Goal: Task Accomplishment & Management: Complete application form

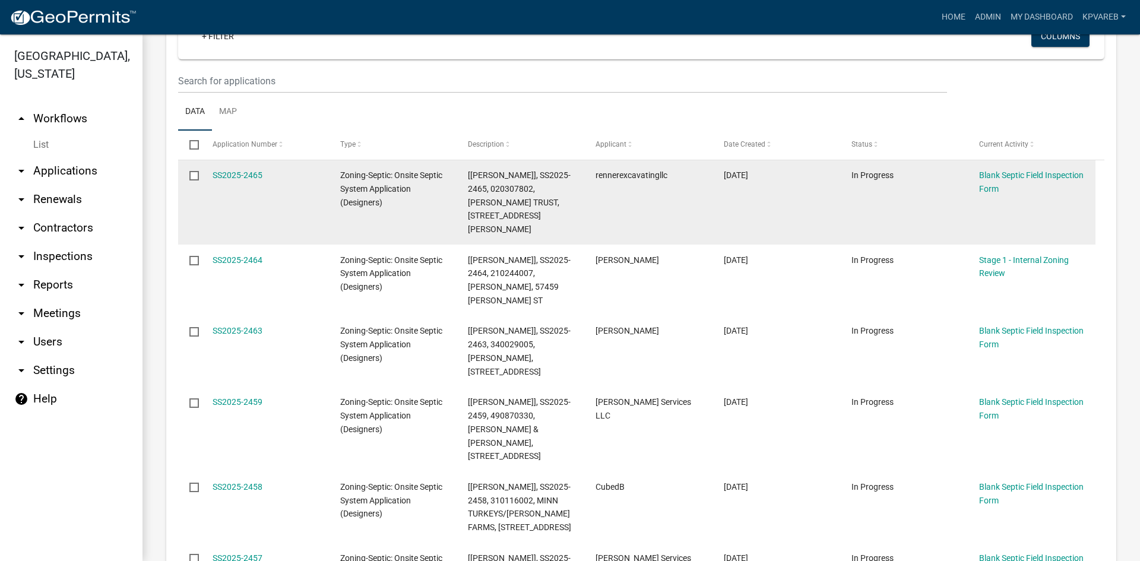
scroll to position [297, 0]
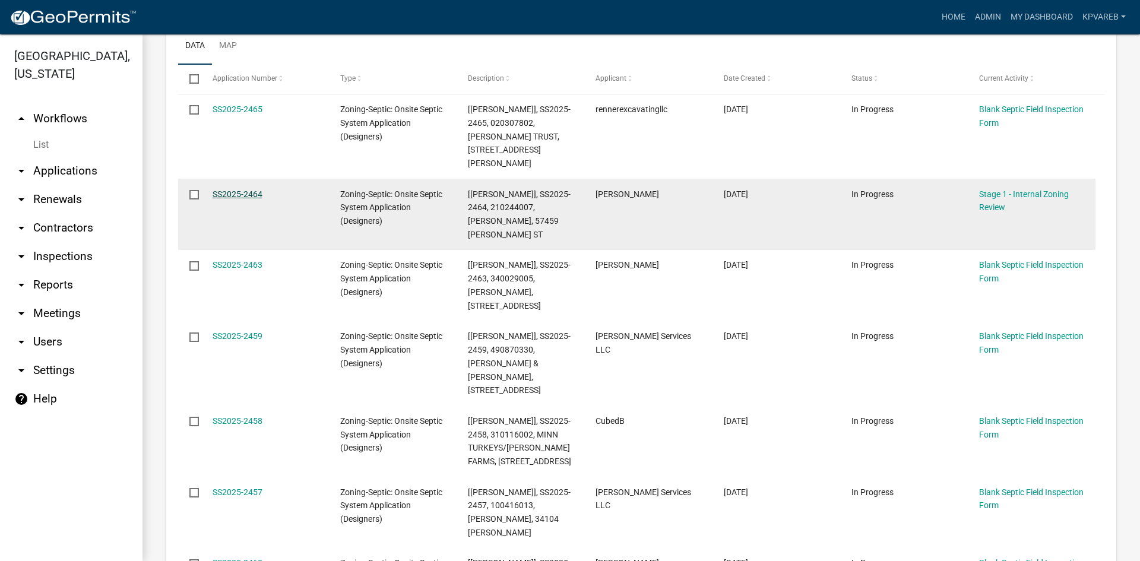
click at [240, 189] on link "SS2025-2464" at bounding box center [238, 193] width 50 height 9
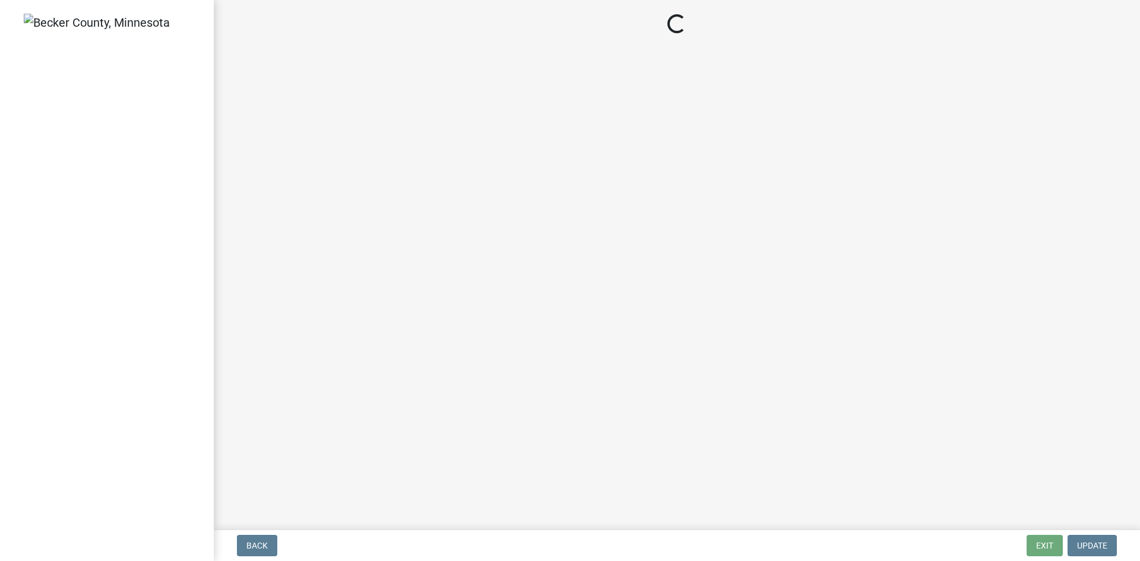
select select "ca07ae0a-7638-46ff-ada2-c67ca3524324"
select select "ec75a761-93b4-47c5-8535-fea253c32937"
select select "bcbb982e-a48c-4b4a-a83b-ed1363446a86"
select select "47a2a5dd-5977-4941-8e6f-09ff03cdfb75"
select select "3f07d53b-f129-45c8-90f2-315300c75b14"
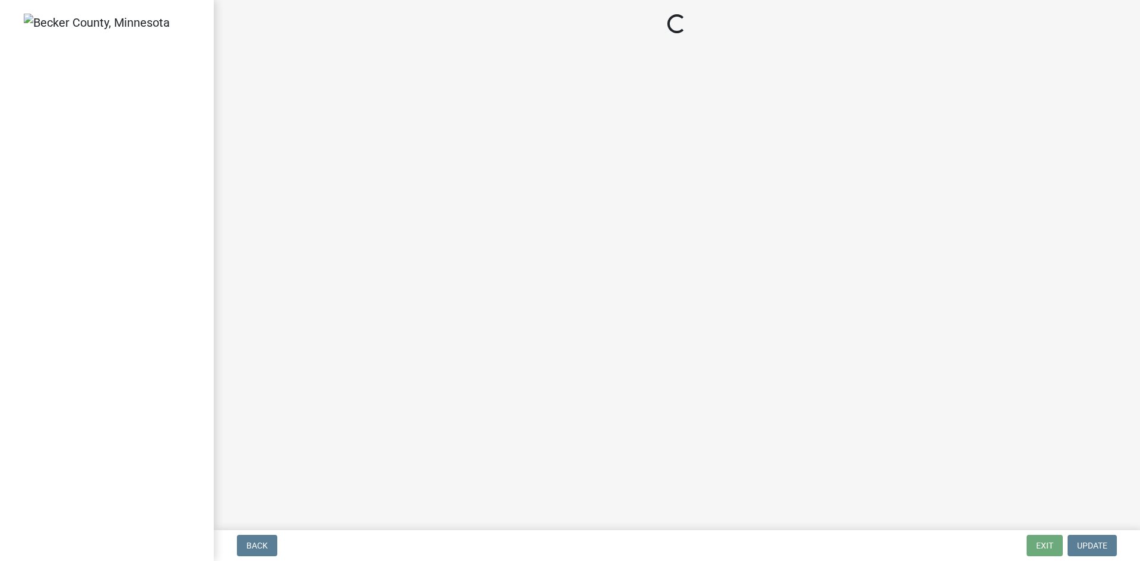
select select "888a8260-2be6-47f2-a4de-b9f453a4d3bc"
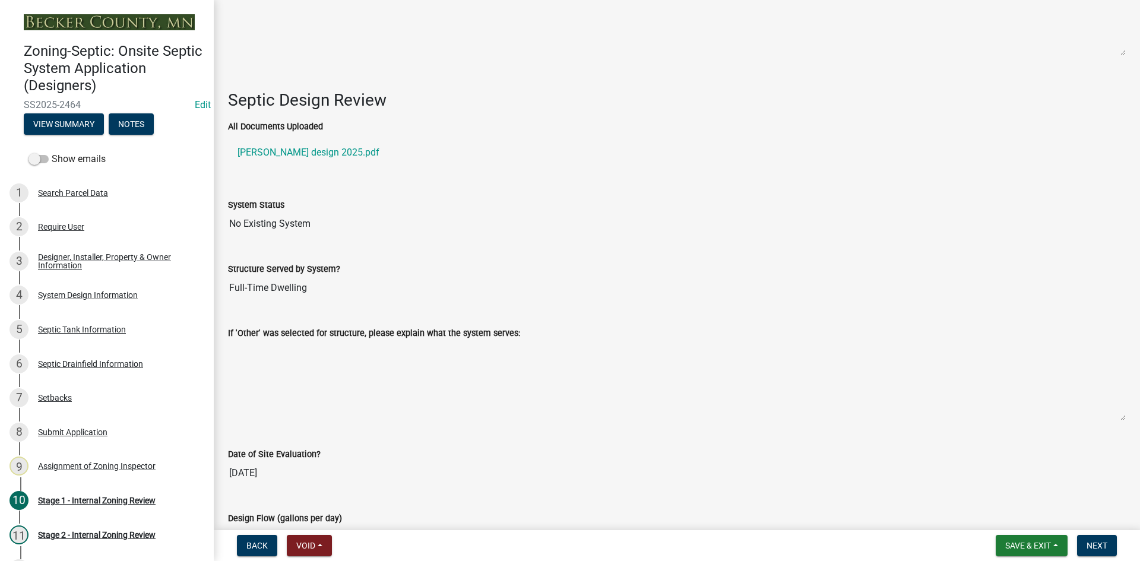
scroll to position [1662, 0]
click at [291, 144] on link "[PERSON_NAME] design 2025.pdf" at bounding box center [677, 152] width 898 height 28
click at [106, 294] on div "System Design Information" at bounding box center [88, 295] width 100 height 8
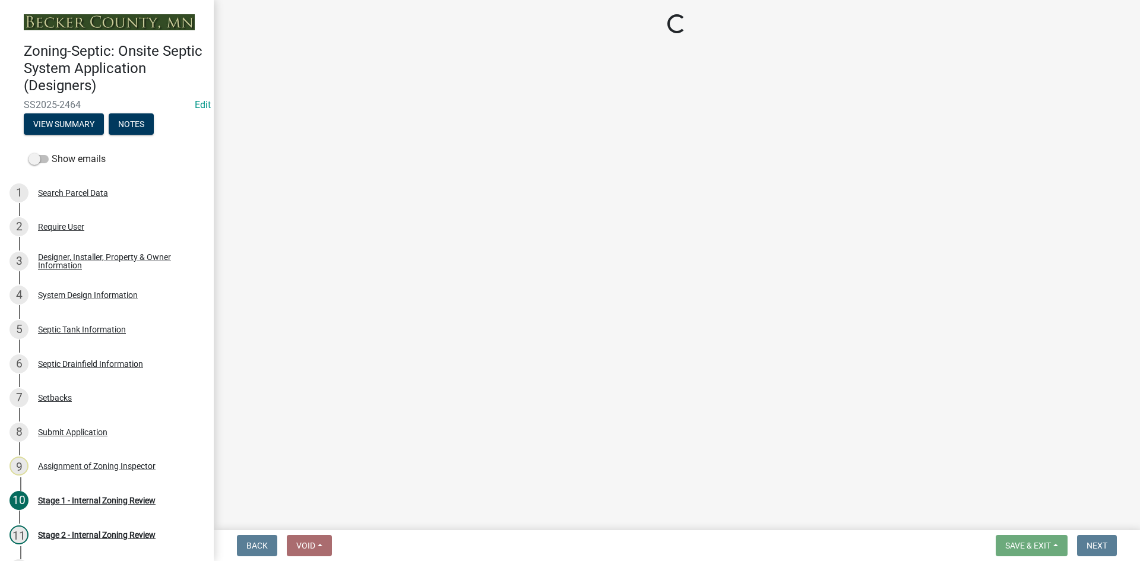
select select "55497d75-c43f-4635-a730-e0737ce05d56"
select select "25258e87-3ef9-4f1c-a5f1-75a1d463abfb"
select select "011fbff4-a41d-4a75-9bd8-71c7e6c69e0d"
select select "85fdfef2-2683-4311-b5d5-5505f6411127"
select select "d95a9312-c8a1-4ec7-8581-25dbcf440a1f"
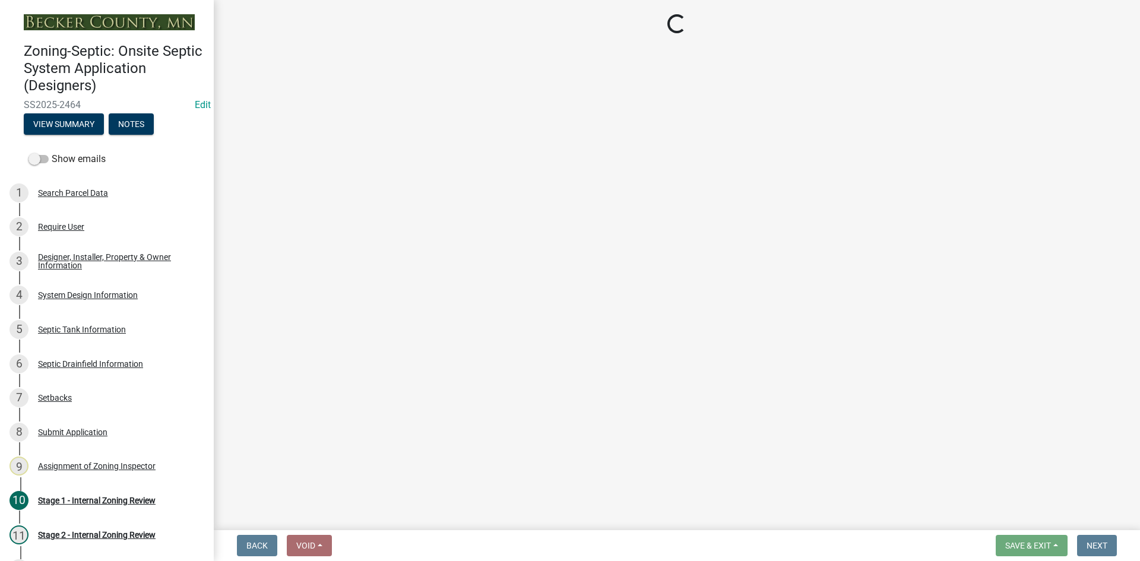
select select "ba735beb-519e-40f0-ae20-62d65fc4c46b"
select select "ef698bf5-6172-44c1-9ffb-522c07469aed"
select select "384fc250-a67e-4e5e-a6e0-19116deb63e7"
select select "a0c59fcd-b61c-4c3a-90a8-e70849750c47"
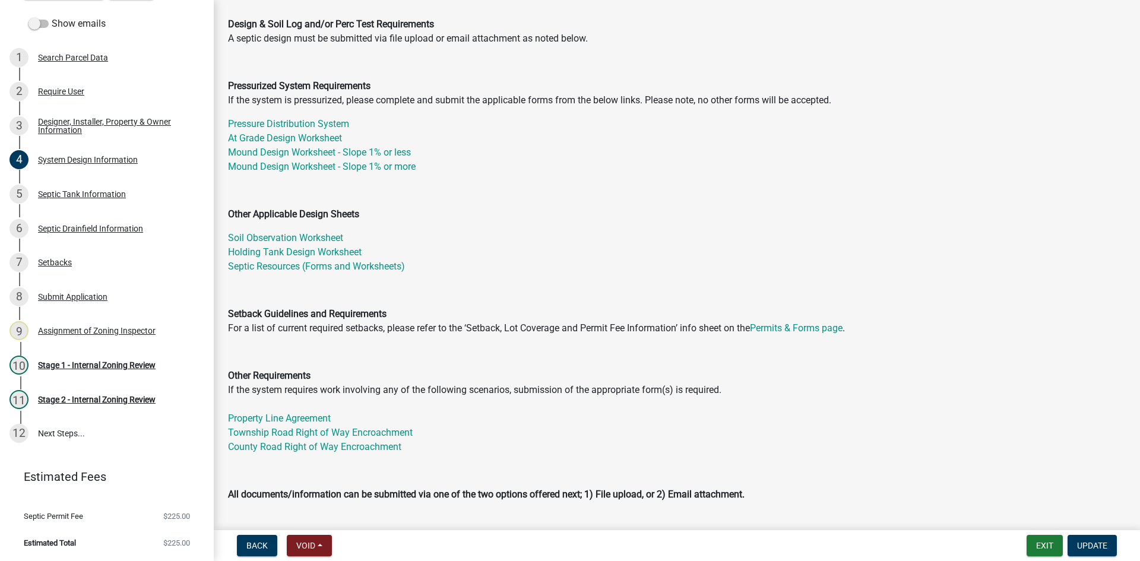
scroll to position [297, 0]
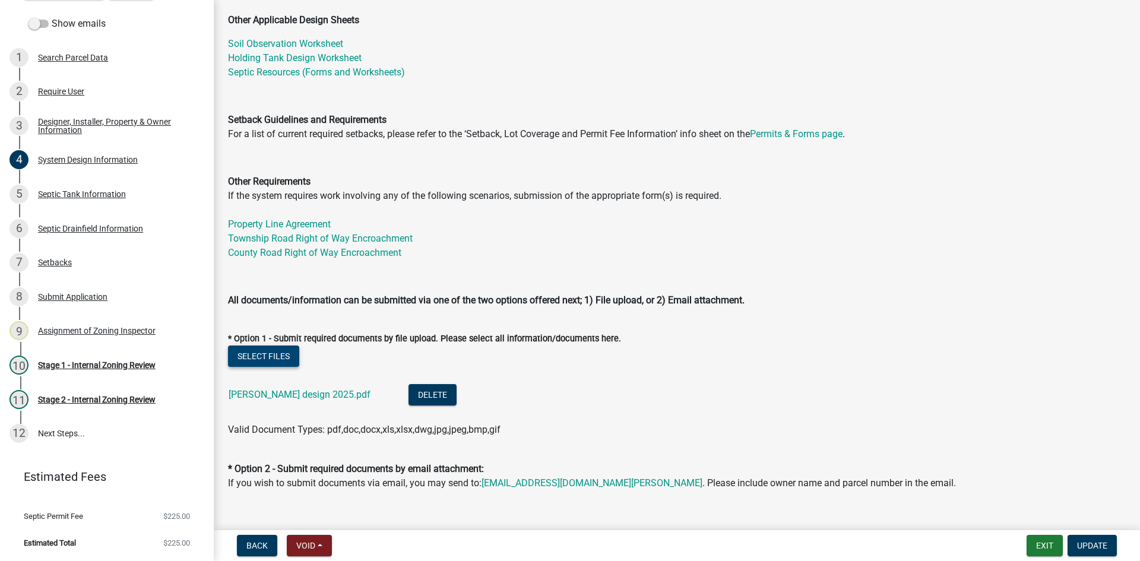
click at [267, 362] on button "Select files" at bounding box center [263, 356] width 71 height 21
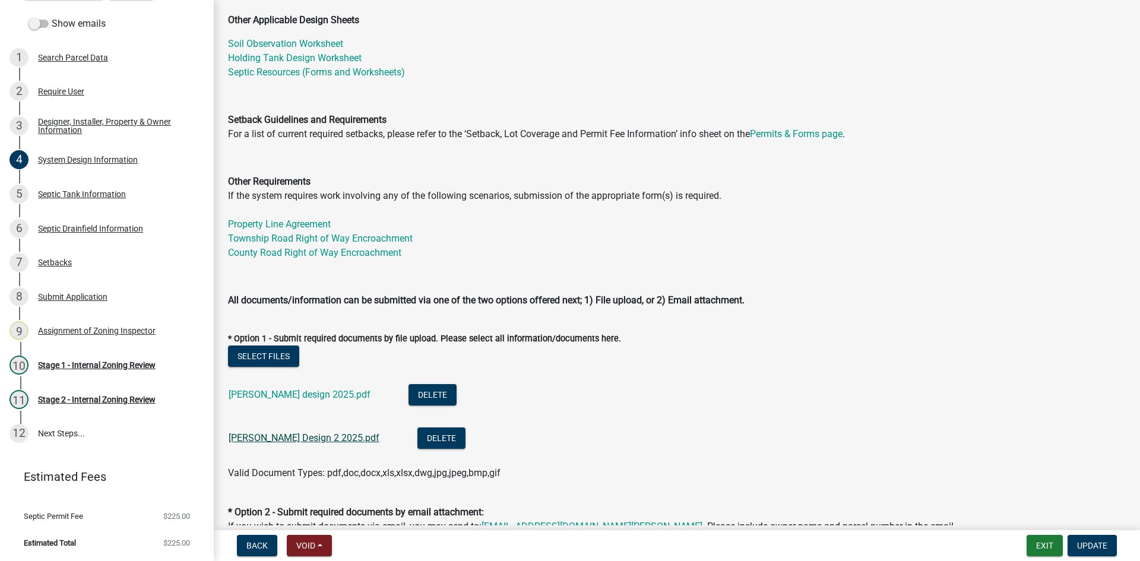
click at [309, 441] on link "[PERSON_NAME] Design 2 2025.pdf" at bounding box center [304, 437] width 151 height 11
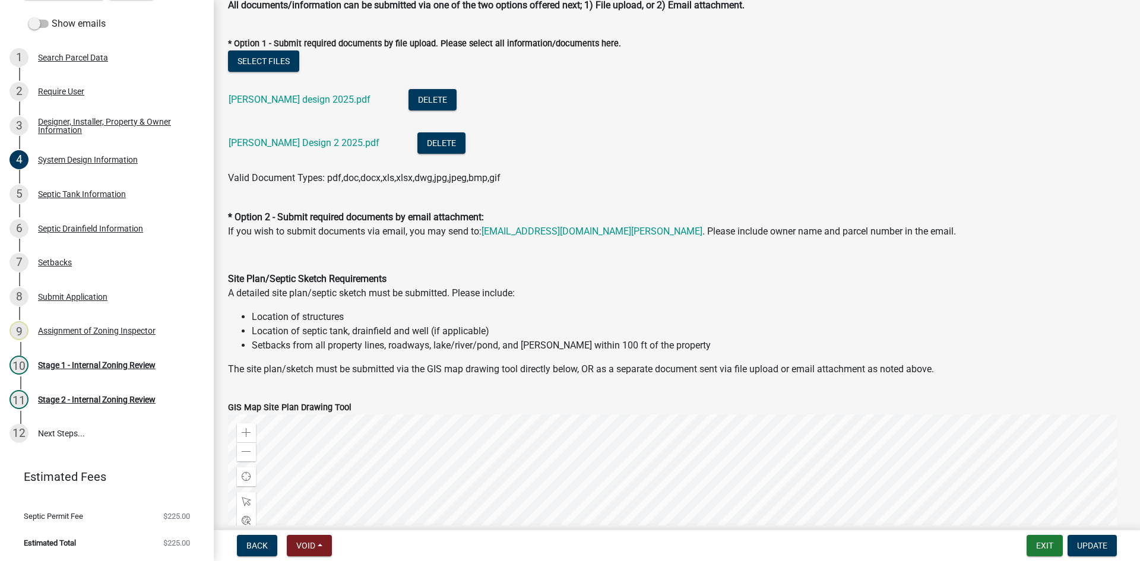
scroll to position [594, 0]
click at [1083, 547] on span "Update" at bounding box center [1092, 545] width 30 height 9
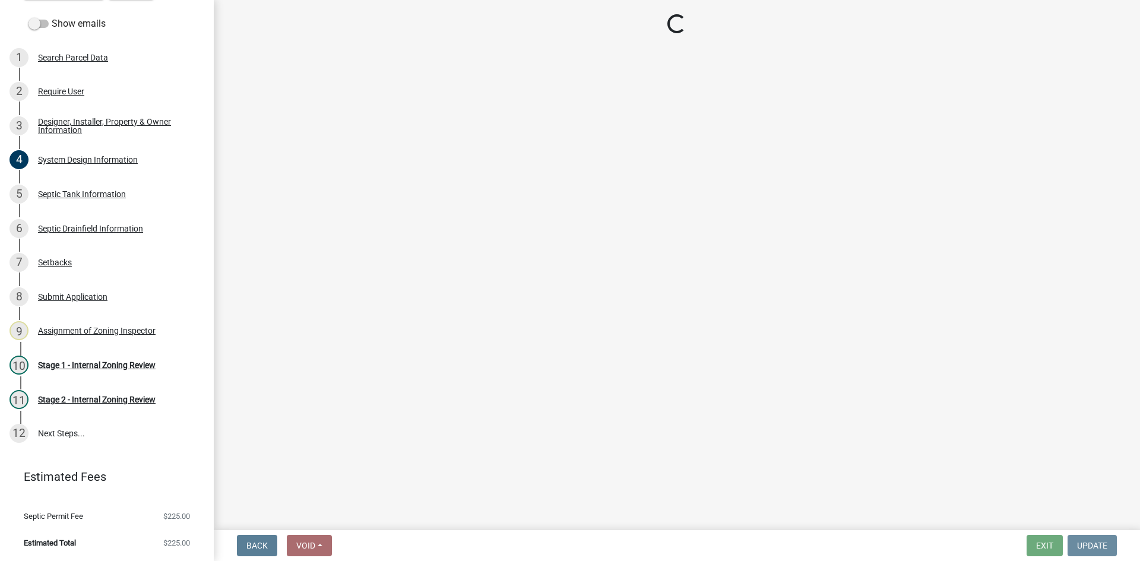
scroll to position [0, 0]
select select "ca07ae0a-7638-46ff-ada2-c67ca3524324"
select select "ec75a761-93b4-47c5-8535-fea253c32937"
select select "bcbb982e-a48c-4b4a-a83b-ed1363446a86"
select select "47a2a5dd-5977-4941-8e6f-09ff03cdfb75"
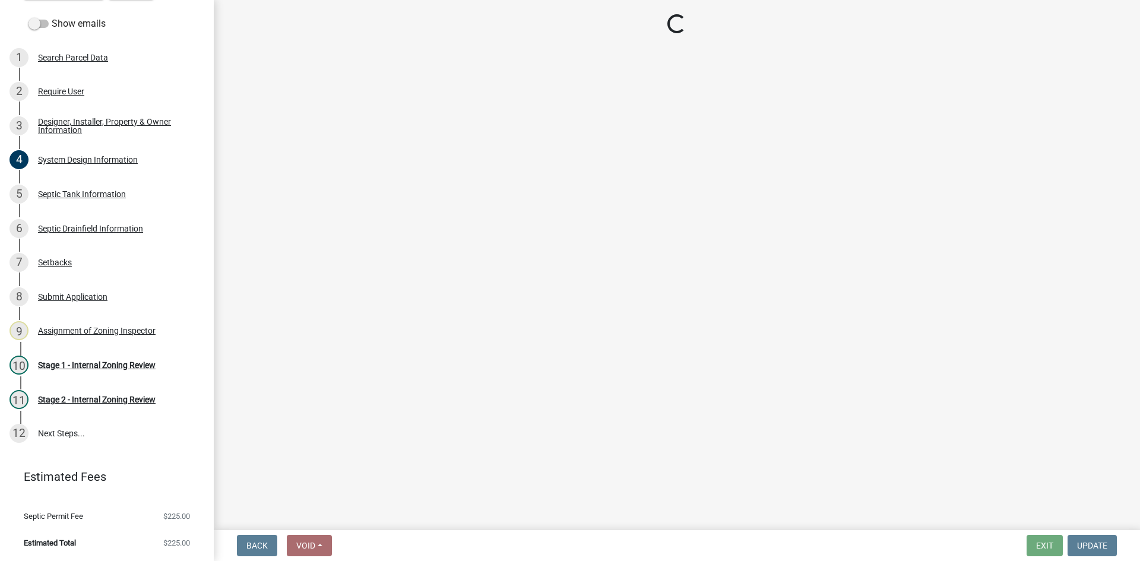
select select "3f07d53b-f129-45c8-90f2-315300c75b14"
select select "888a8260-2be6-47f2-a4de-b9f453a4d3bc"
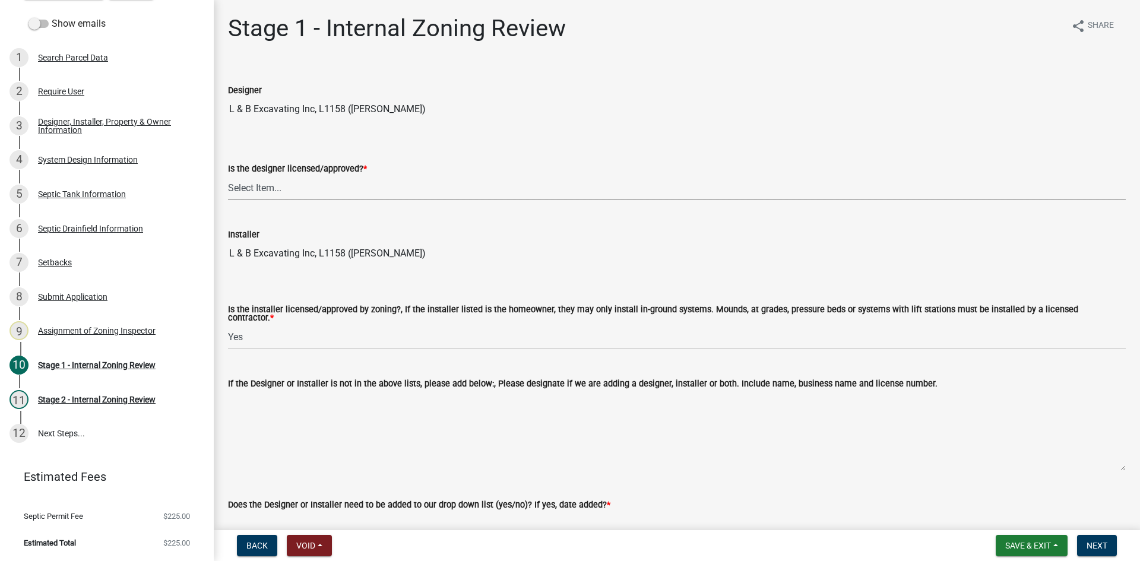
drag, startPoint x: 254, startPoint y: 182, endPoint x: 265, endPoint y: 198, distance: 19.1
click at [254, 182] on select "Select Item... Yes No" at bounding box center [677, 188] width 898 height 24
click at [228, 176] on select "Select Item... Yes No" at bounding box center [677, 188] width 898 height 24
select select "49e49f1e-3b32-4342-8c2e-9cbd4919fe4d"
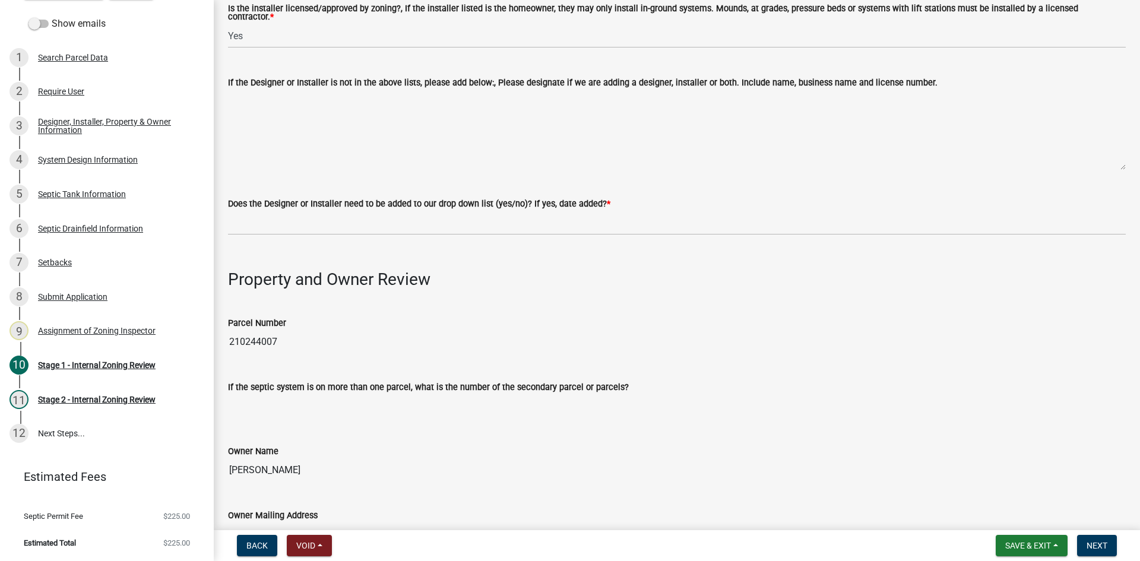
scroll to position [356, 0]
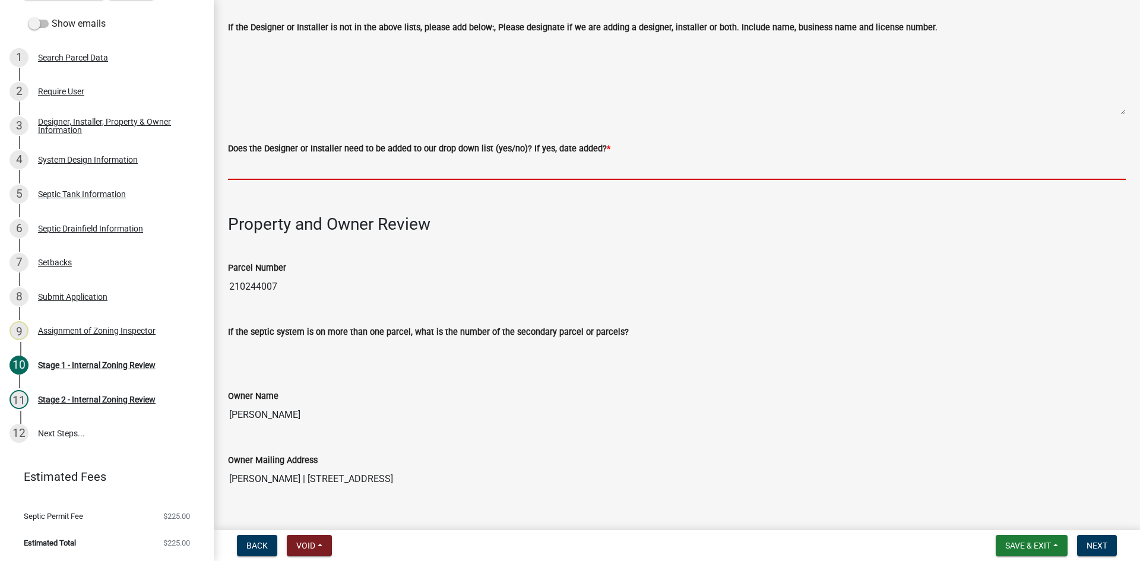
drag, startPoint x: 245, startPoint y: 160, endPoint x: 257, endPoint y: 180, distance: 23.7
click at [245, 160] on input "Does the Designer or Installer need to be added to our drop down list (yes/no)?…" at bounding box center [677, 168] width 898 height 24
type input "NO"
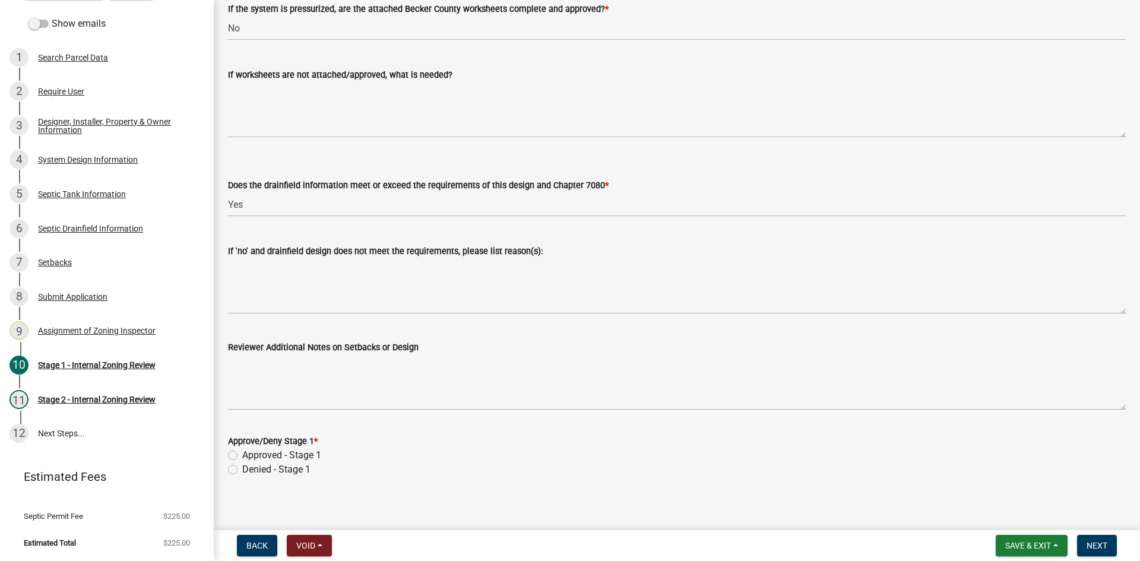
scroll to position [4518, 0]
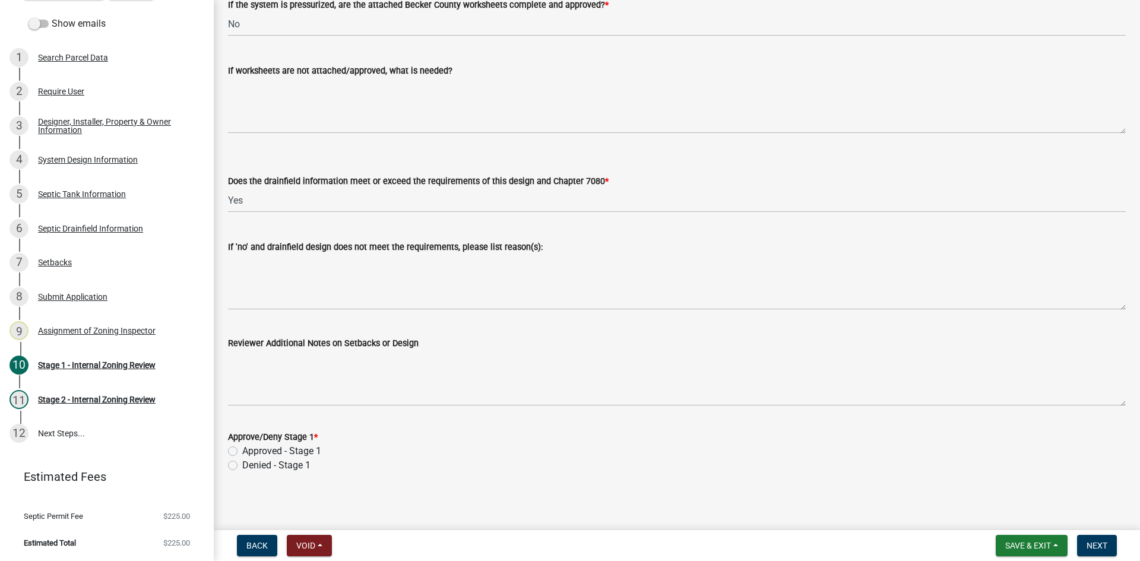
click at [242, 446] on label "Approved - Stage 1" at bounding box center [281, 451] width 79 height 14
click at [242, 446] on input "Approved - Stage 1" at bounding box center [246, 448] width 8 height 8
radio input "true"
click at [1101, 548] on span "Next" at bounding box center [1097, 545] width 21 height 9
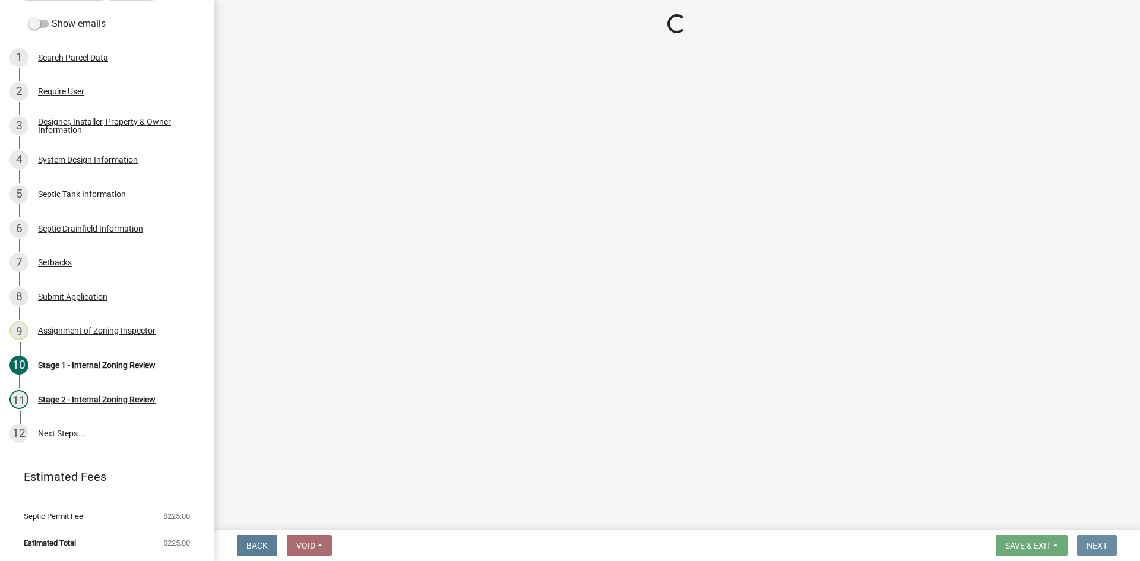
scroll to position [0, 0]
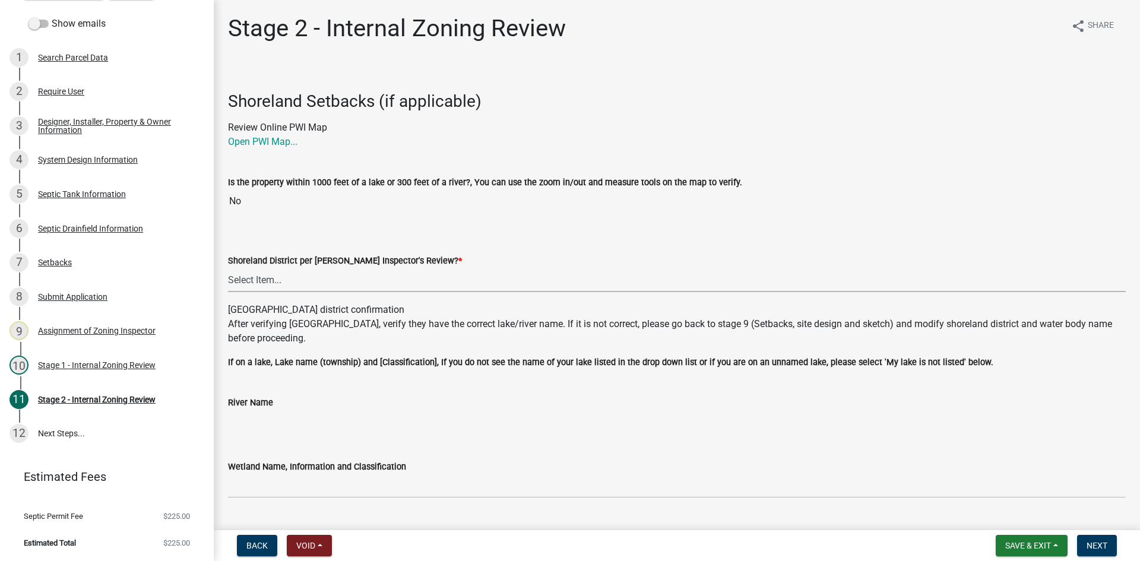
click at [247, 287] on select "Select Item... Yes No" at bounding box center [677, 280] width 898 height 24
click at [228, 268] on select "Select Item... Yes No" at bounding box center [677, 280] width 898 height 24
select select "6aff4bf5-f522-4fb2-96f1-02faf4b88fa3"
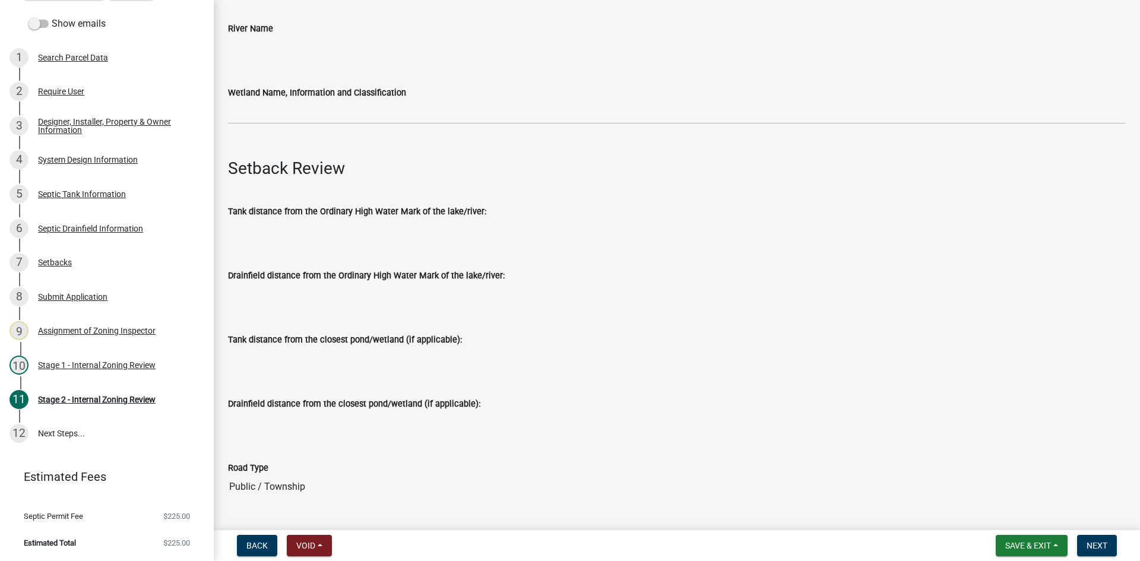
scroll to position [297, 0]
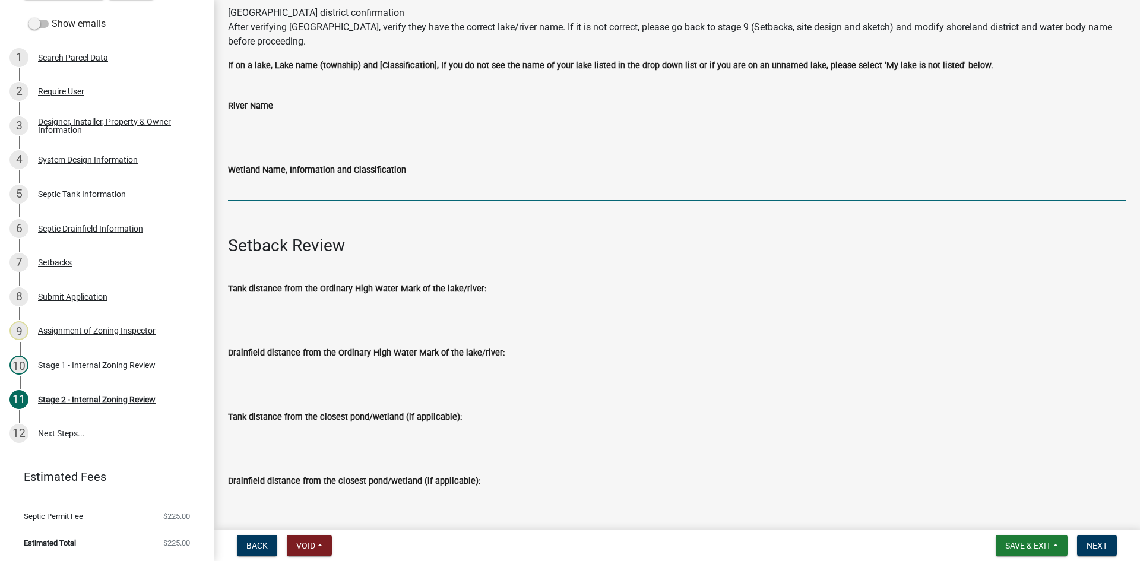
click at [275, 179] on input "Wetland Name, Information and Classification" at bounding box center [677, 189] width 898 height 24
type input "na"
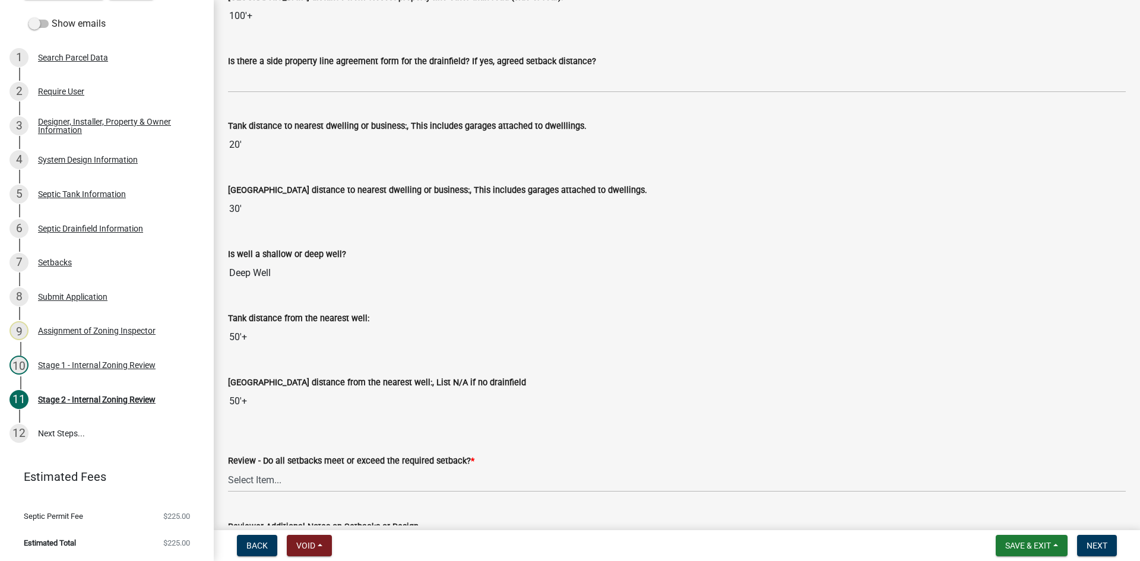
scroll to position [1069, 0]
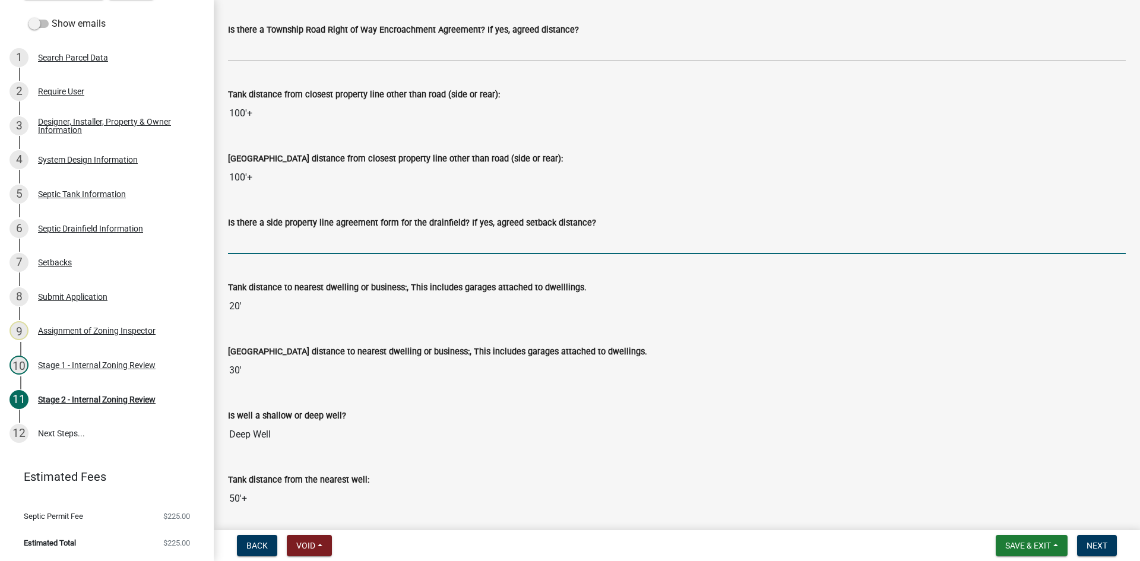
click at [275, 238] on input "Is there a side property line agreement form for the drainfield? If yes, agreed…" at bounding box center [677, 242] width 898 height 24
type input "na"
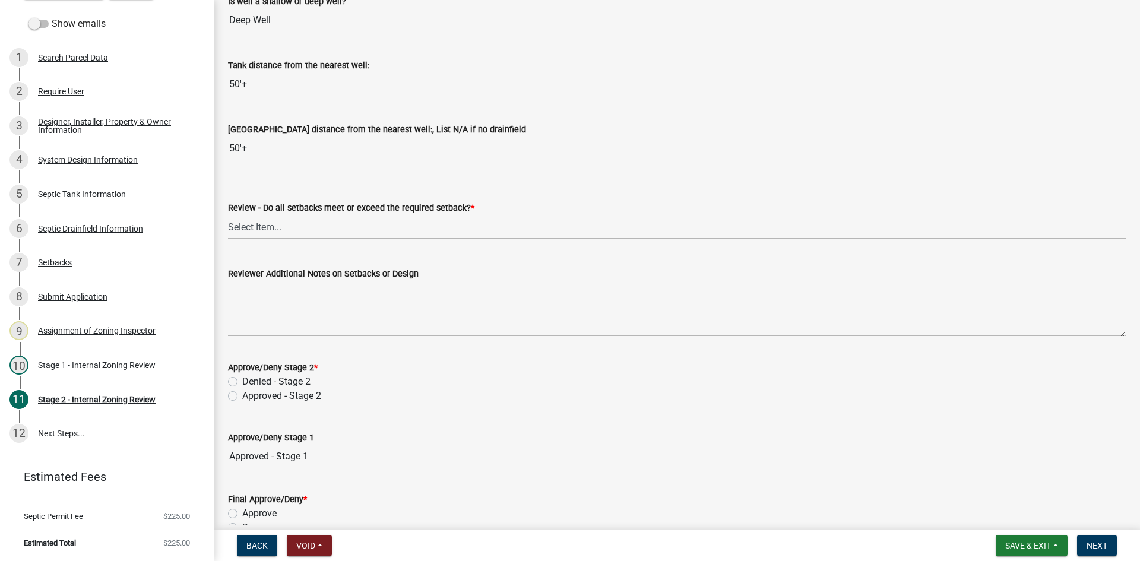
scroll to position [1484, 0]
click at [265, 224] on select "Select Item... Yes No N/A" at bounding box center [677, 226] width 898 height 24
click at [228, 214] on select "Select Item... Yes No N/A" at bounding box center [677, 226] width 898 height 24
select select "1ad81be4-5d59-46bf-8b7b-d7c0f20ad891"
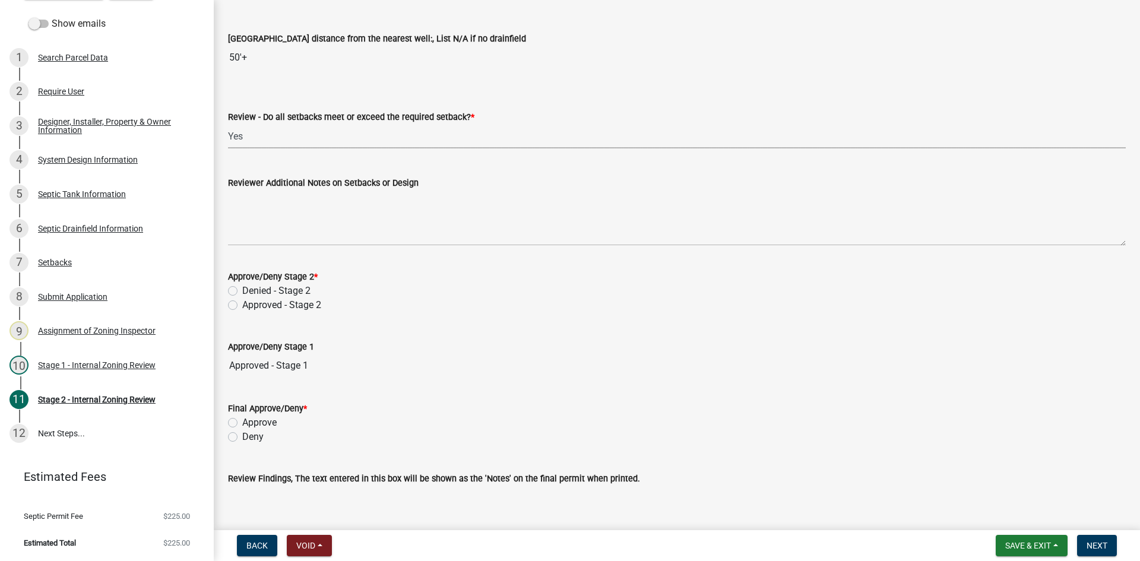
scroll to position [1646, 0]
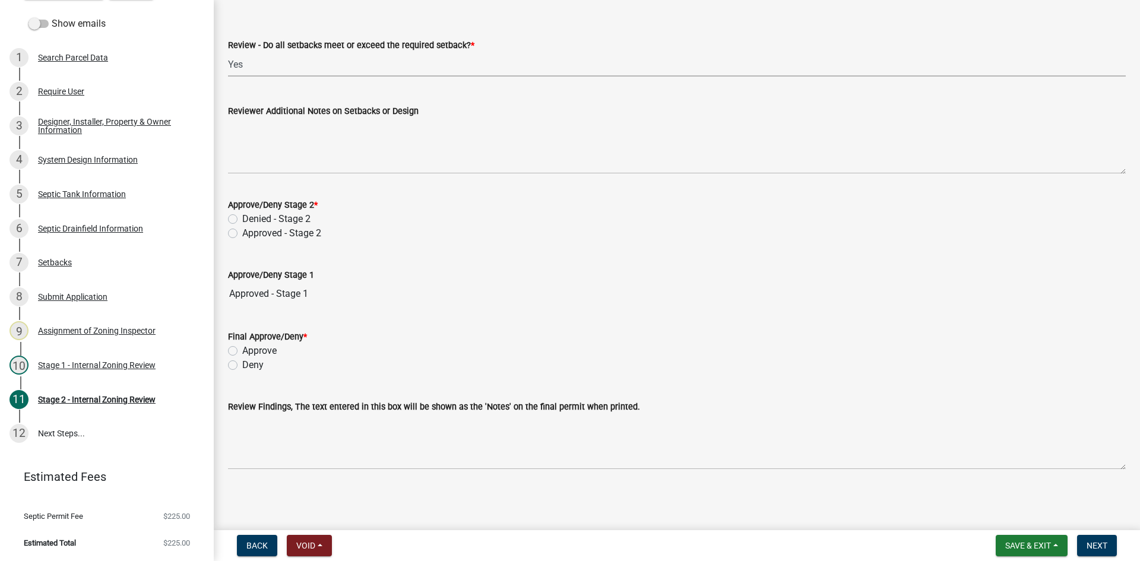
click at [233, 227] on div "Approved - Stage 2" at bounding box center [677, 233] width 898 height 14
click at [242, 235] on label "Approved - Stage 2" at bounding box center [281, 233] width 79 height 14
click at [242, 234] on input "Approved - Stage 2" at bounding box center [246, 230] width 8 height 8
radio input "true"
click at [242, 352] on label "Approve" at bounding box center [259, 351] width 34 height 14
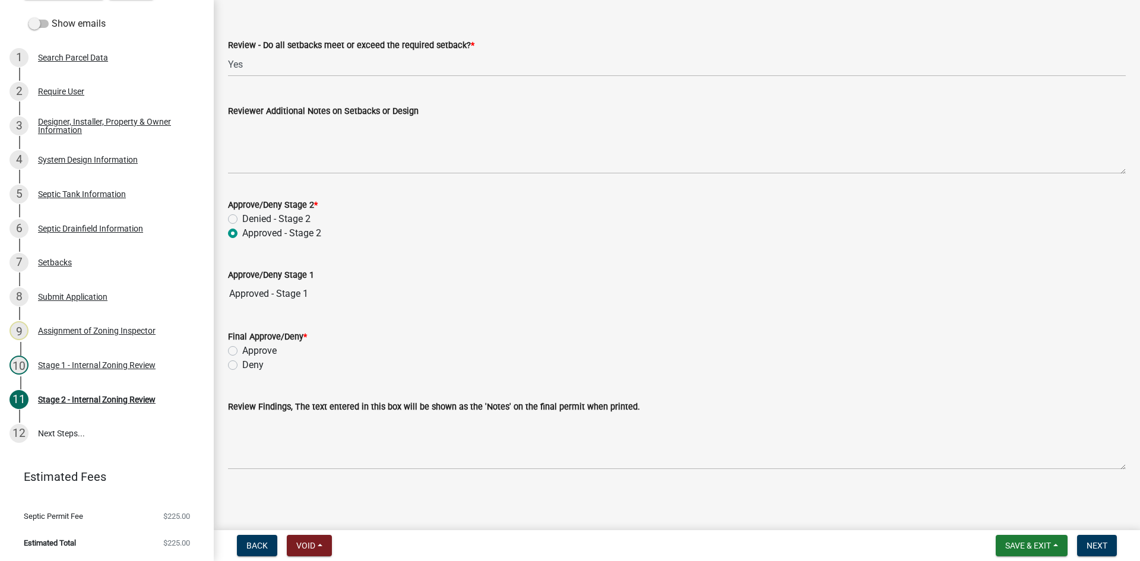
click at [242, 351] on input "Approve" at bounding box center [246, 348] width 8 height 8
radio input "true"
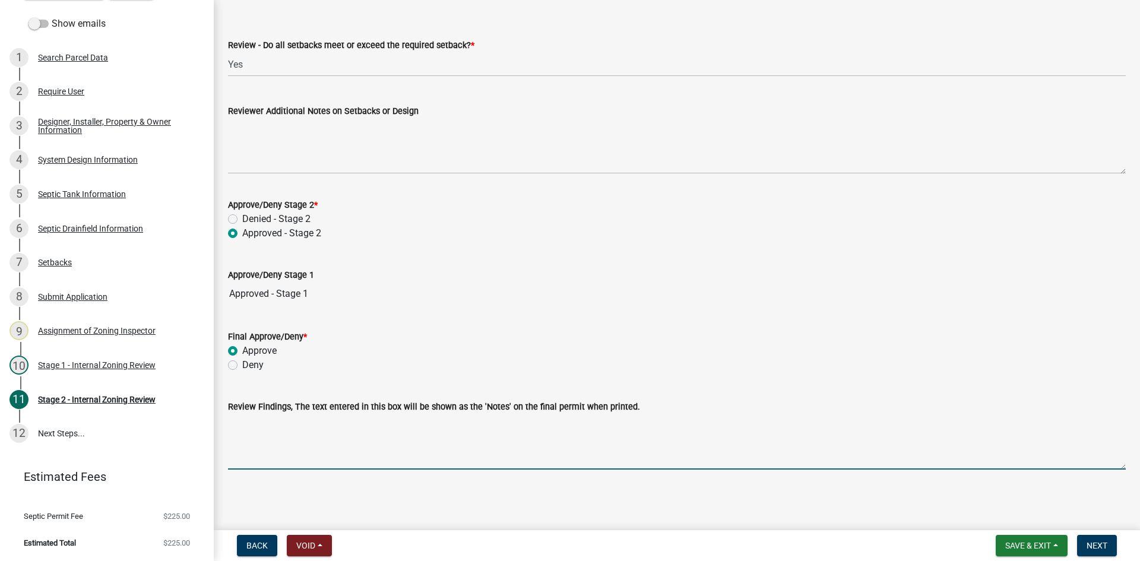
click at [306, 445] on textarea "Review Findings, The text entered in this box will be shown as the 'Notes' on t…" at bounding box center [677, 442] width 898 height 56
click at [361, 429] on textarea "44 hi cap q4 trench system /4 tereches" at bounding box center [677, 442] width 898 height 56
click at [362, 429] on textarea "44 hi cap q4 trench system /4 tereches" at bounding box center [677, 442] width 898 height 56
click at [360, 429] on textarea "44 hi cap q4 trench system /4 tereches" at bounding box center [677, 442] width 898 height 56
type textarea "44 hi cap q4 trench system /4 trenches"
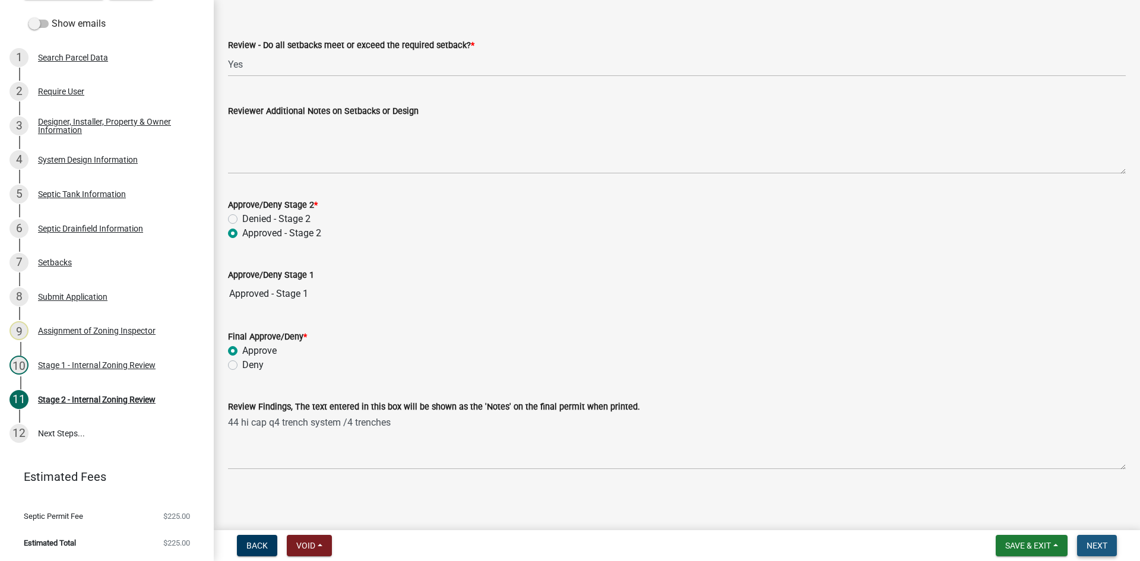
click at [1102, 543] on span "Next" at bounding box center [1097, 545] width 21 height 9
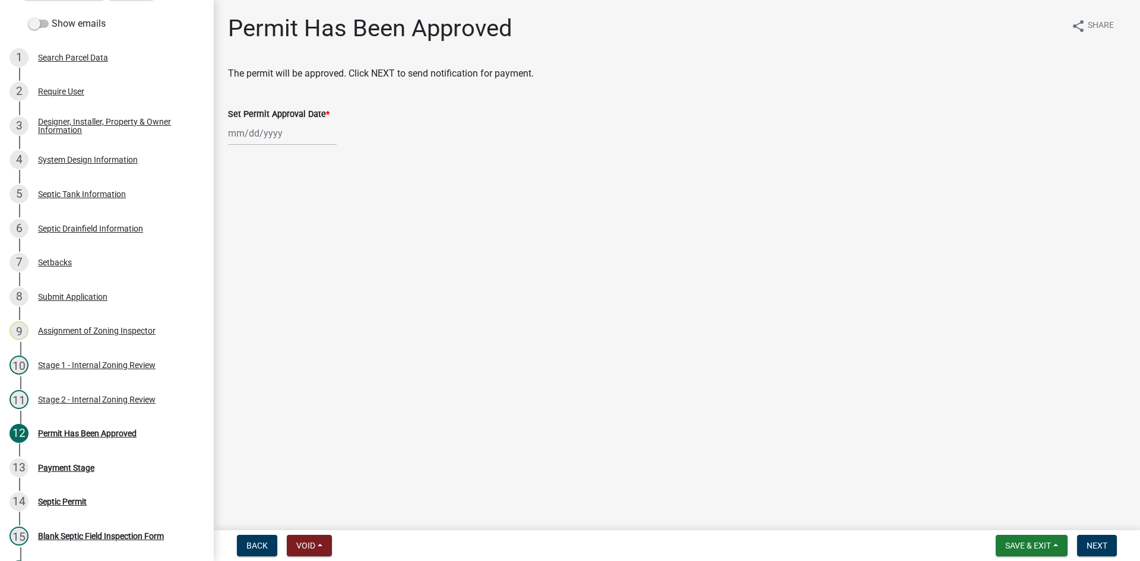
click at [301, 140] on div at bounding box center [282, 133] width 109 height 24
select select "8"
select select "2025"
click at [261, 257] on div "19" at bounding box center [258, 253] width 19 height 19
type input "[DATE]"
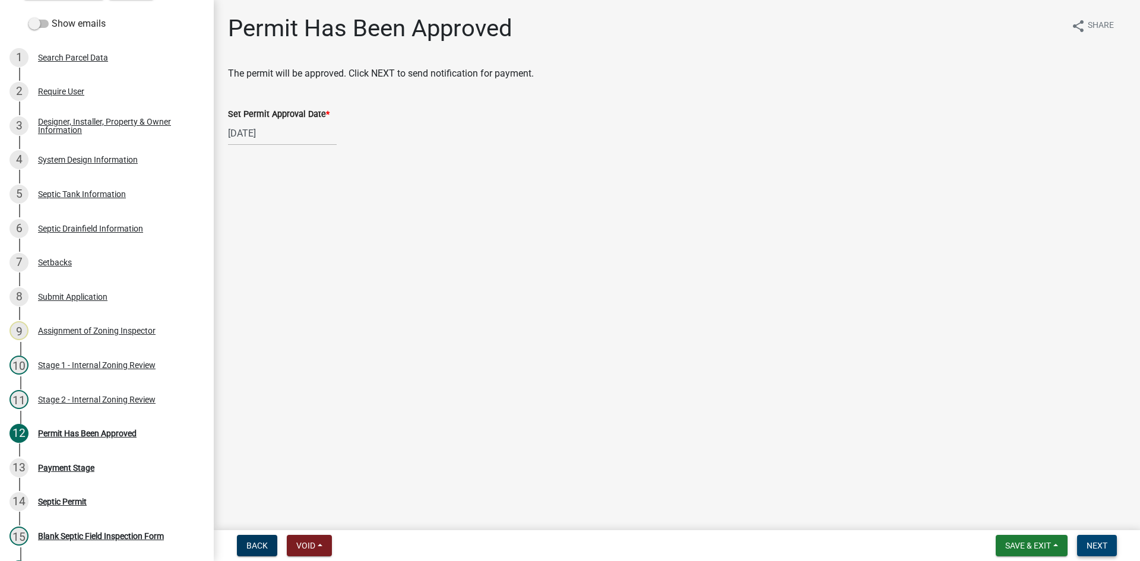
click at [1110, 546] on button "Next" at bounding box center [1097, 545] width 40 height 21
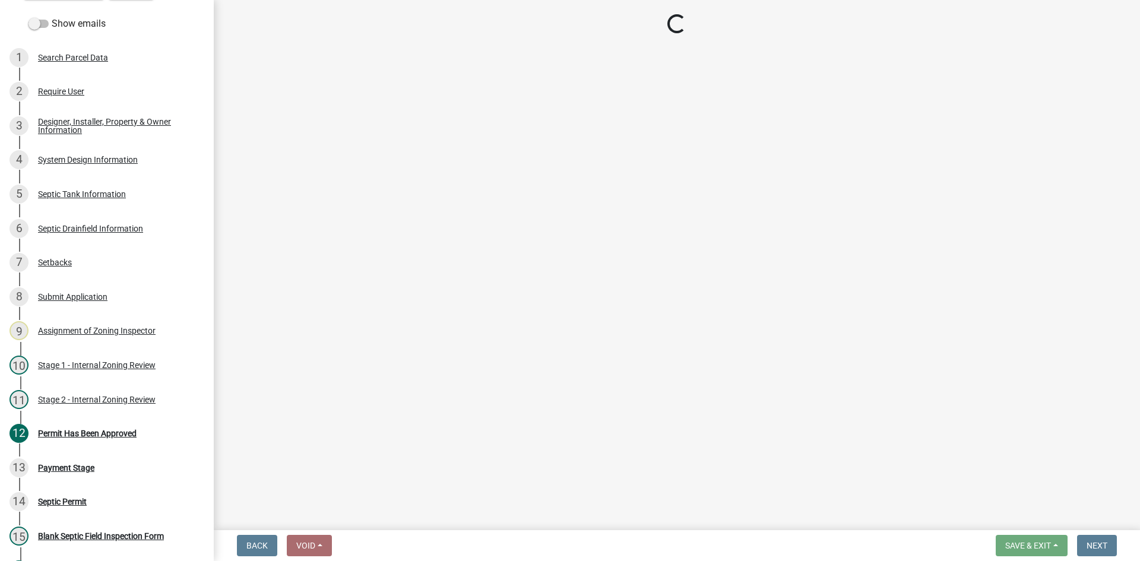
select select "3: 3"
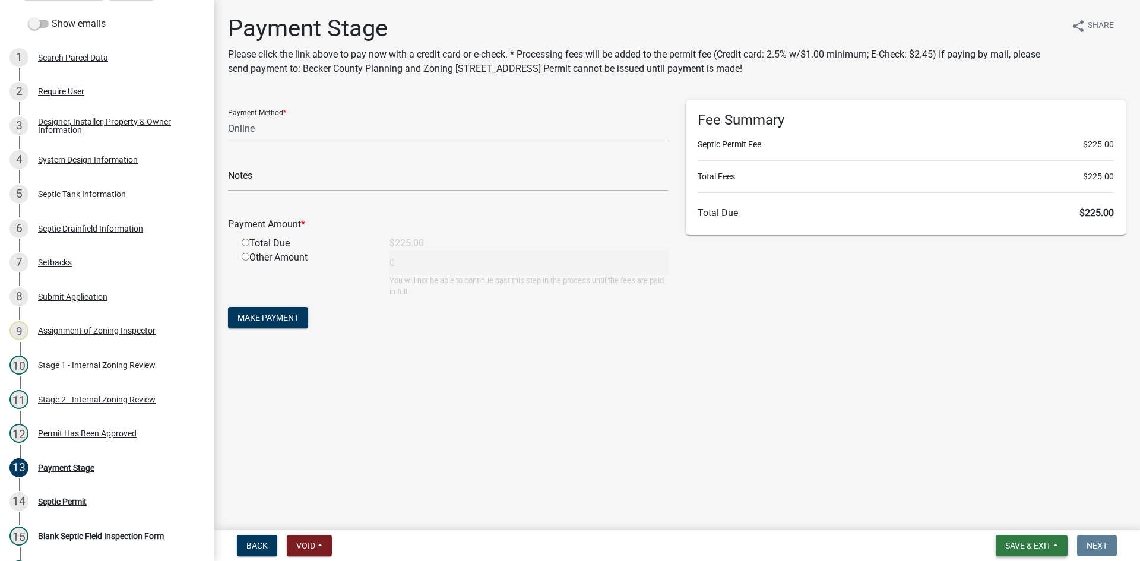
click at [1038, 543] on span "Save & Exit" at bounding box center [1028, 545] width 46 height 9
click at [1012, 512] on button "Save & Exit" at bounding box center [1020, 515] width 95 height 28
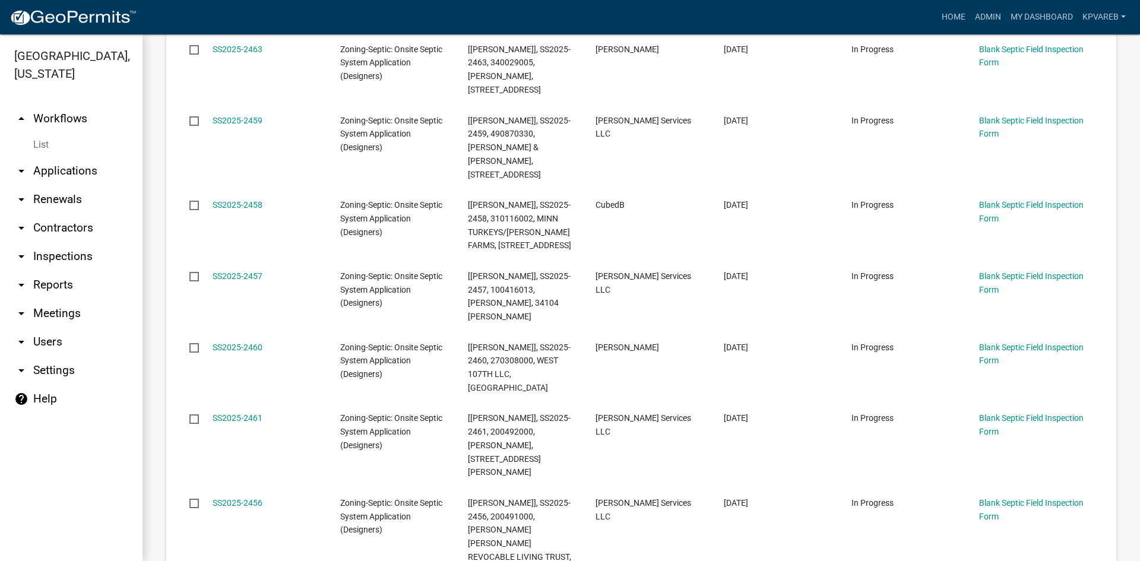
scroll to position [143, 0]
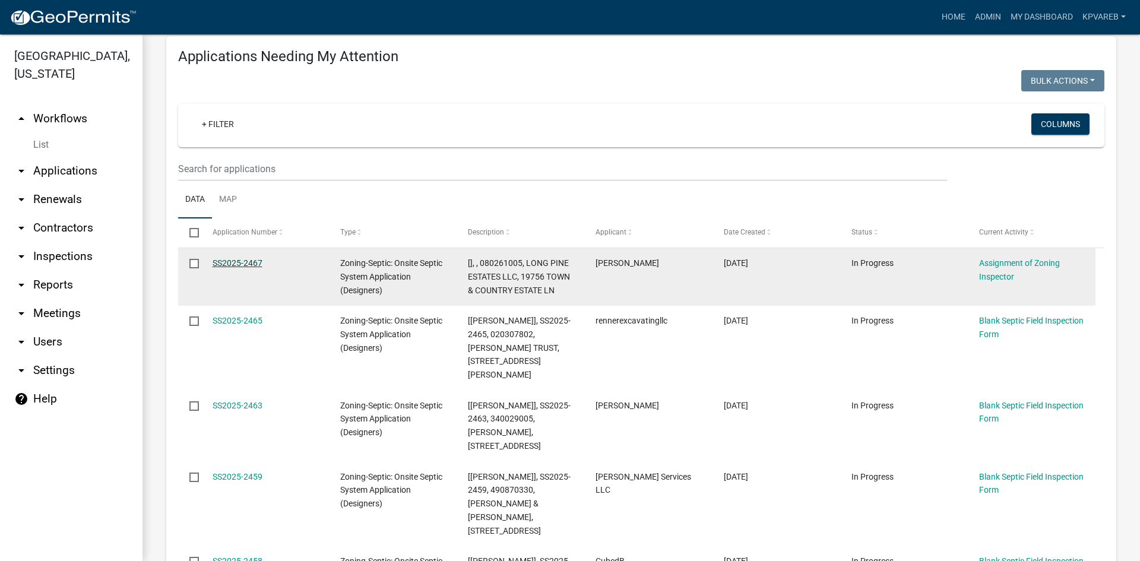
click at [243, 261] on link "SS2025-2467" at bounding box center [238, 262] width 50 height 9
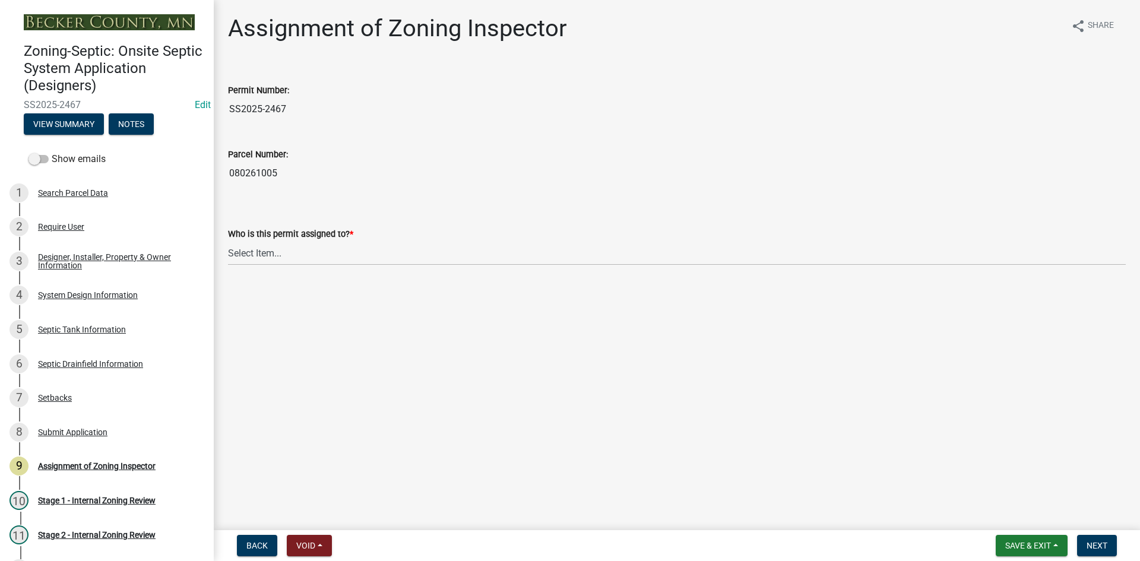
click at [228, 170] on div "Parcel Number: 080261005" at bounding box center [677, 158] width 916 height 55
drag, startPoint x: 230, startPoint y: 170, endPoint x: 282, endPoint y: 178, distance: 52.2
click at [282, 178] on input "080261005" at bounding box center [677, 173] width 898 height 24
click at [271, 248] on select "Select Item... [PERSON_NAME] [PERSON_NAME] [PERSON_NAME] [PERSON_NAME] [PERSON_…" at bounding box center [677, 253] width 898 height 24
click at [228, 241] on select "Select Item... [PERSON_NAME] [PERSON_NAME] [PERSON_NAME] [PERSON_NAME] [PERSON_…" at bounding box center [677, 253] width 898 height 24
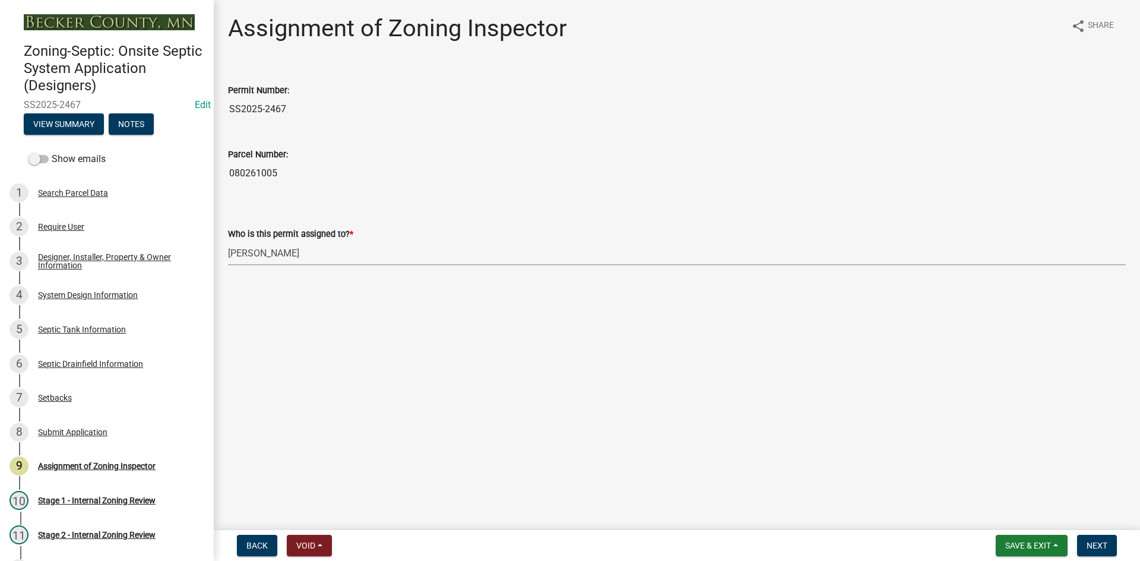
select select "7bfe52ba-73b7-4ac1-9bde-d3bb601555ca"
click at [1098, 547] on span "Next" at bounding box center [1097, 545] width 21 height 9
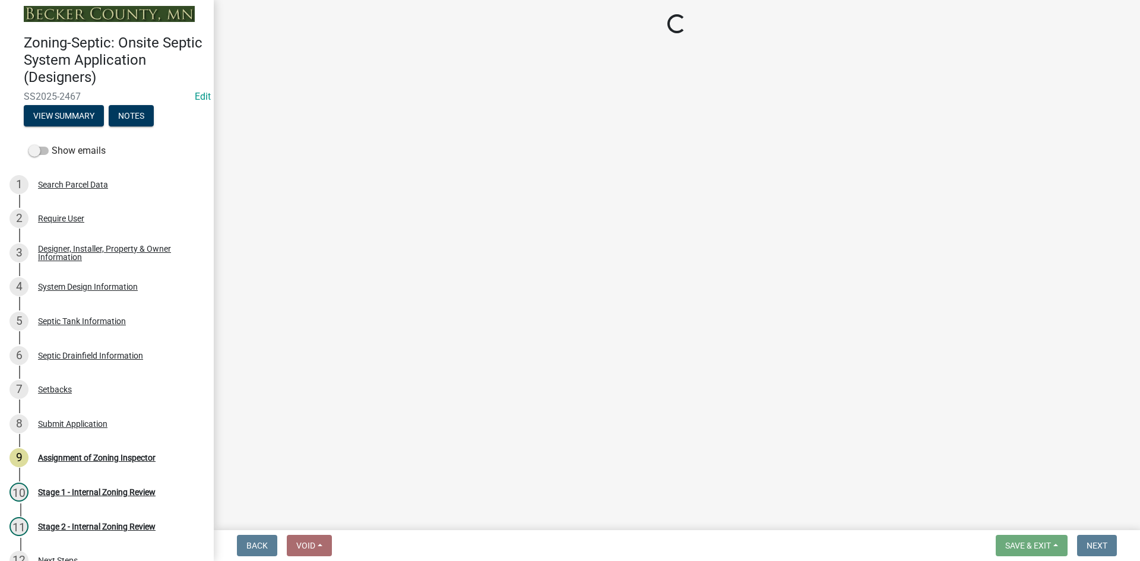
scroll to position [135, 0]
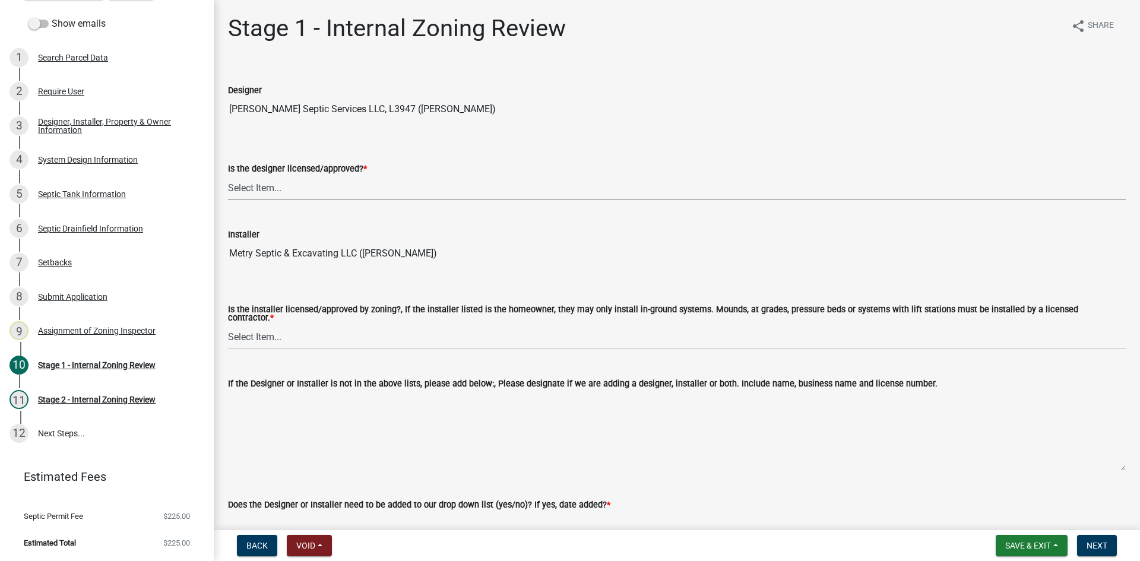
click at [265, 191] on select "Select Item... Yes No" at bounding box center [677, 188] width 898 height 24
click at [228, 176] on select "Select Item... Yes No" at bounding box center [677, 188] width 898 height 24
select select "49e49f1e-3b32-4342-8c2e-9cbd4919fe4d"
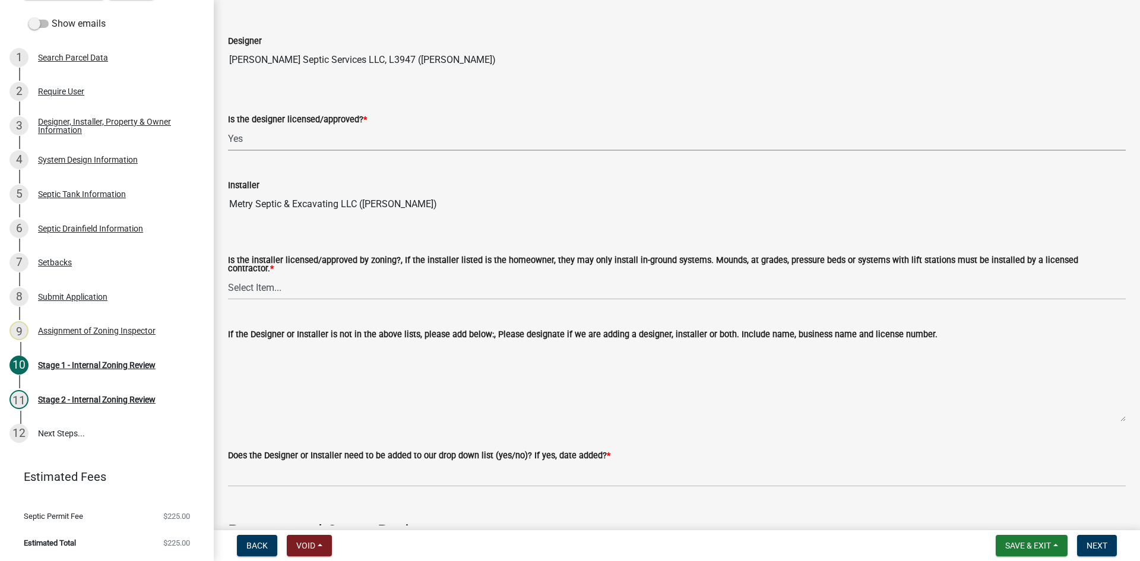
scroll to position [178, 0]
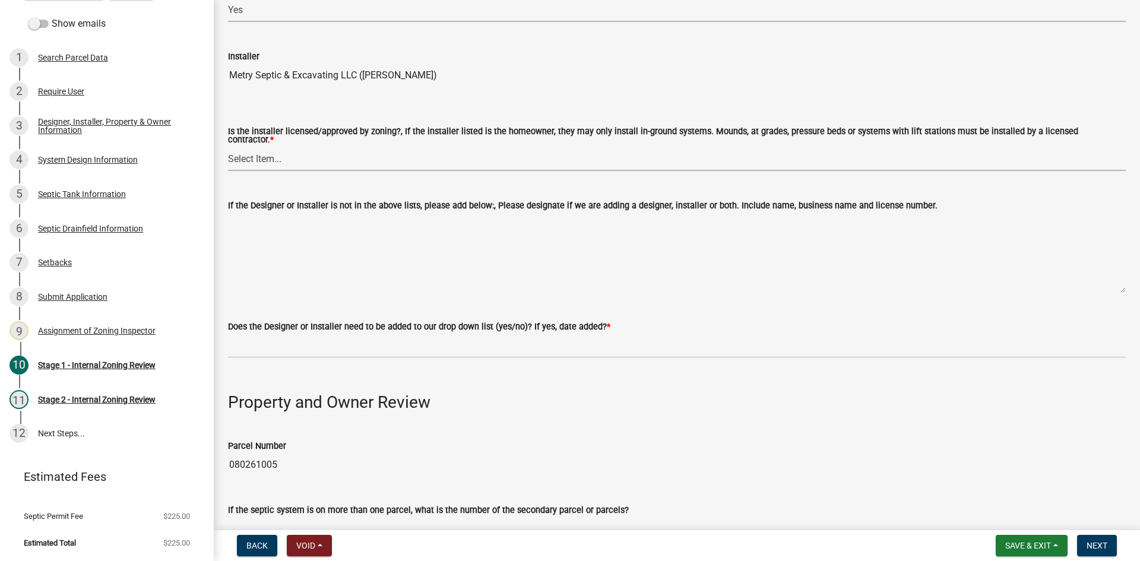
click at [276, 157] on select "Select Item... Yes No" at bounding box center [677, 159] width 898 height 24
click at [228, 147] on select "Select Item... Yes No" at bounding box center [677, 159] width 898 height 24
select select "ca07ae0a-7638-46ff-ada2-c67ca3524324"
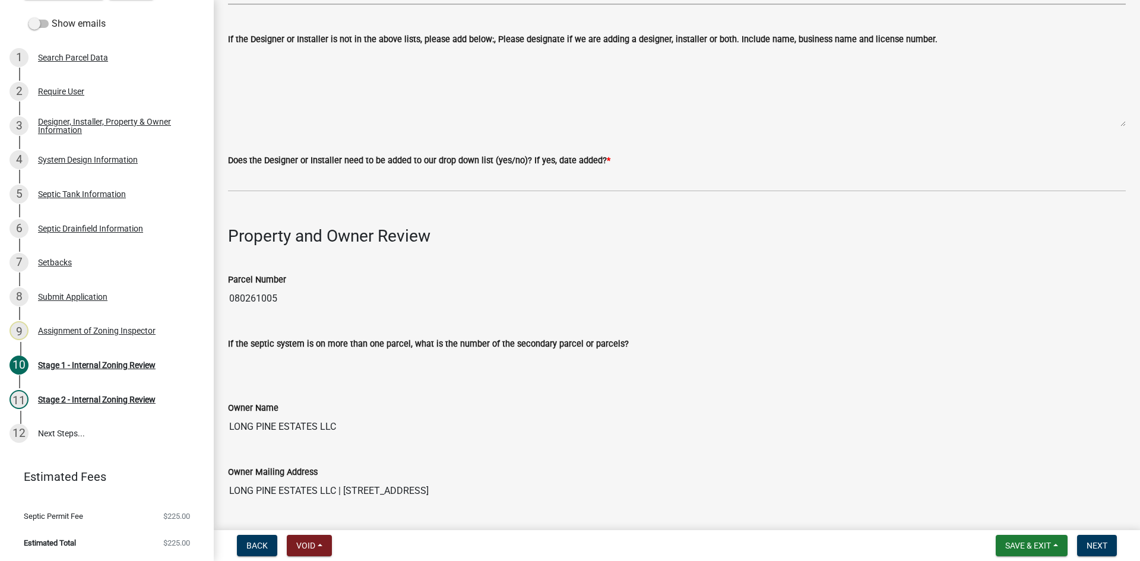
scroll to position [356, 0]
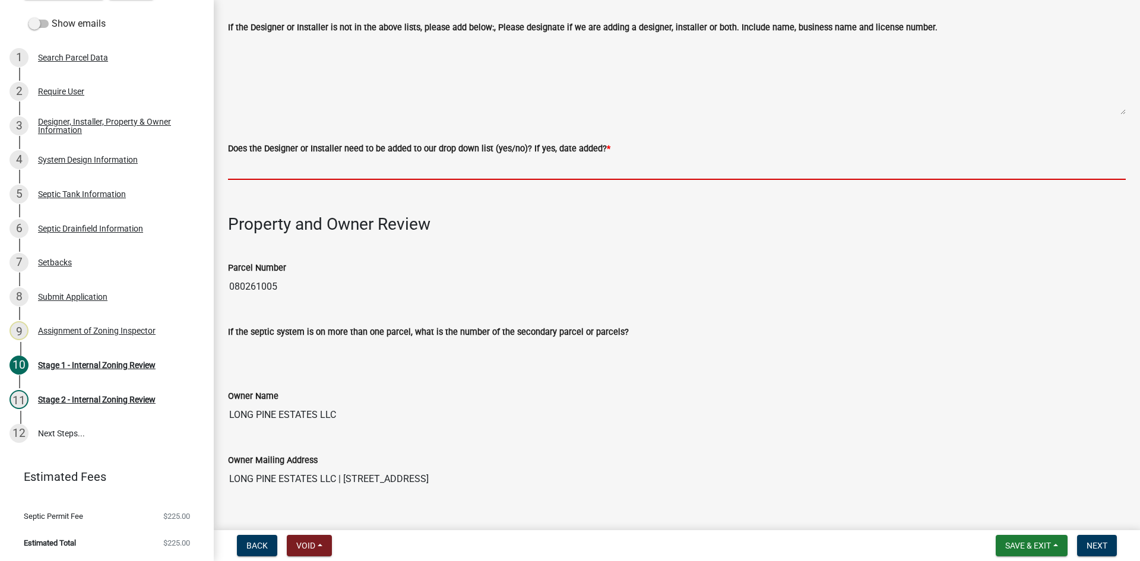
click at [306, 167] on input "Does the Designer or Installer need to be added to our drop down list (yes/no)?…" at bounding box center [677, 168] width 898 height 24
type input "NO"
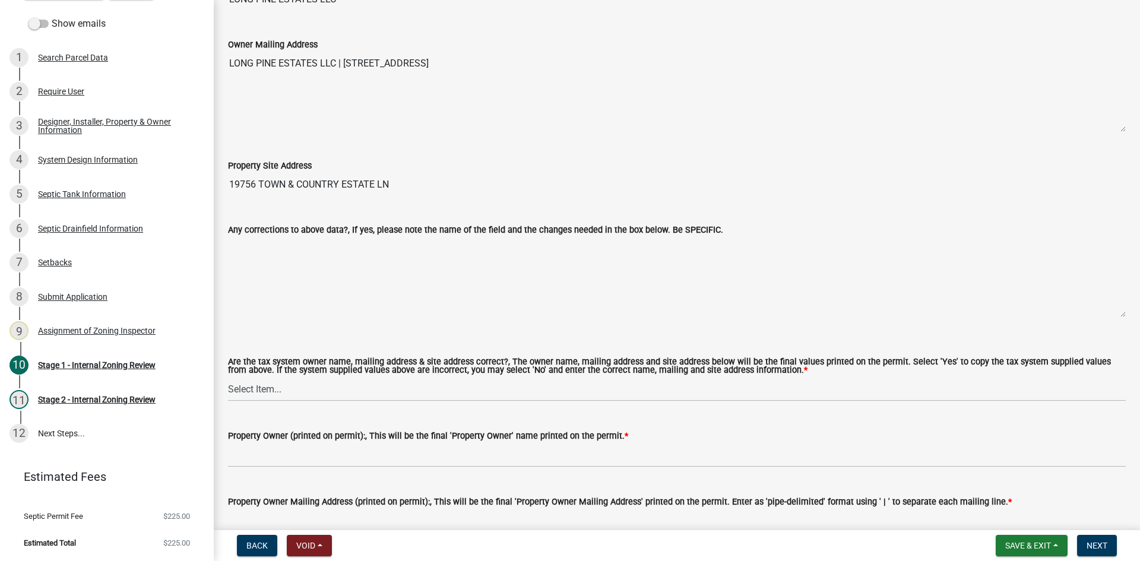
scroll to position [1009, 0]
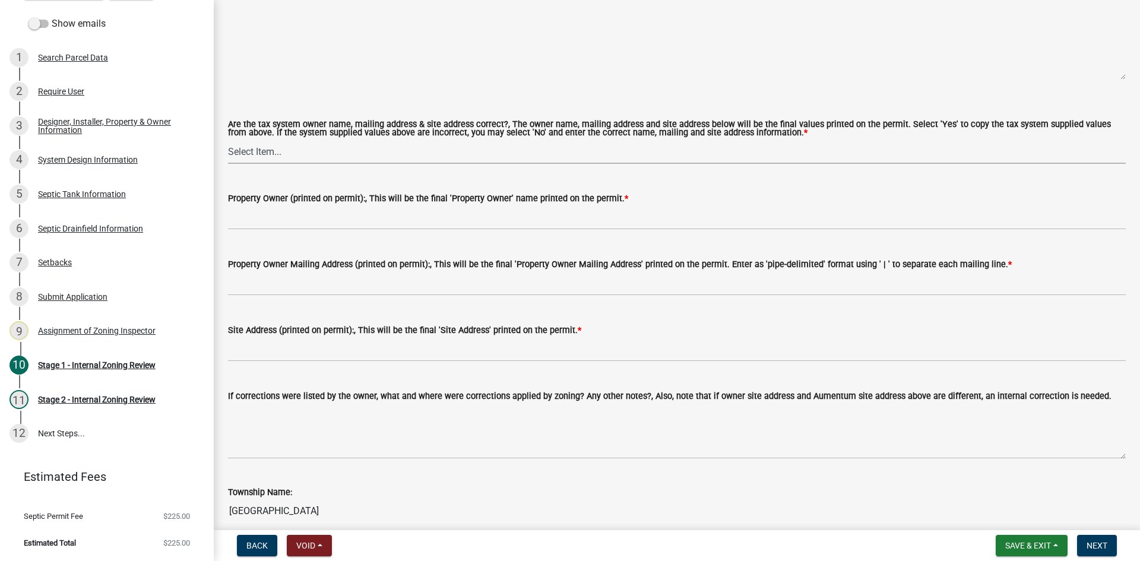
click at [274, 145] on select "Select Item... Yes No" at bounding box center [677, 152] width 898 height 24
click at [228, 140] on select "Select Item... Yes No" at bounding box center [677, 152] width 898 height 24
select select "ec75a761-93b4-47c5-8535-fea253c32937"
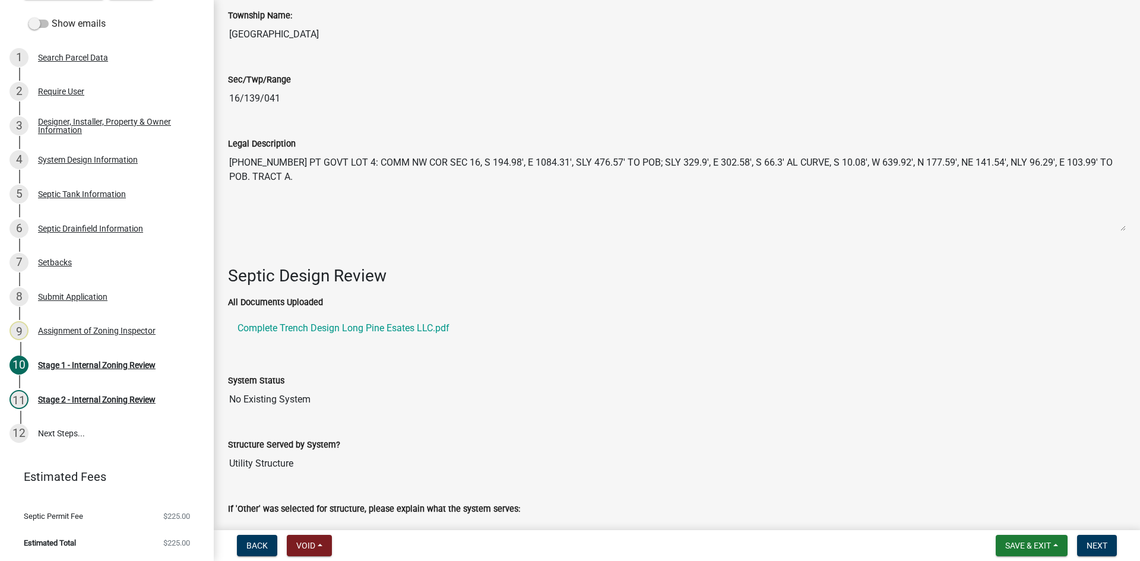
scroll to position [1544, 0]
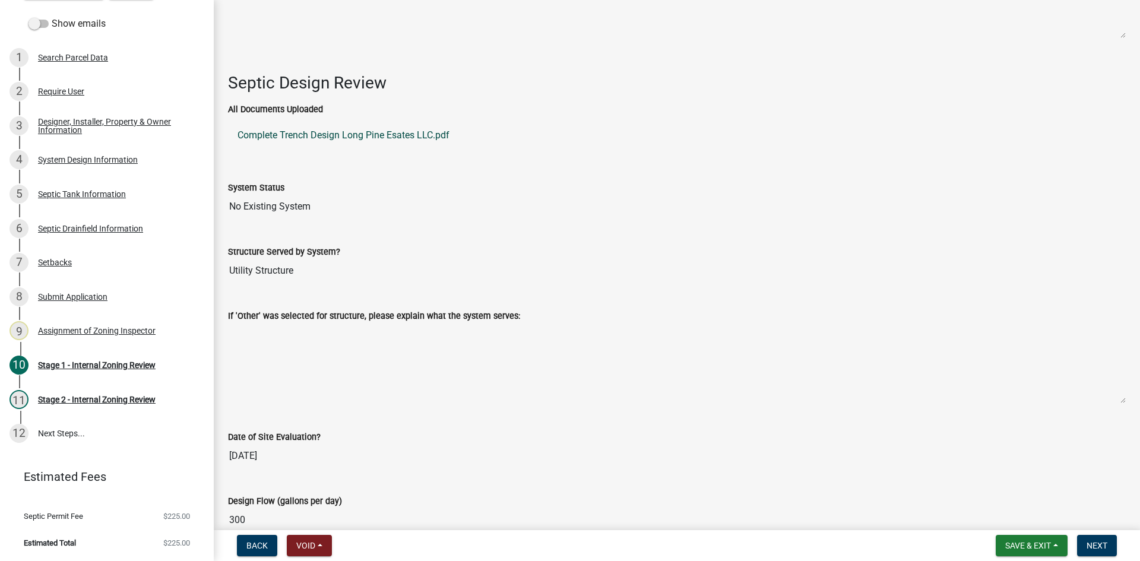
click at [373, 129] on link "Complete Trench Design Long Pine Esates LLC.pdf" at bounding box center [677, 135] width 898 height 28
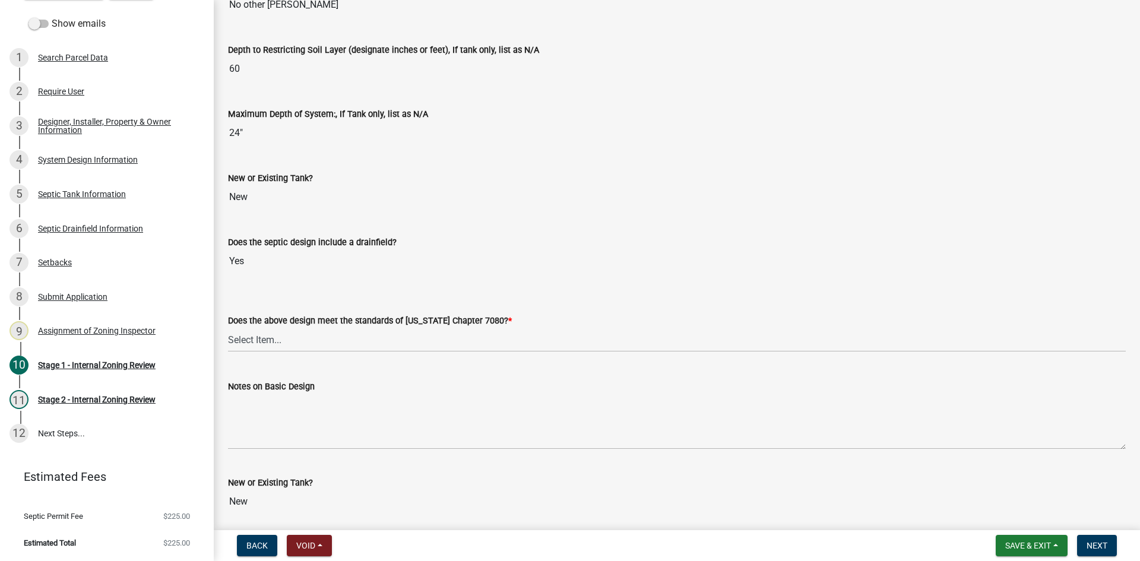
scroll to position [2629, 0]
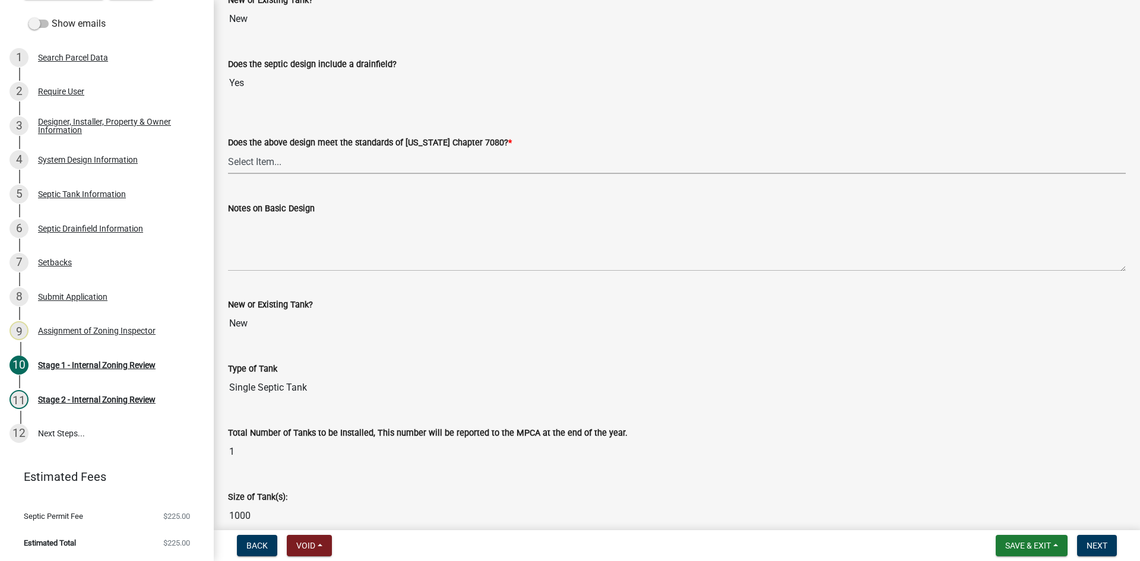
click at [264, 154] on select "Select Item... Yes No" at bounding box center [677, 162] width 898 height 24
click at [228, 150] on select "Select Item... Yes No" at bounding box center [677, 162] width 898 height 24
select select "bcbb982e-a48c-4b4a-a83b-ed1363446a86"
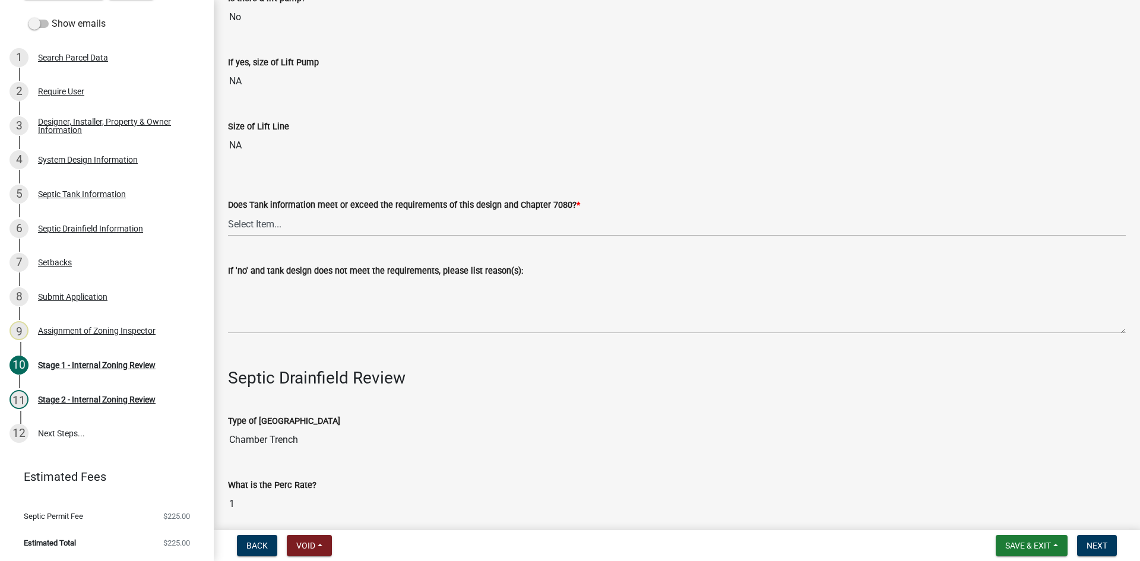
scroll to position [3579, 0]
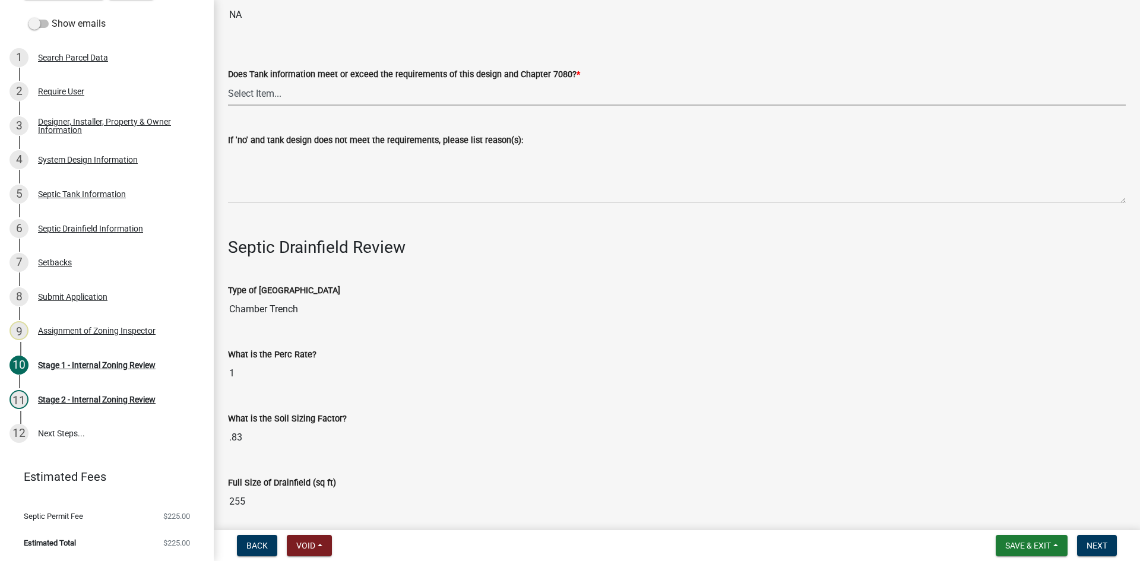
click at [277, 83] on select "Select Item... Yes No" at bounding box center [677, 93] width 898 height 24
click at [228, 81] on select "Select Item... Yes No" at bounding box center [677, 93] width 898 height 24
select select "47a2a5dd-5977-4941-8e6f-09ff03cdfb75"
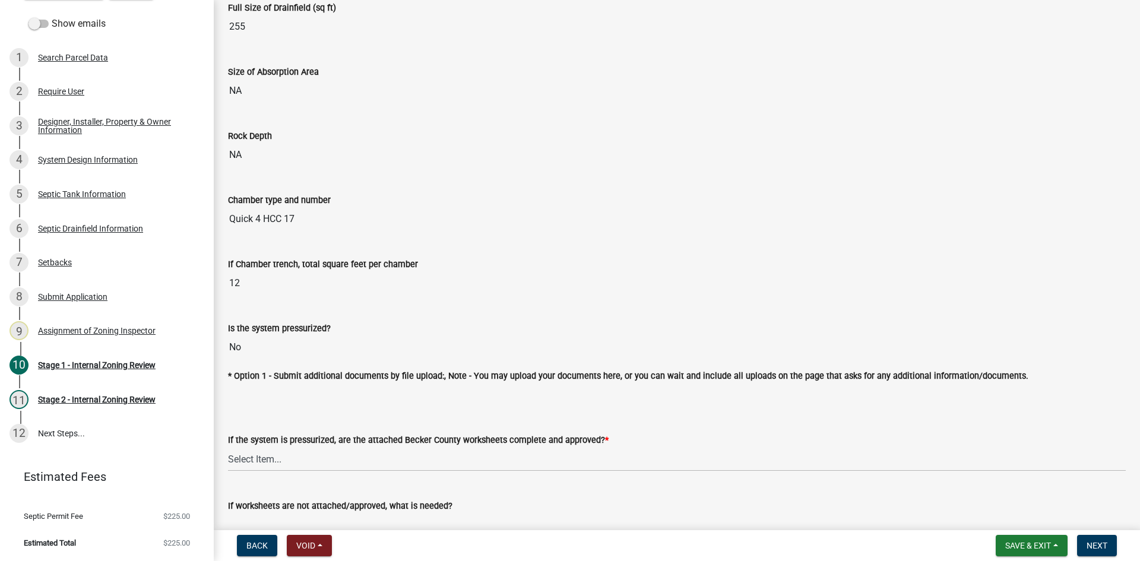
scroll to position [4351, 0]
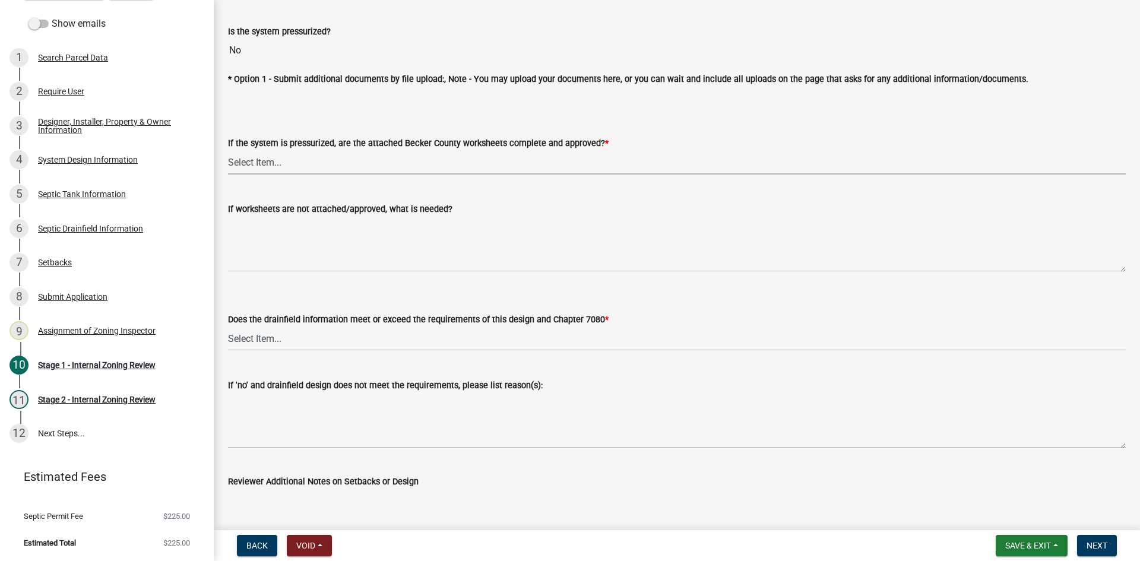
click at [229, 166] on select "Select Item... Yes No NA" at bounding box center [677, 162] width 898 height 24
click at [228, 150] on select "Select Item... Yes No NA" at bounding box center [677, 162] width 898 height 24
select select "bb79d4d7-231b-4b1d-b193-590fb78434b4"
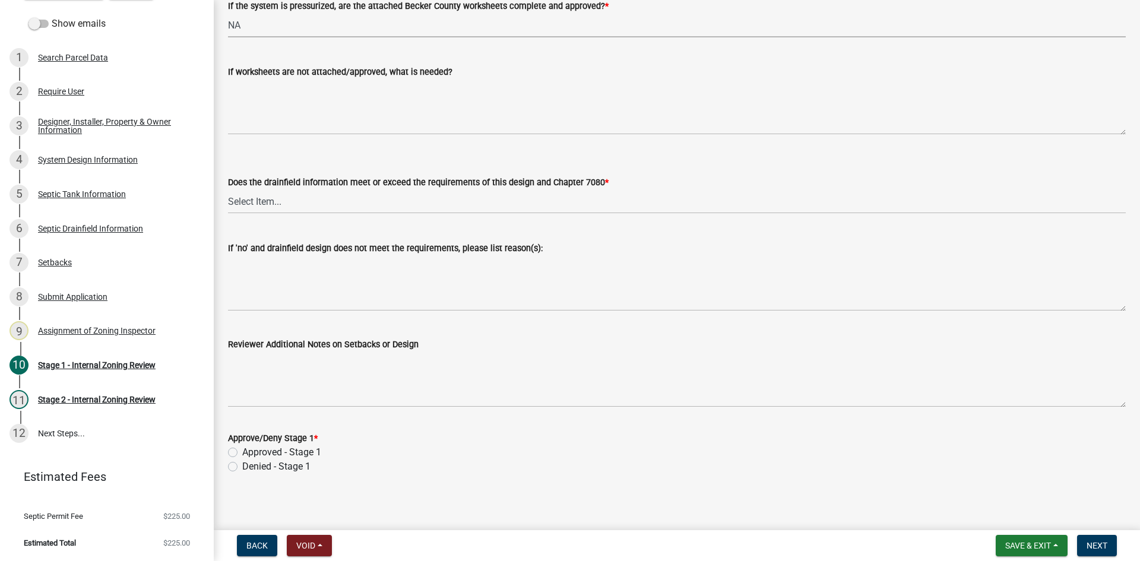
scroll to position [4489, 0]
click at [259, 197] on select "Select Item... Yes No" at bounding box center [677, 200] width 898 height 24
click at [228, 188] on select "Select Item... Yes No" at bounding box center [677, 200] width 898 height 24
click at [270, 196] on select "Select Item... Yes No" at bounding box center [677, 200] width 898 height 24
click at [228, 188] on select "Select Item... Yes No" at bounding box center [677, 200] width 898 height 24
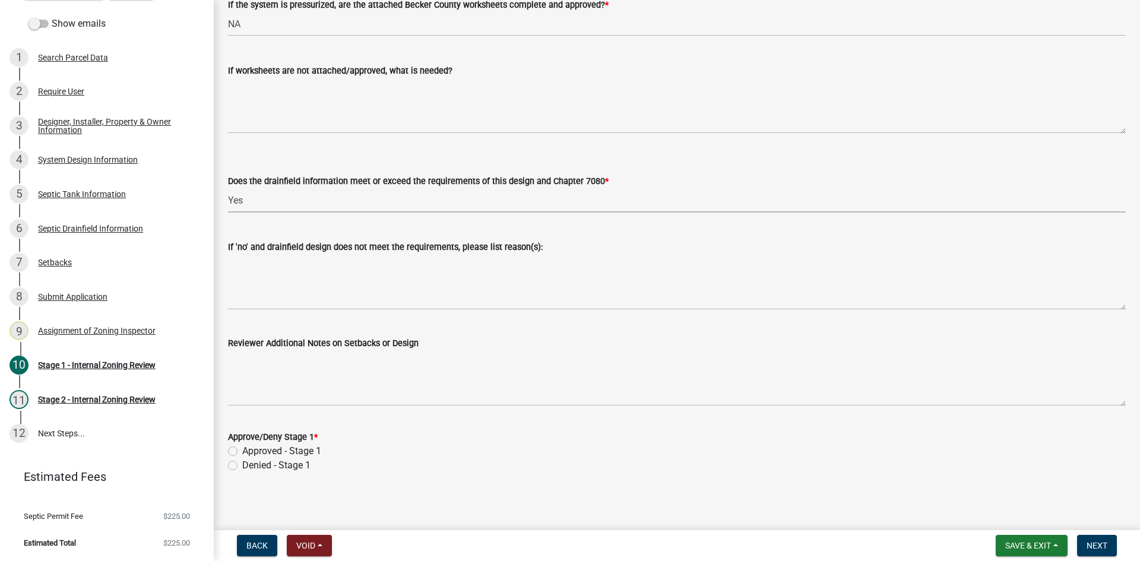
select select "888a8260-2be6-47f2-a4de-b9f453a4d3bc"
click at [242, 446] on label "Approved - Stage 1" at bounding box center [281, 451] width 79 height 14
click at [242, 446] on input "Approved - Stage 1" at bounding box center [246, 448] width 8 height 8
radio input "true"
click at [1103, 545] on span "Next" at bounding box center [1097, 545] width 21 height 9
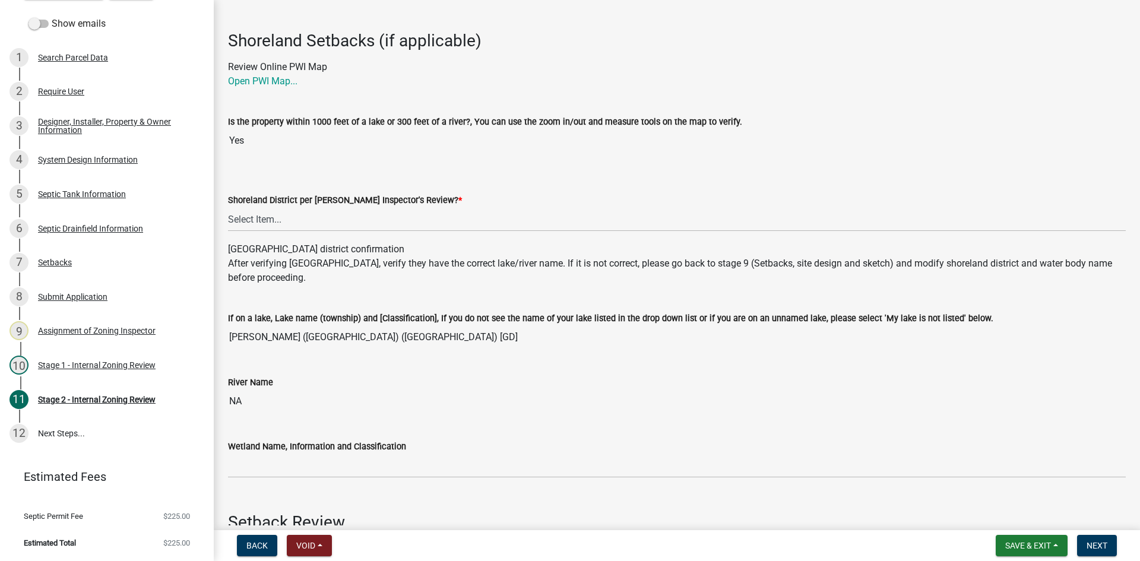
scroll to position [119, 0]
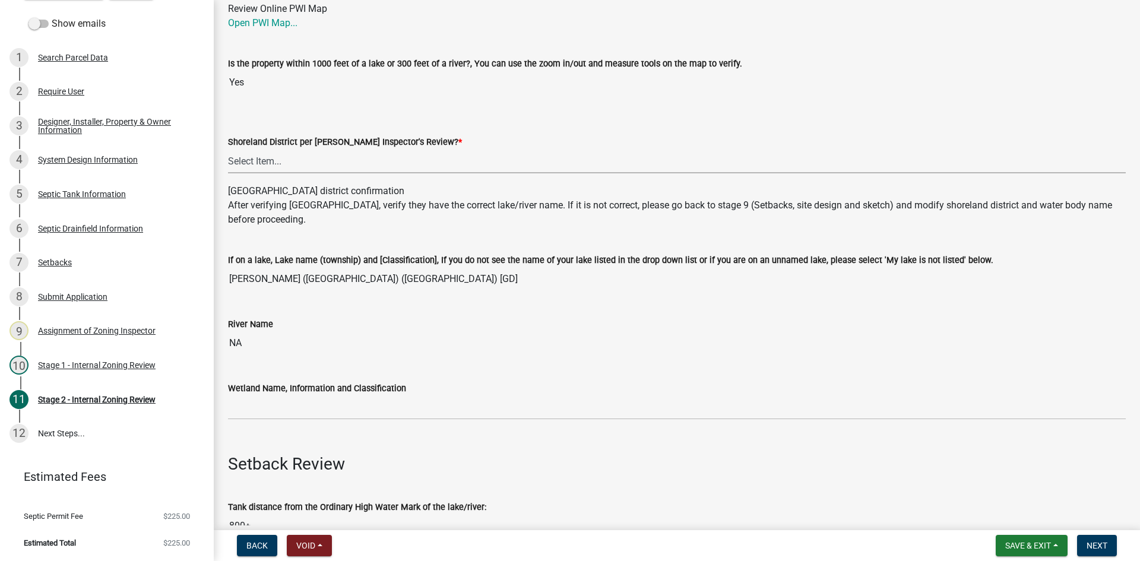
click at [264, 157] on select "Select Item... Yes No" at bounding box center [677, 161] width 898 height 24
click at [228, 149] on select "Select Item... Yes No" at bounding box center [677, 161] width 898 height 24
select select "69d592bb-9906-4277-a6fb-df8686255161"
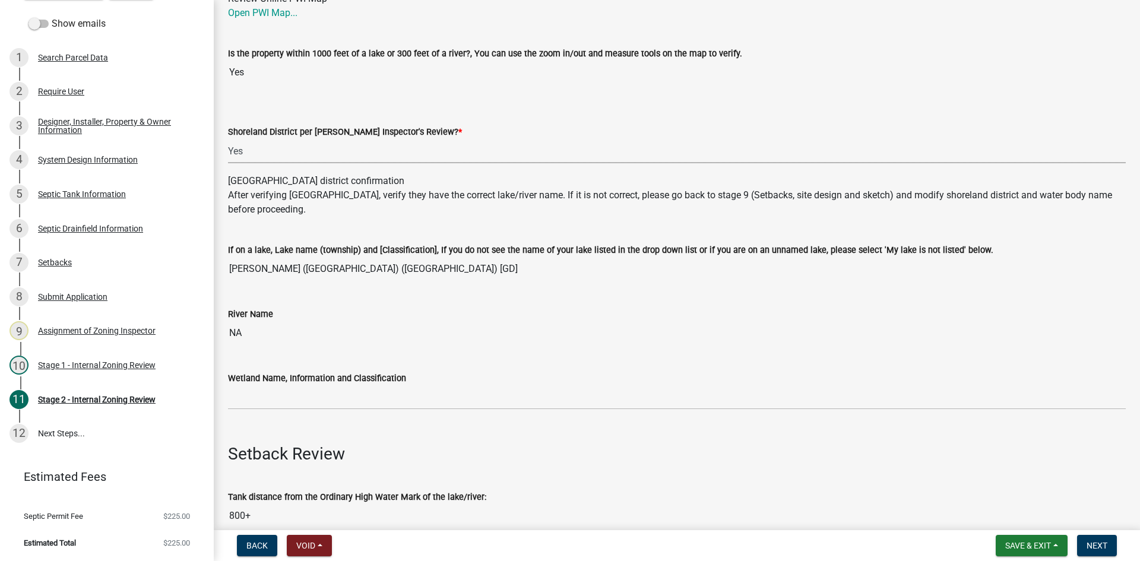
scroll to position [237, 0]
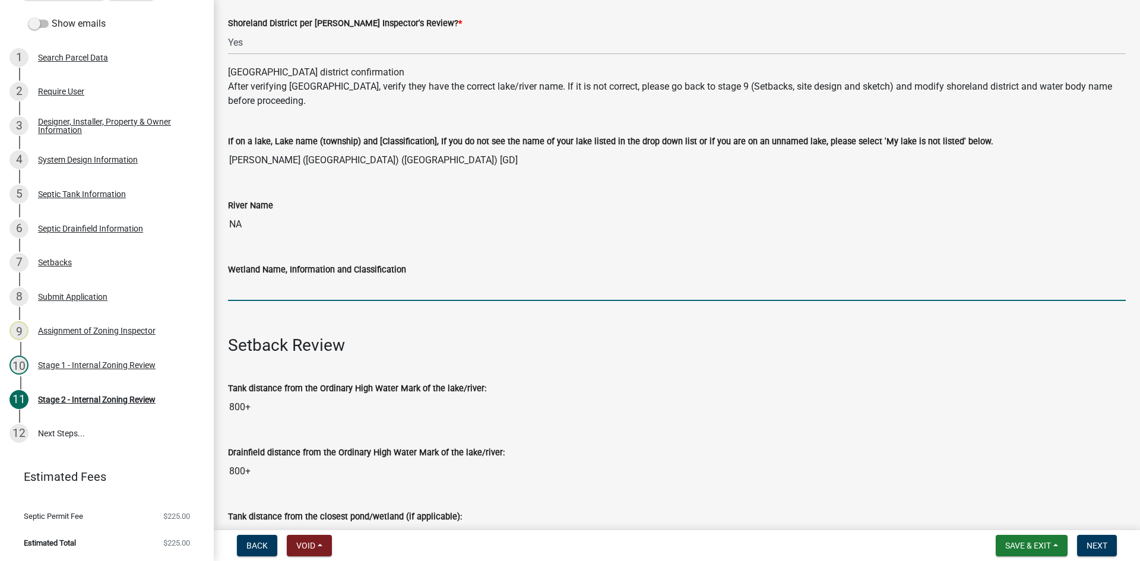
click at [320, 288] on input "Wetland Name, Information and Classification" at bounding box center [677, 289] width 898 height 24
type input "gd75"
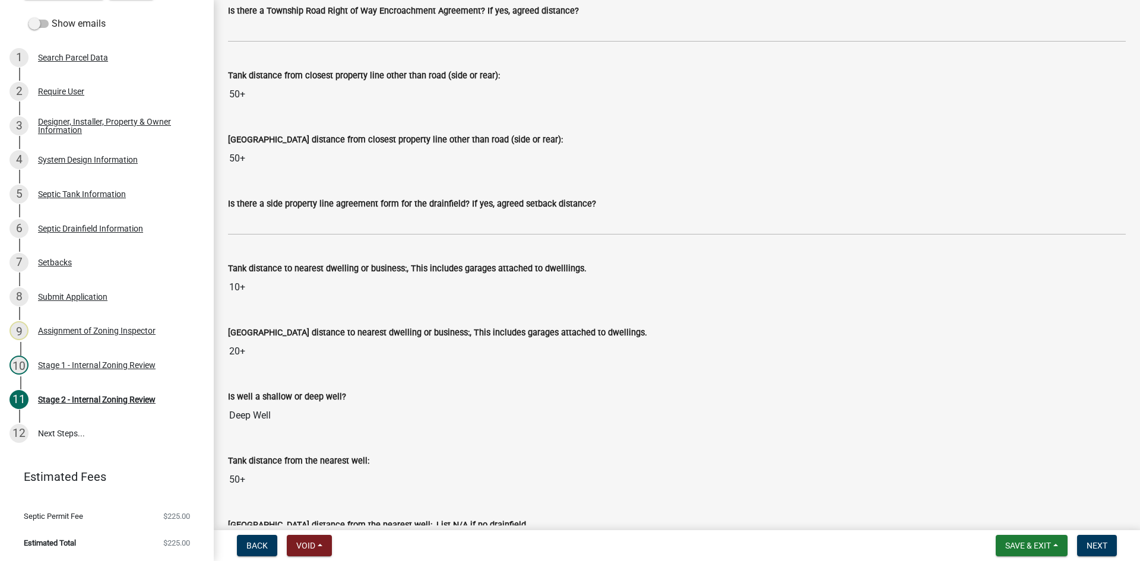
scroll to position [950, 0]
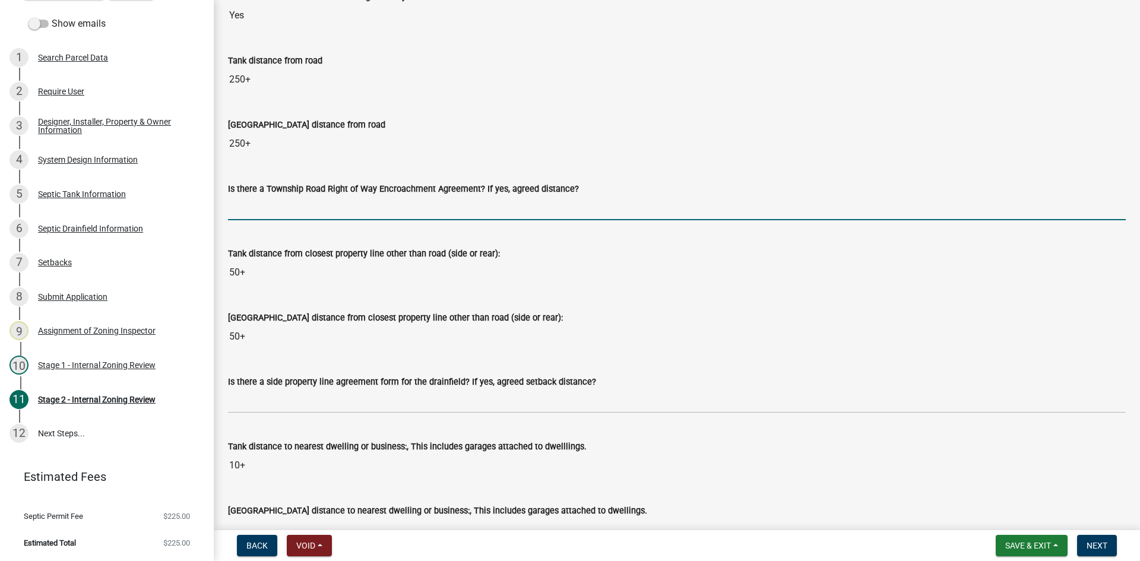
drag, startPoint x: 235, startPoint y: 220, endPoint x: 241, endPoint y: 229, distance: 10.2
click at [235, 220] on input "Is there a Township Road Right of Way Encroachment Agreement? If yes, agreed di…" at bounding box center [677, 208] width 898 height 24
type input "na"
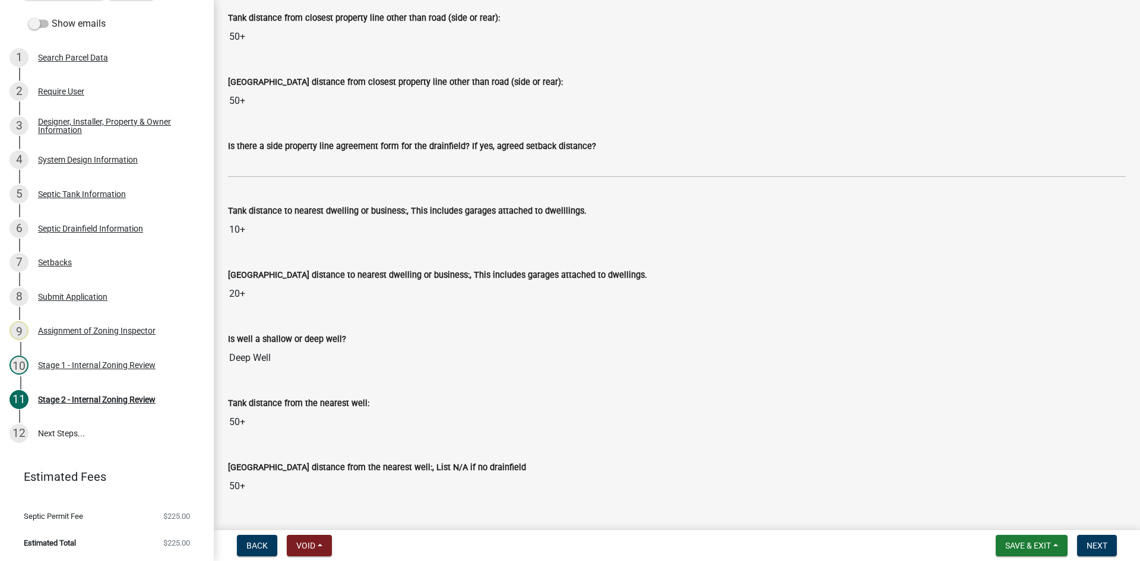
scroll to position [1306, 0]
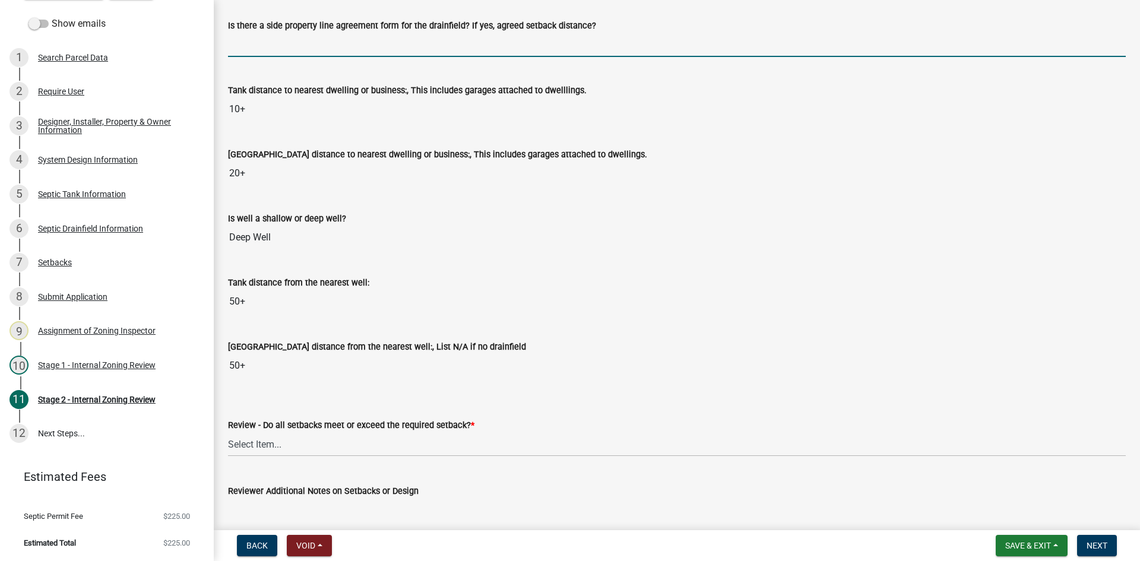
drag, startPoint x: 255, startPoint y: 48, endPoint x: 262, endPoint y: 51, distance: 8.3
click at [255, 48] on input "Is there a side property line agreement form for the drainfield? If yes, agreed…" at bounding box center [677, 45] width 898 height 24
type input "na"
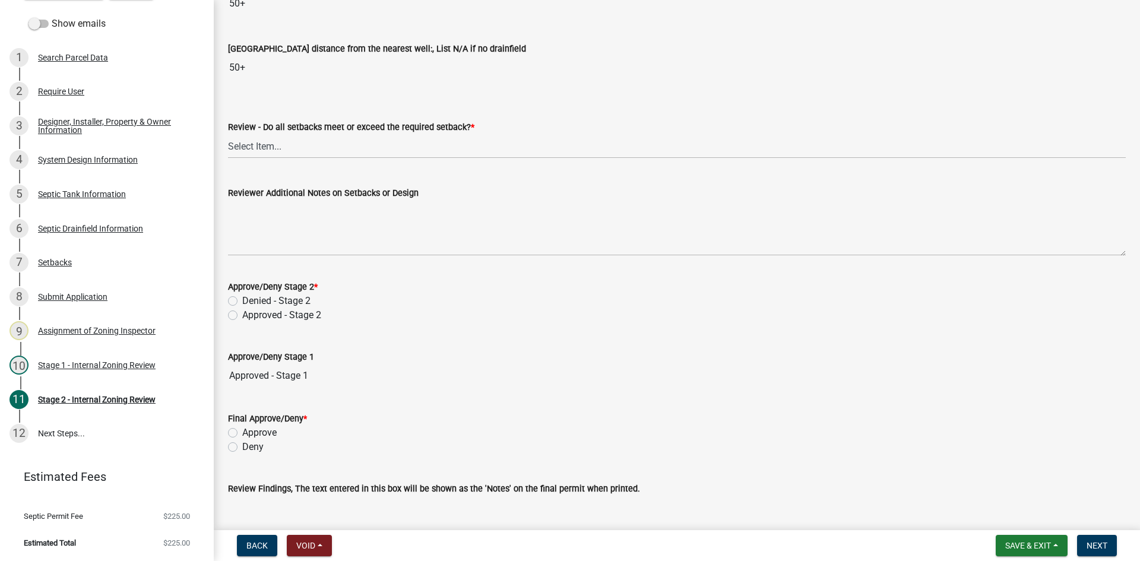
scroll to position [1662, 0]
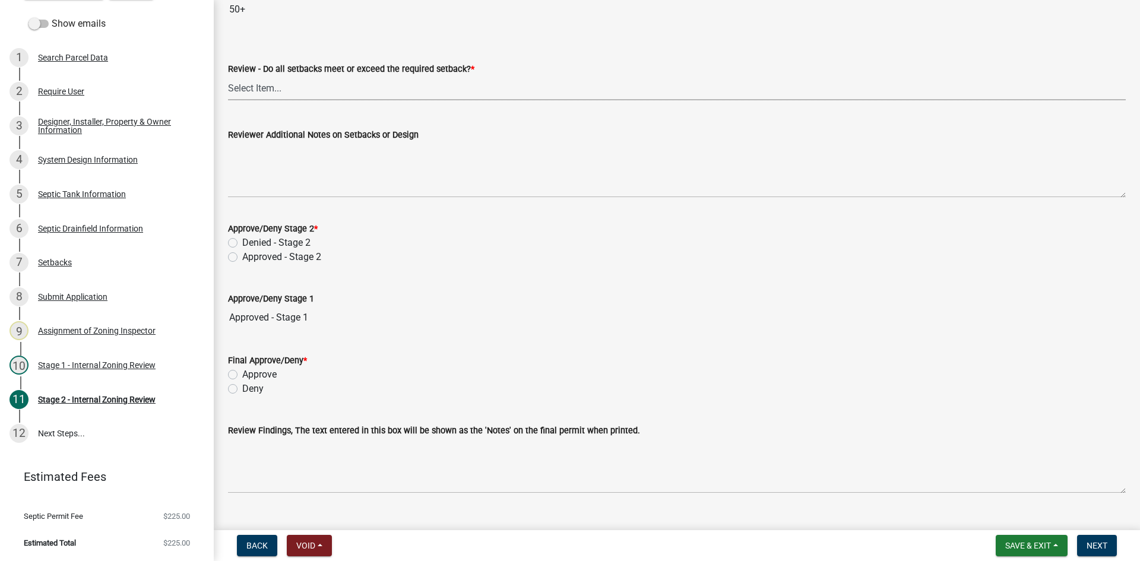
drag, startPoint x: 263, startPoint y: 86, endPoint x: 268, endPoint y: 91, distance: 6.7
click at [265, 85] on select "Select Item... Yes No N/A" at bounding box center [677, 88] width 898 height 24
click at [228, 76] on select "Select Item... Yes No N/A" at bounding box center [677, 88] width 898 height 24
select select "1ad81be4-5d59-46bf-8b7b-d7c0f20ad891"
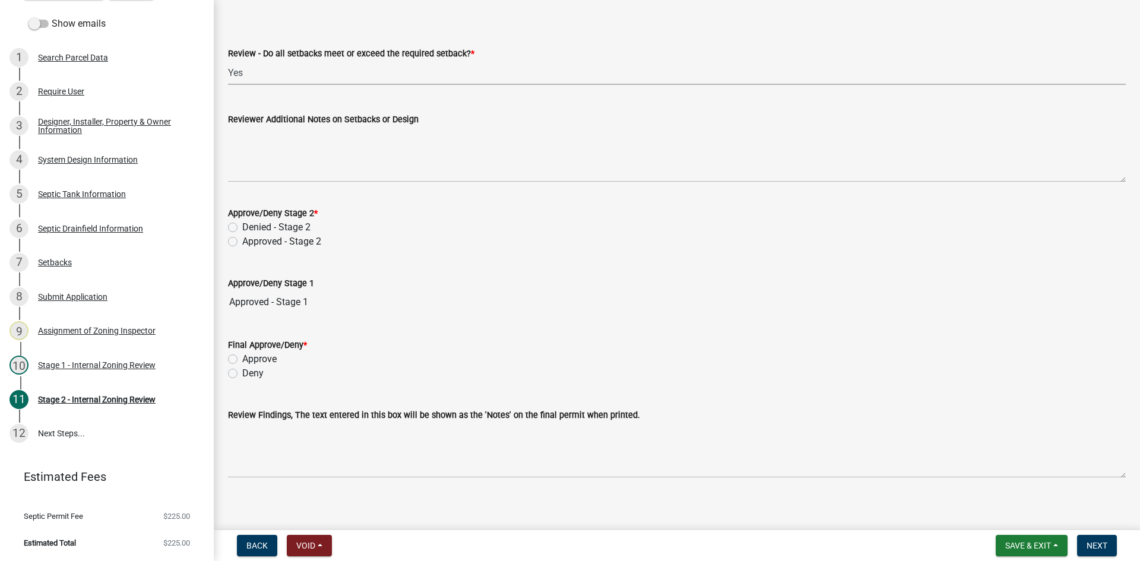
scroll to position [1686, 0]
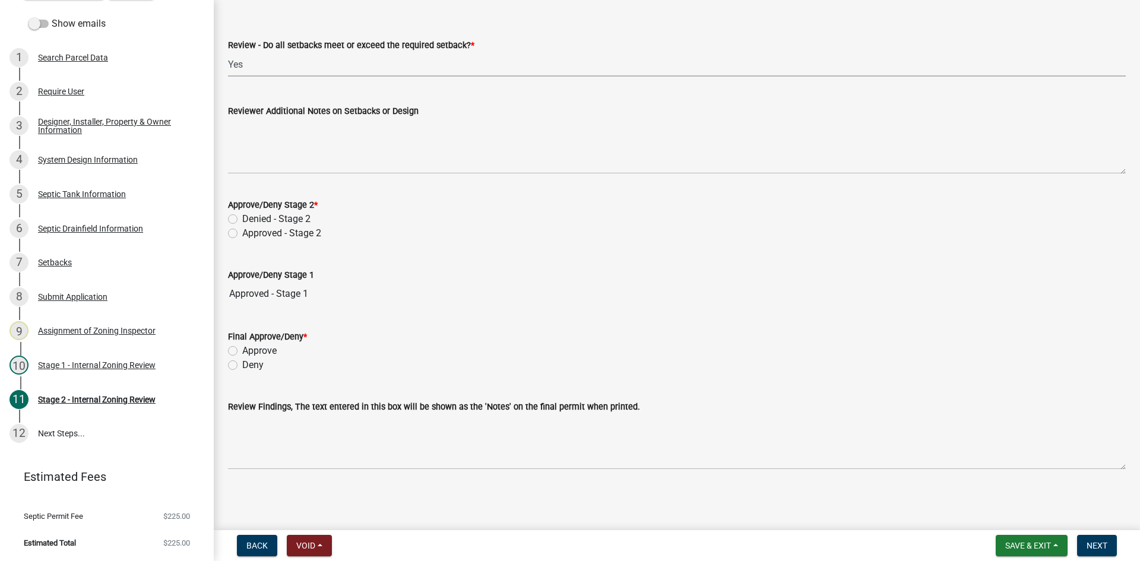
click at [240, 234] on div "Approved - Stage 2" at bounding box center [677, 233] width 898 height 14
drag, startPoint x: 232, startPoint y: 232, endPoint x: 233, endPoint y: 304, distance: 72.4
click at [242, 232] on label "Approved - Stage 2" at bounding box center [281, 233] width 79 height 14
click at [242, 232] on input "Approved - Stage 2" at bounding box center [246, 230] width 8 height 8
radio input "true"
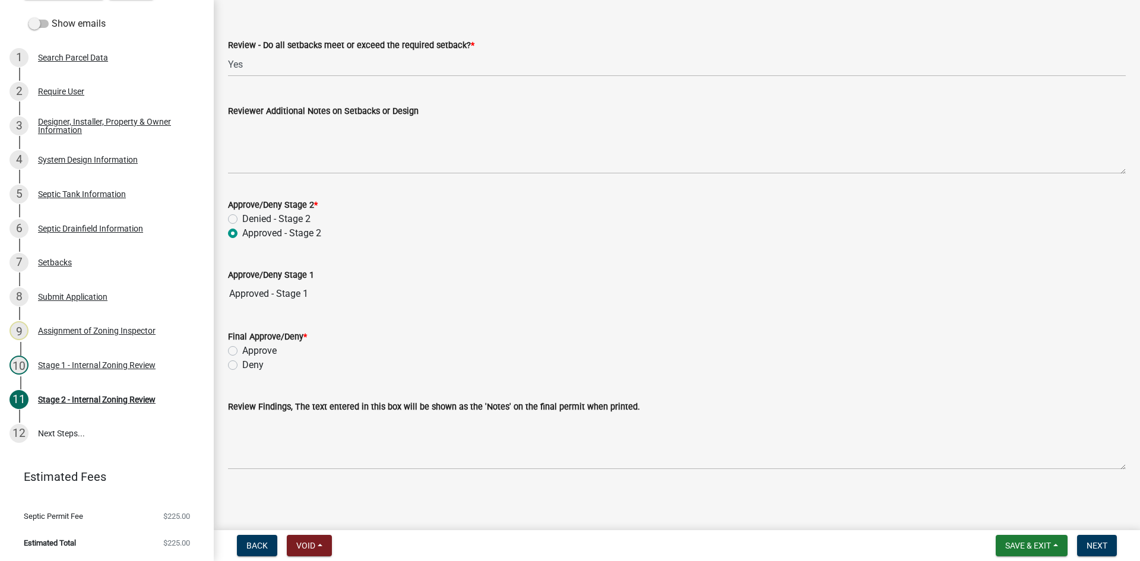
click at [242, 353] on label "Approve" at bounding box center [259, 351] width 34 height 14
click at [242, 351] on input "Approve" at bounding box center [246, 348] width 8 height 8
radio input "true"
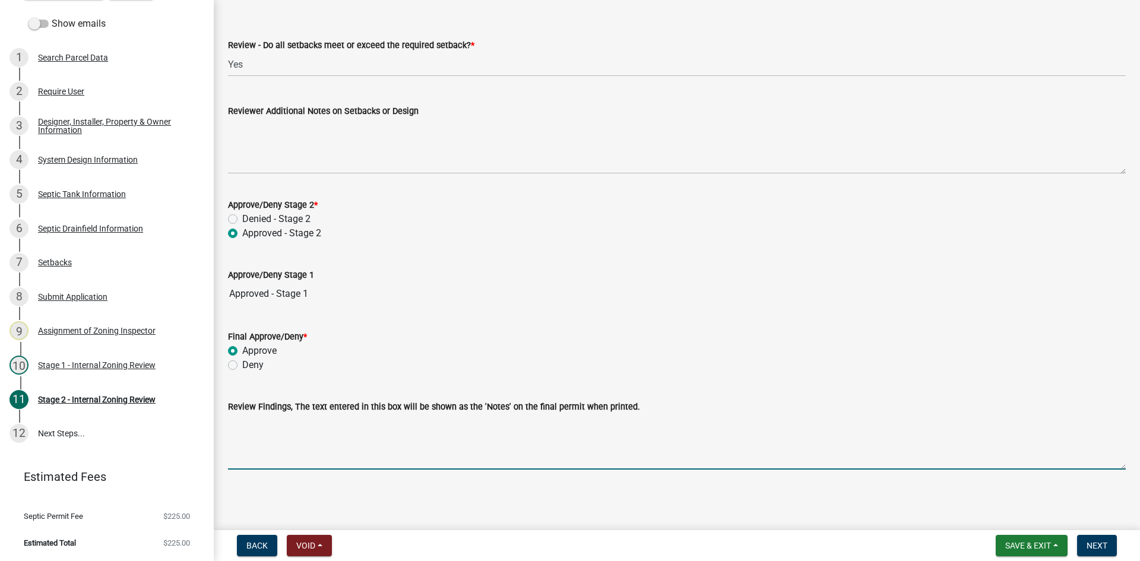
click at [269, 452] on textarea "Review Findings, The text entered in this box will be shown as the 'Notes' on t…" at bounding box center [677, 442] width 898 height 56
drag, startPoint x: 302, startPoint y: 425, endPoint x: 309, endPoint y: 422, distance: 8.0
click at [303, 424] on textarea "17 hicap q4 /3 treches" at bounding box center [677, 442] width 898 height 56
click at [339, 436] on textarea "17 hicap q4 /3 trenches" at bounding box center [677, 442] width 898 height 56
type textarea "17 hicap q4 /3 trenches"
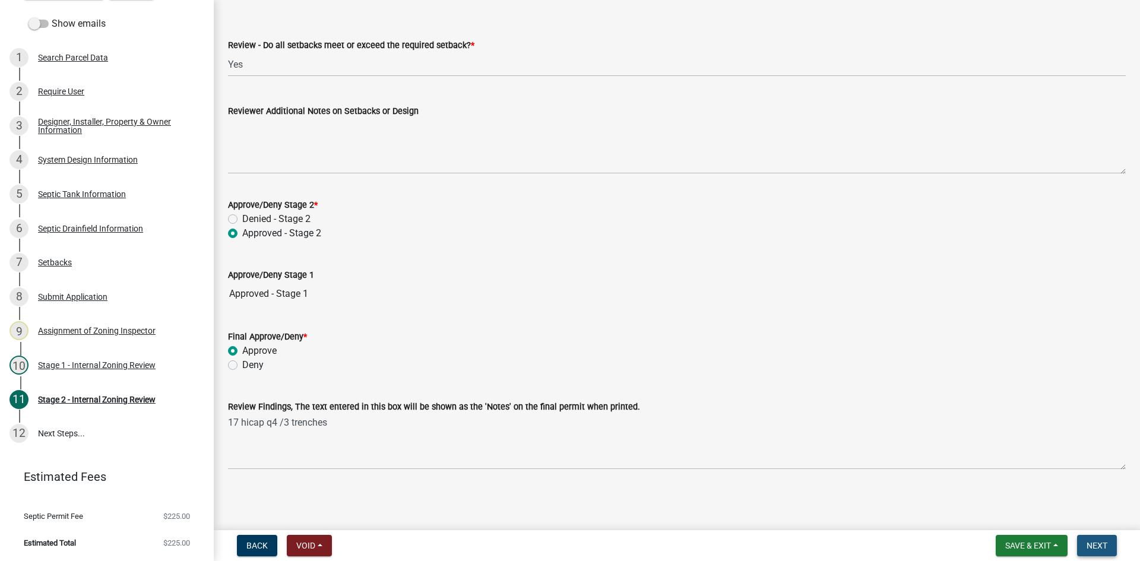
click at [1095, 547] on span "Next" at bounding box center [1097, 545] width 21 height 9
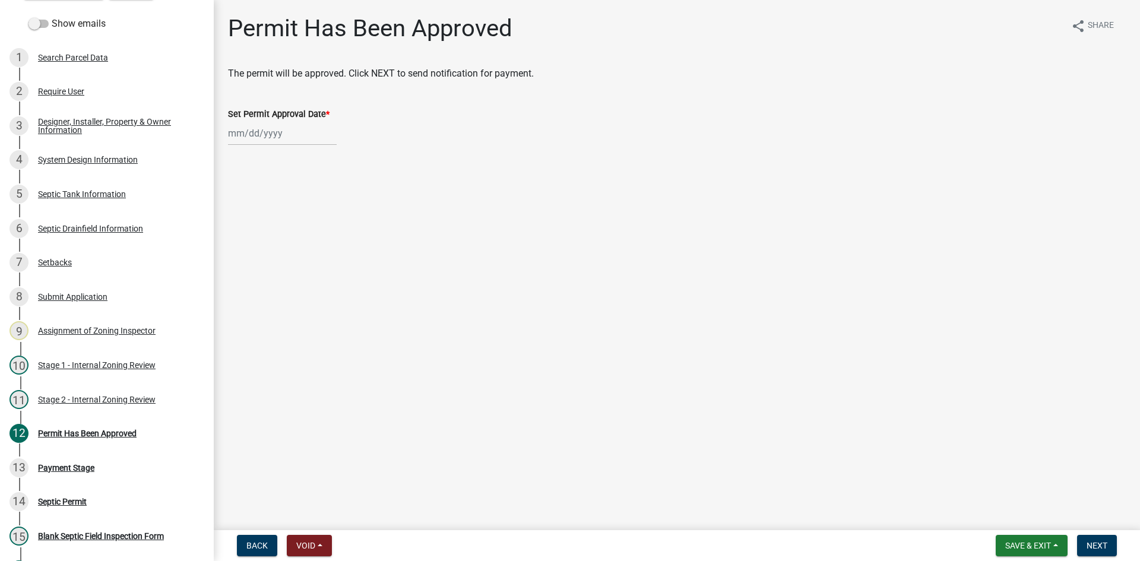
click at [285, 134] on div at bounding box center [282, 133] width 109 height 24
select select "8"
select select "2025"
click at [265, 255] on div "19" at bounding box center [258, 253] width 19 height 19
type input "[DATE]"
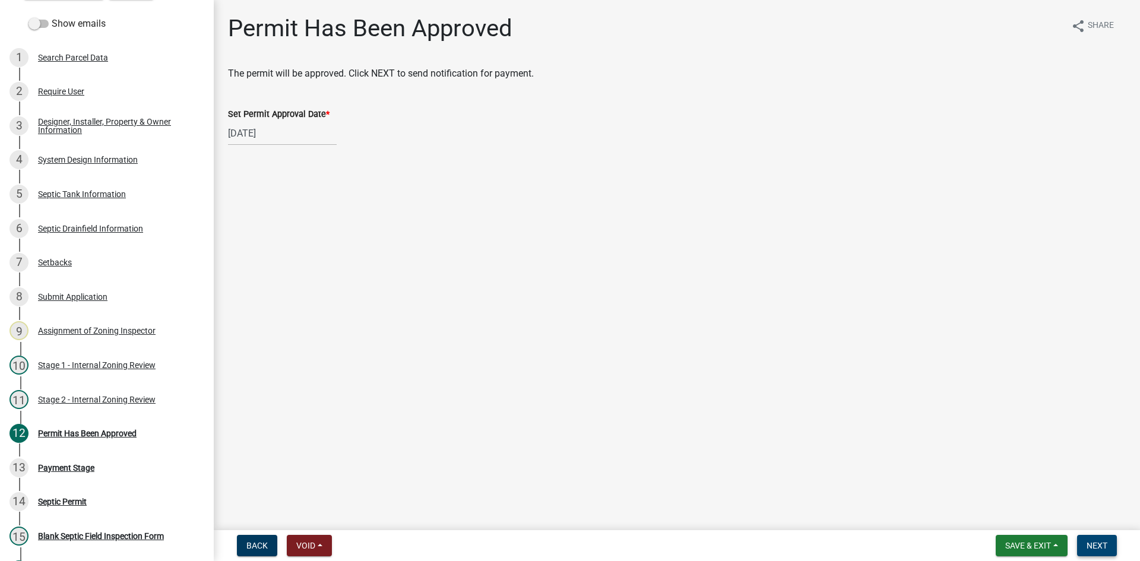
click at [1108, 547] on button "Next" at bounding box center [1097, 545] width 40 height 21
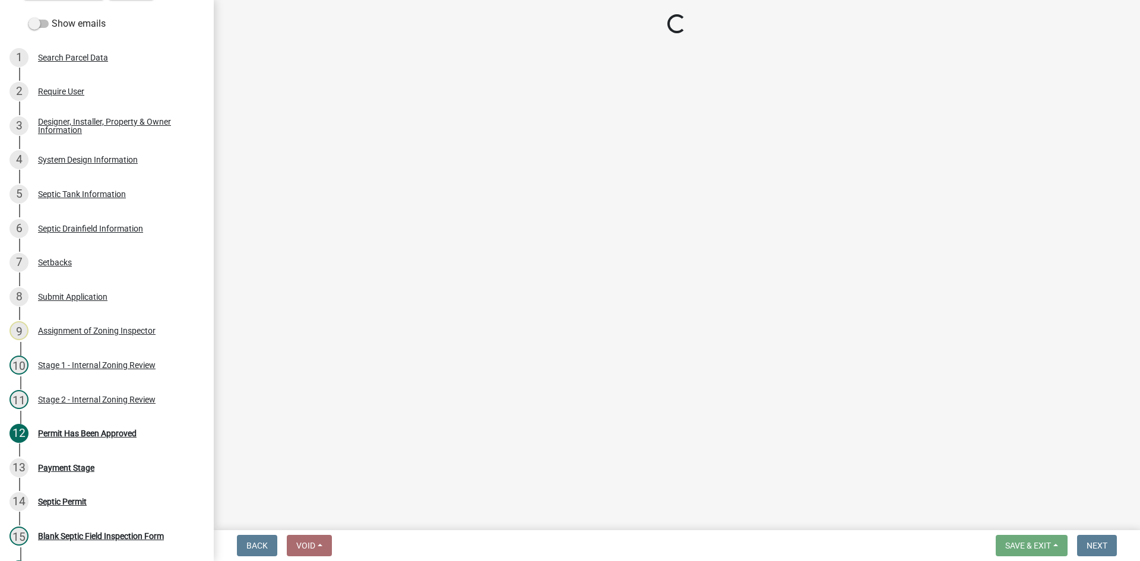
select select "3: 3"
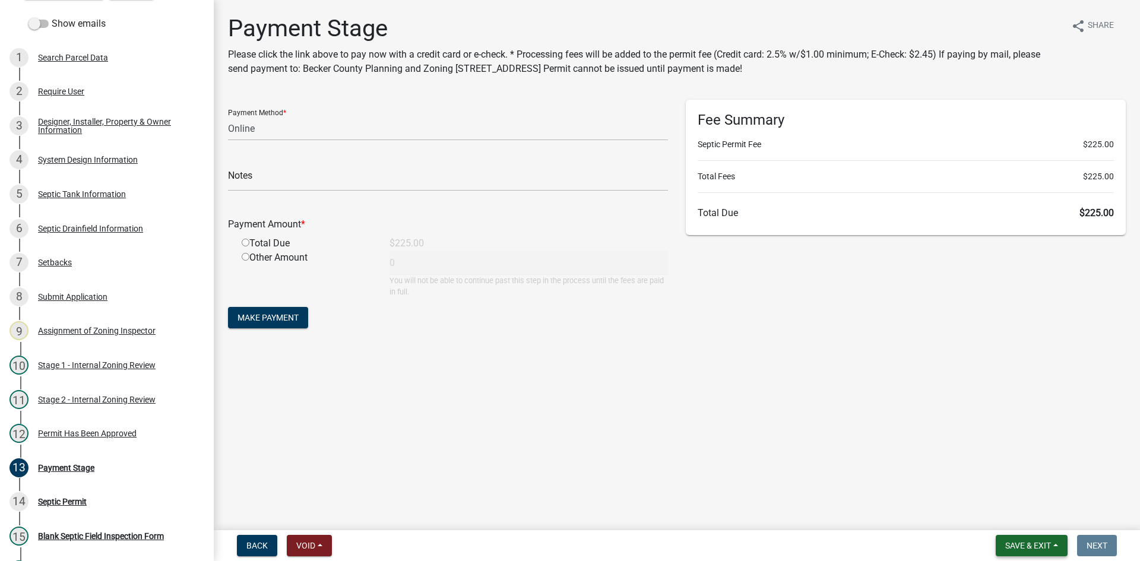
click at [1040, 546] on span "Save & Exit" at bounding box center [1028, 545] width 46 height 9
click at [1027, 518] on button "Save & Exit" at bounding box center [1020, 515] width 95 height 28
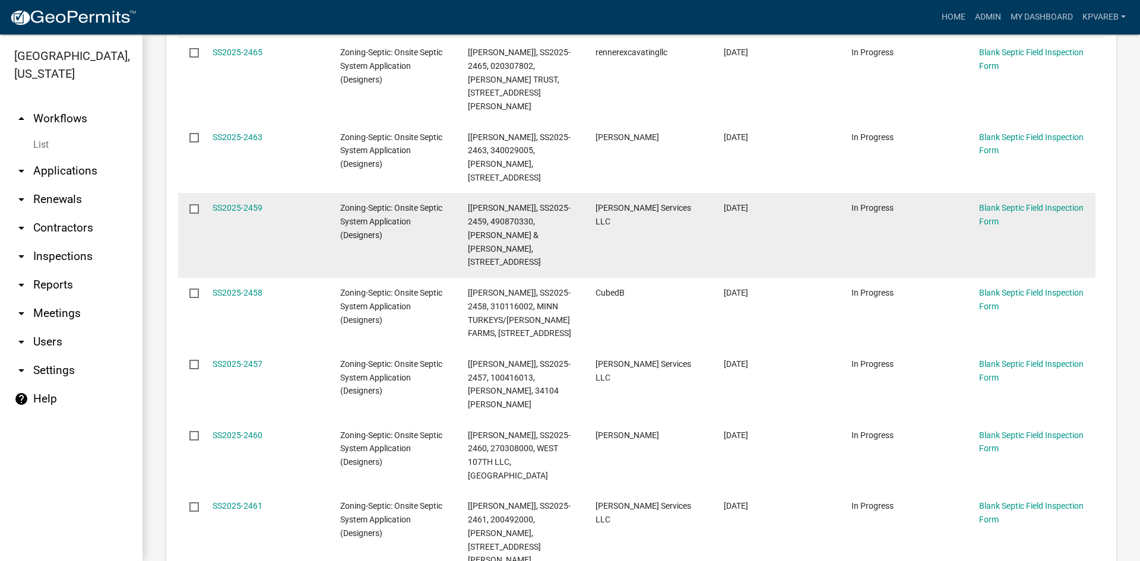
scroll to position [356, 0]
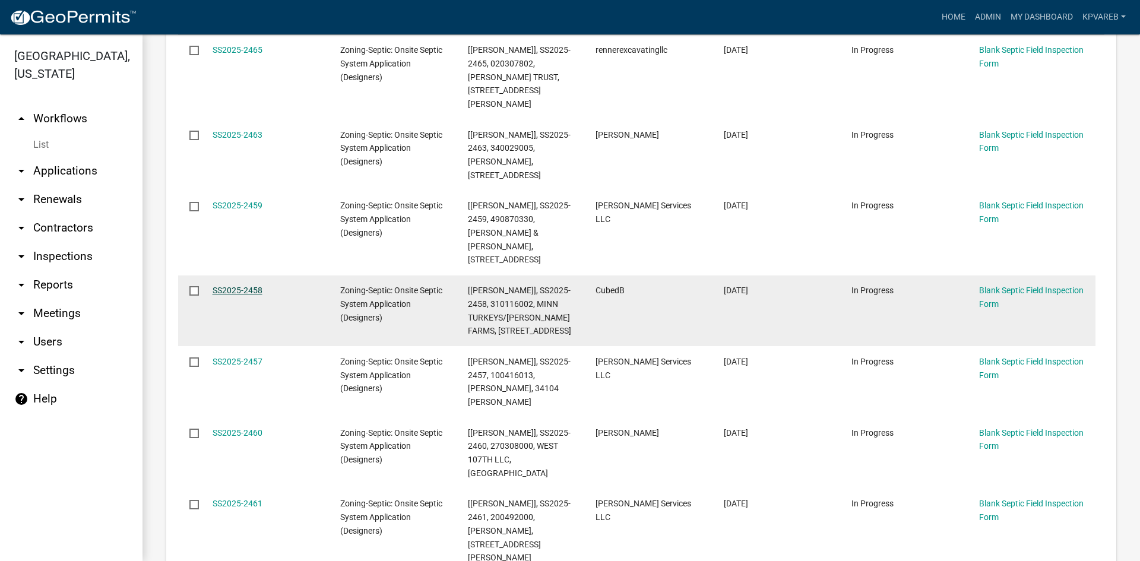
click at [251, 286] on link "SS2025-2458" at bounding box center [238, 290] width 50 height 9
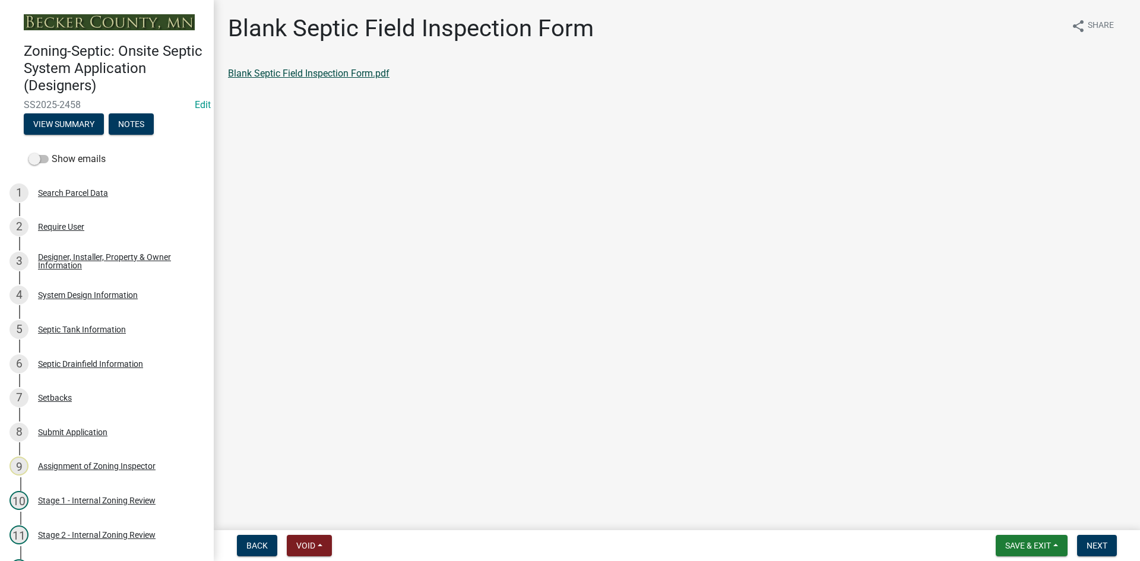
click at [297, 74] on link "Blank Septic Field Inspection Form.pdf" at bounding box center [308, 73] width 161 height 11
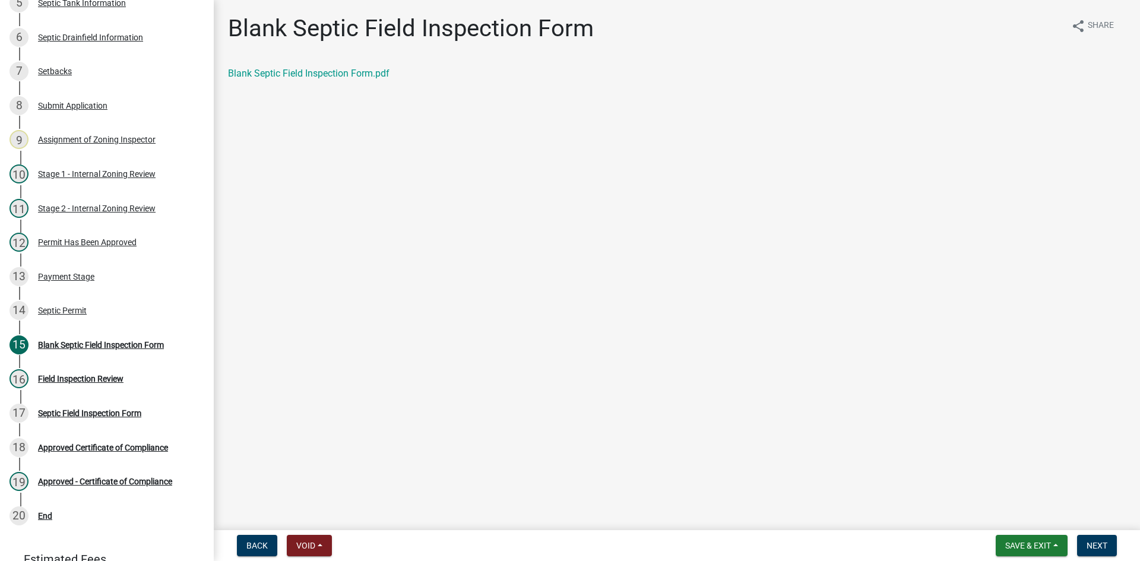
scroll to position [341, 0]
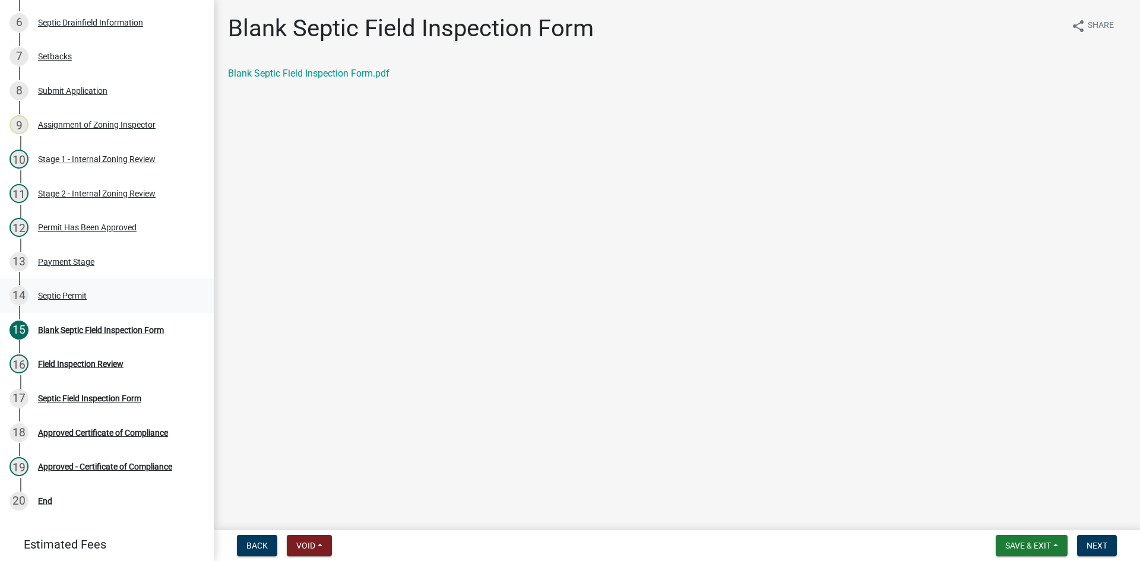
click at [84, 295] on div "Septic Permit" at bounding box center [62, 296] width 49 height 8
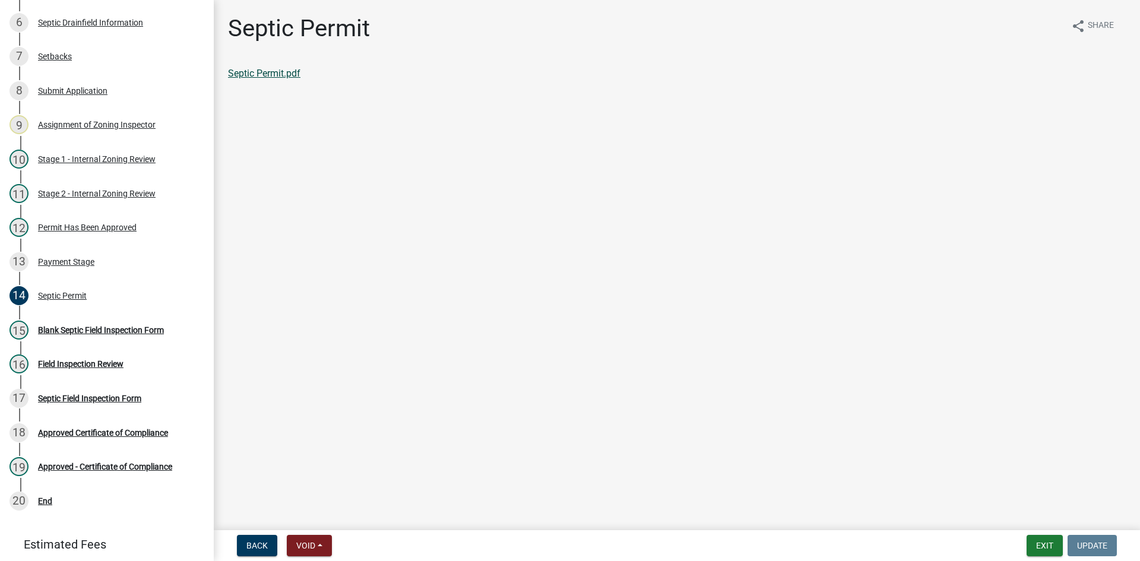
click at [278, 75] on link "Septic Permit.pdf" at bounding box center [264, 73] width 72 height 11
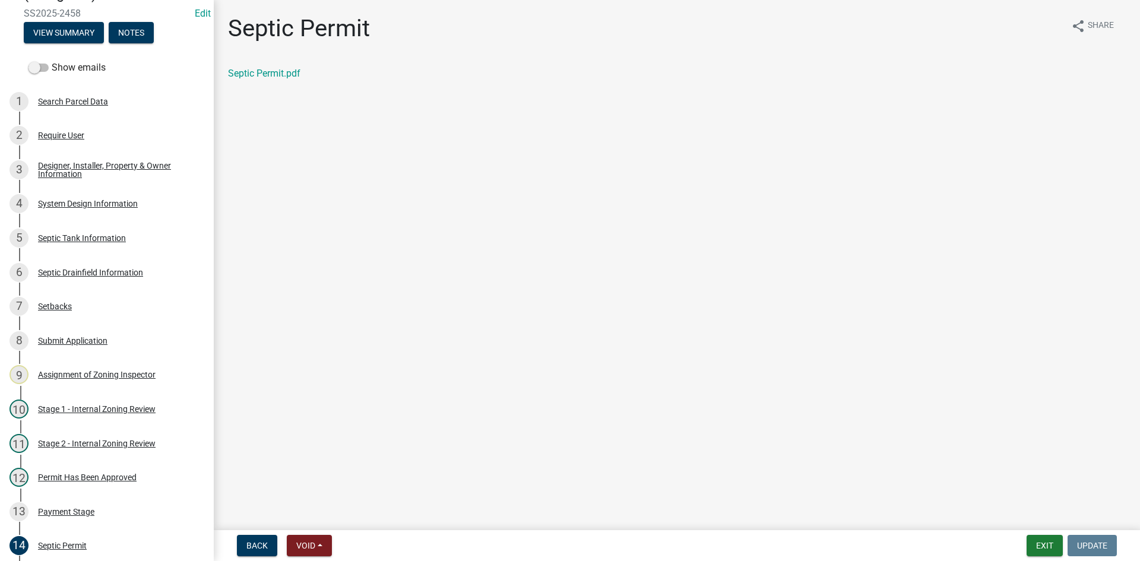
scroll to position [81, 0]
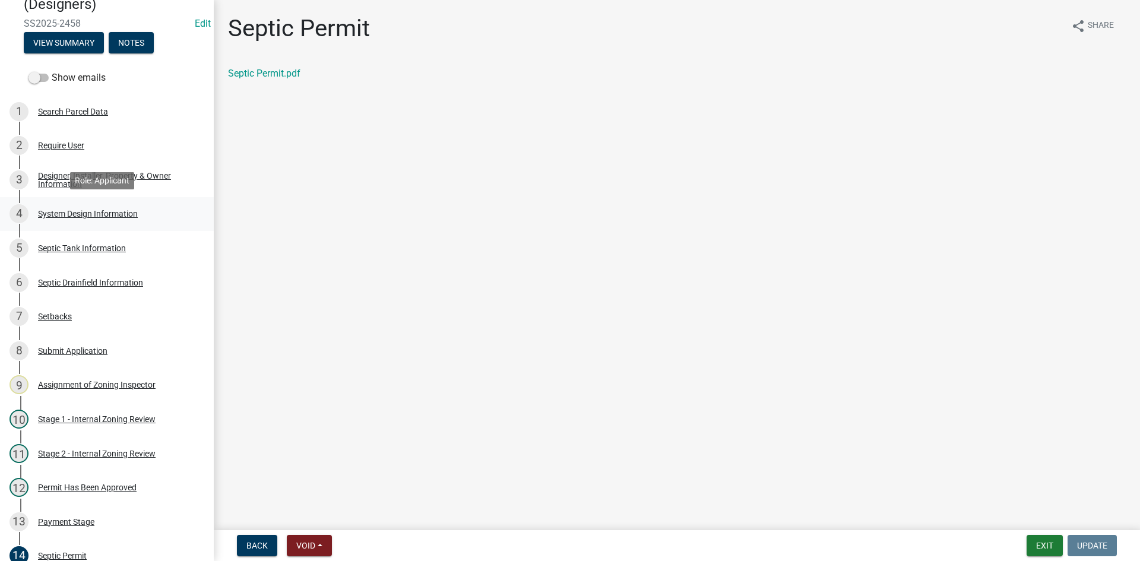
click at [128, 213] on div "System Design Information" at bounding box center [88, 214] width 100 height 8
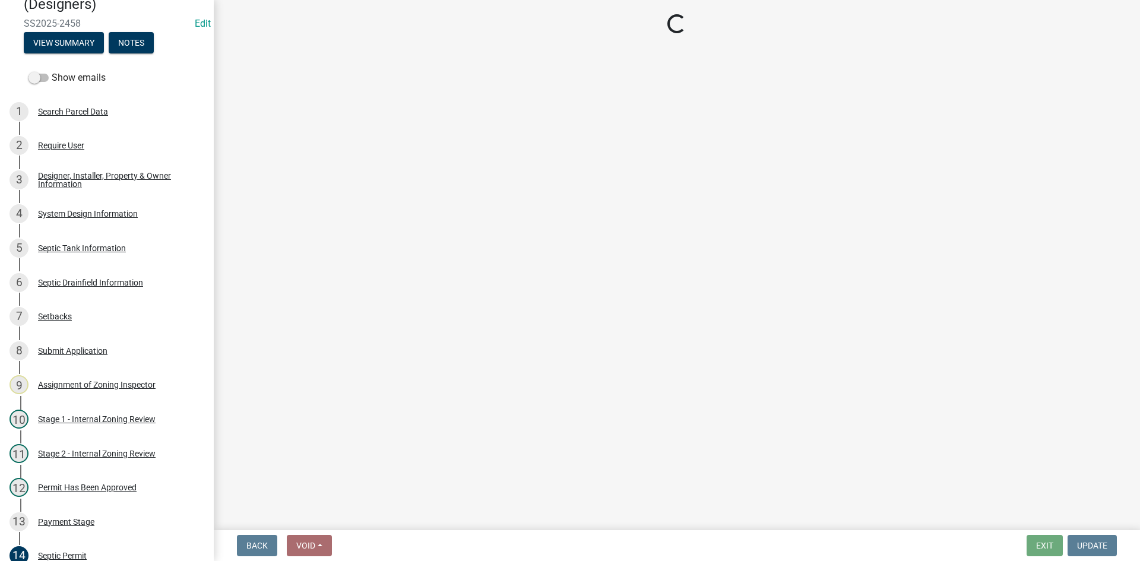
select select "8ba21533-2acf-4cc6-95e5-280e4aabd5a3"
select select "25258e87-3ef9-4f1c-a5f1-75a1d463abfb"
select select "011fbff4-a41d-4a75-9bd8-71c7e6c69e0d"
select select "85fdfef2-2683-4311-b5d5-5505f6411127"
select select "ba735beb-519e-40f0-ae20-62d65fc4c46b"
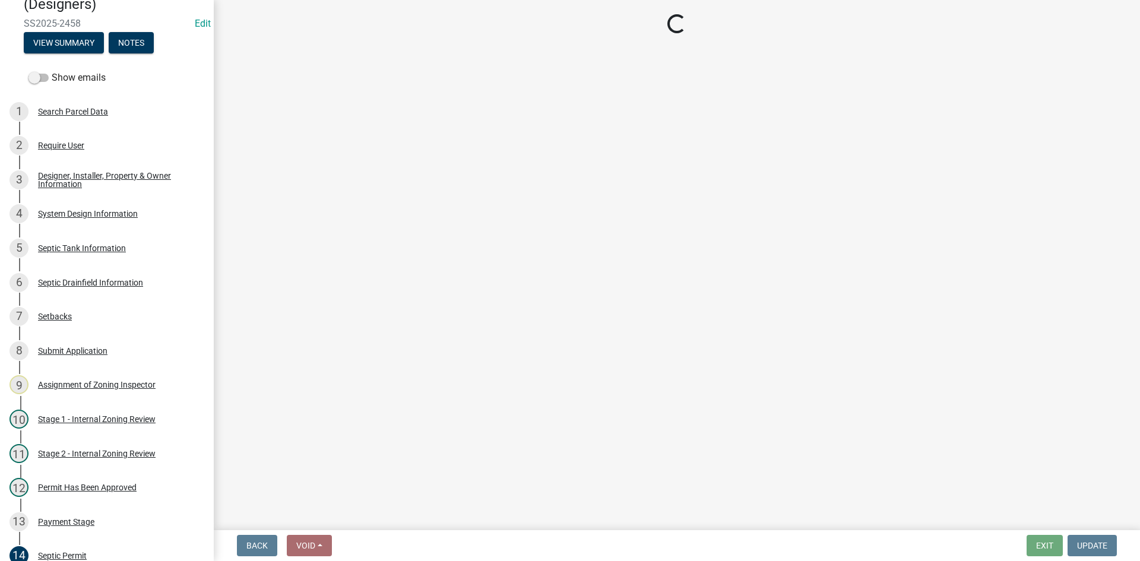
select select "ef698bf5-6172-44c1-9ffb-522c07469aed"
select select "384fc250-a67e-4e5e-a6e0-19116deb63e7"
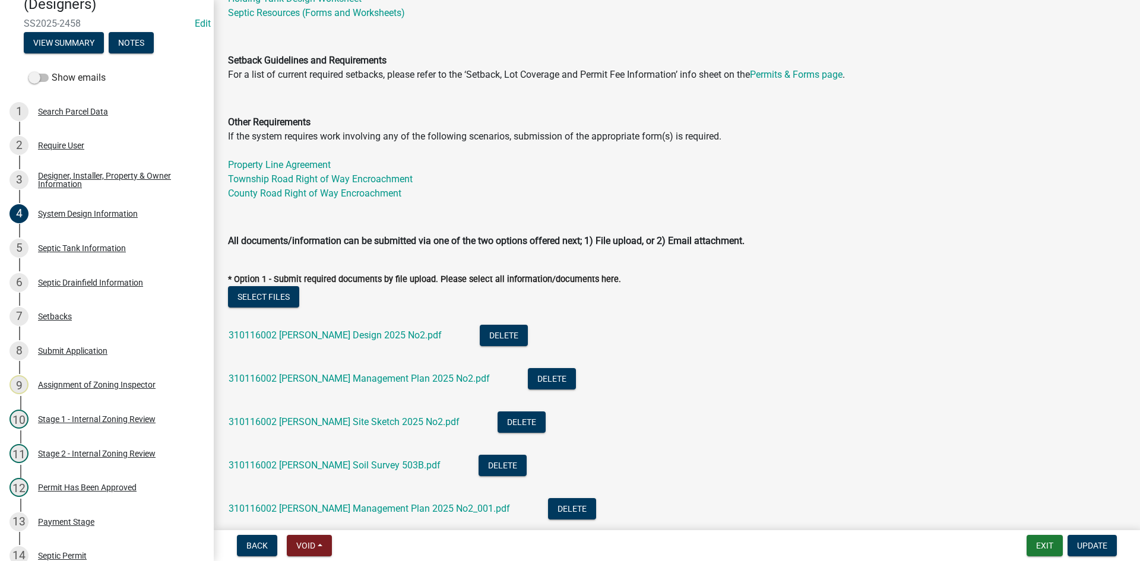
scroll to position [534, 0]
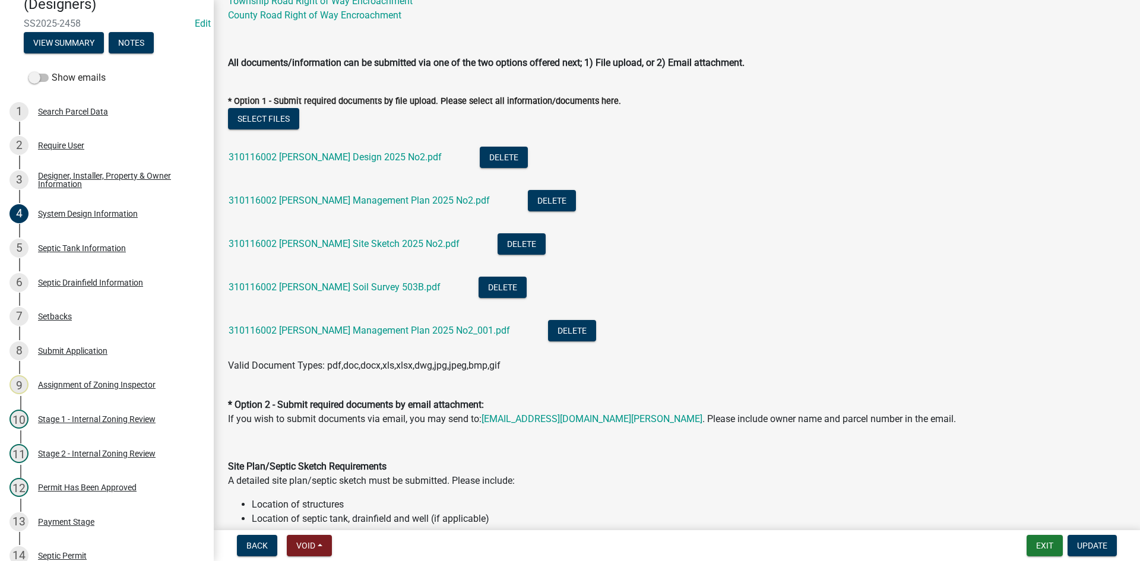
click at [303, 150] on div "310116002 [PERSON_NAME] Design 2025 No2.pdf" at bounding box center [345, 159] width 232 height 24
click at [311, 163] on div "310116002 [PERSON_NAME] Design 2025 No2.pdf" at bounding box center [345, 159] width 232 height 24
click at [315, 157] on link "310116002 [PERSON_NAME] Design 2025 No2.pdf" at bounding box center [335, 156] width 213 height 11
click at [331, 203] on link "310116002 [PERSON_NAME] Management Plan 2025 No2.pdf" at bounding box center [359, 200] width 261 height 11
click at [354, 242] on link "310116002 [PERSON_NAME] Site Sketch 2025 No2.pdf" at bounding box center [344, 243] width 231 height 11
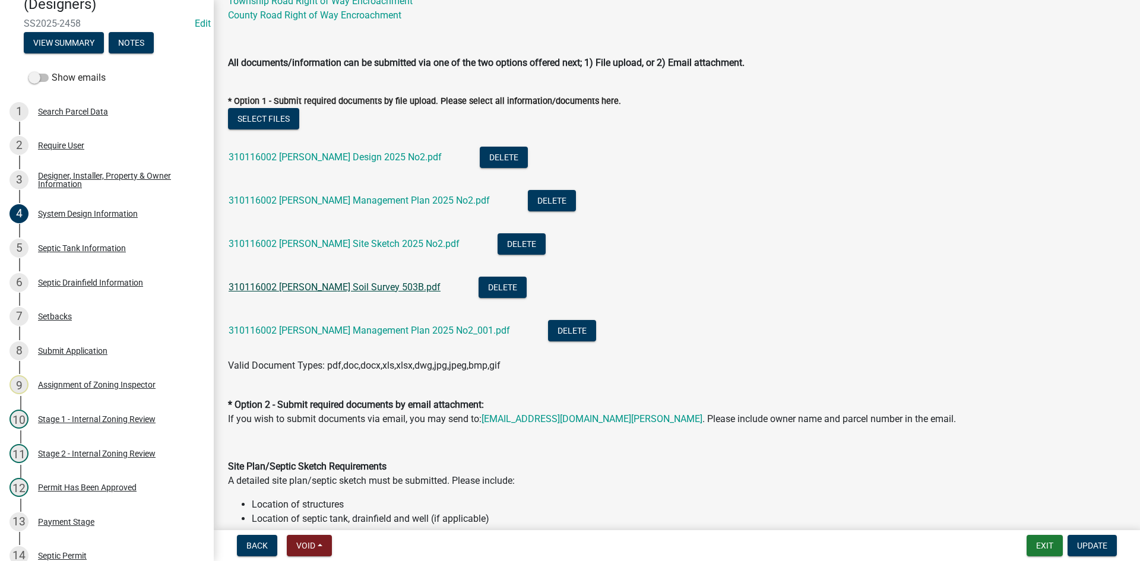
click at [369, 290] on link "310116002 [PERSON_NAME] Soil Survey 503B.pdf" at bounding box center [335, 286] width 212 height 11
click at [343, 329] on link "310116002 [PERSON_NAME] Management Plan 2025 No2_001.pdf" at bounding box center [369, 330] width 281 height 11
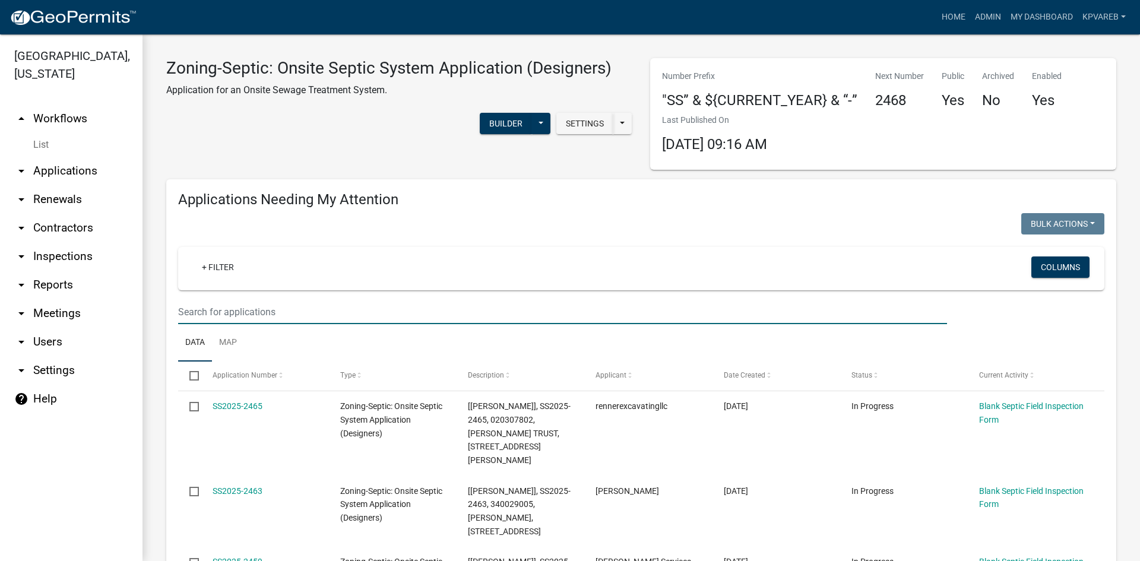
click at [226, 318] on input "text" at bounding box center [562, 312] width 769 height 24
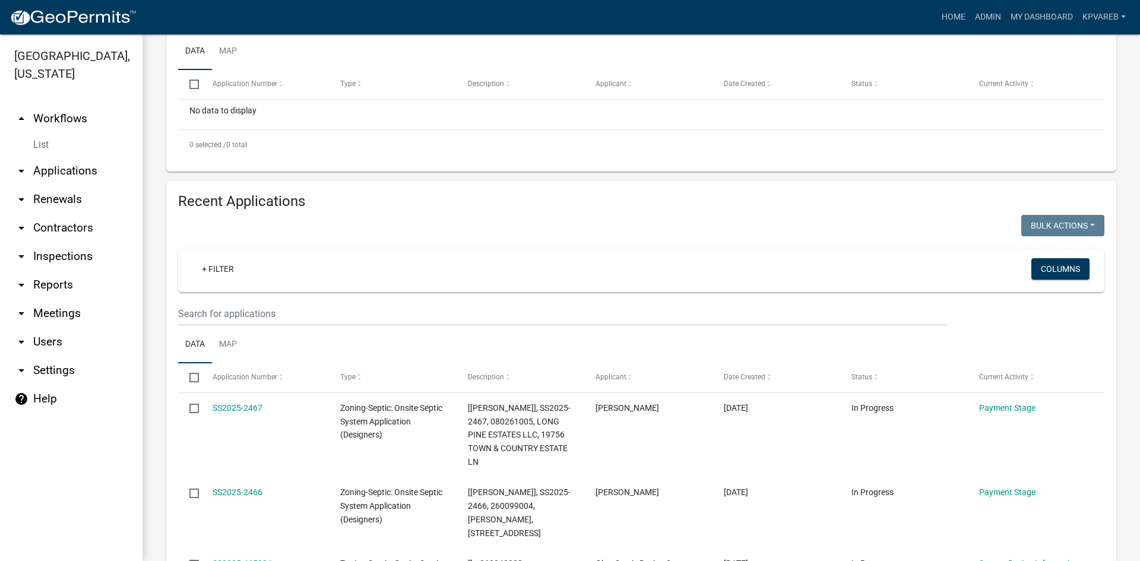
scroll to position [356, 0]
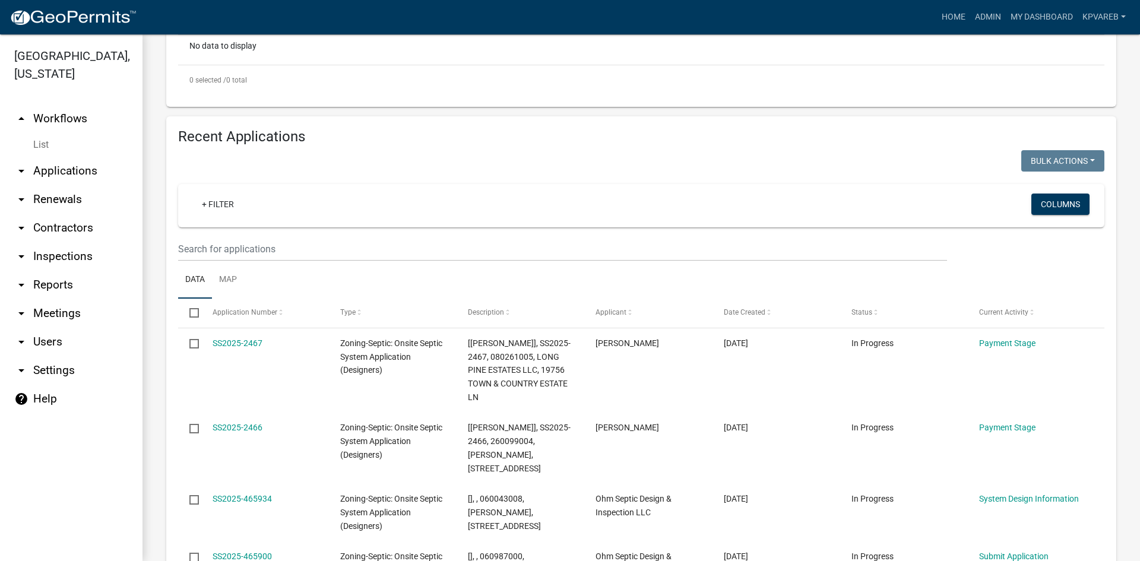
type input "pochal"
click at [248, 253] on input "text" at bounding box center [562, 249] width 769 height 24
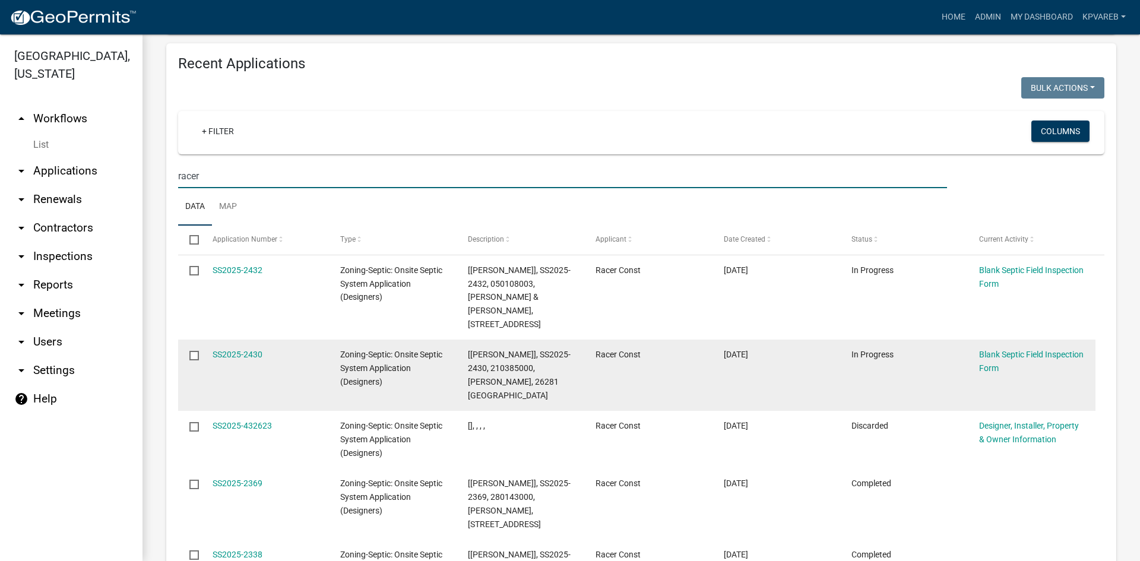
scroll to position [534, 0]
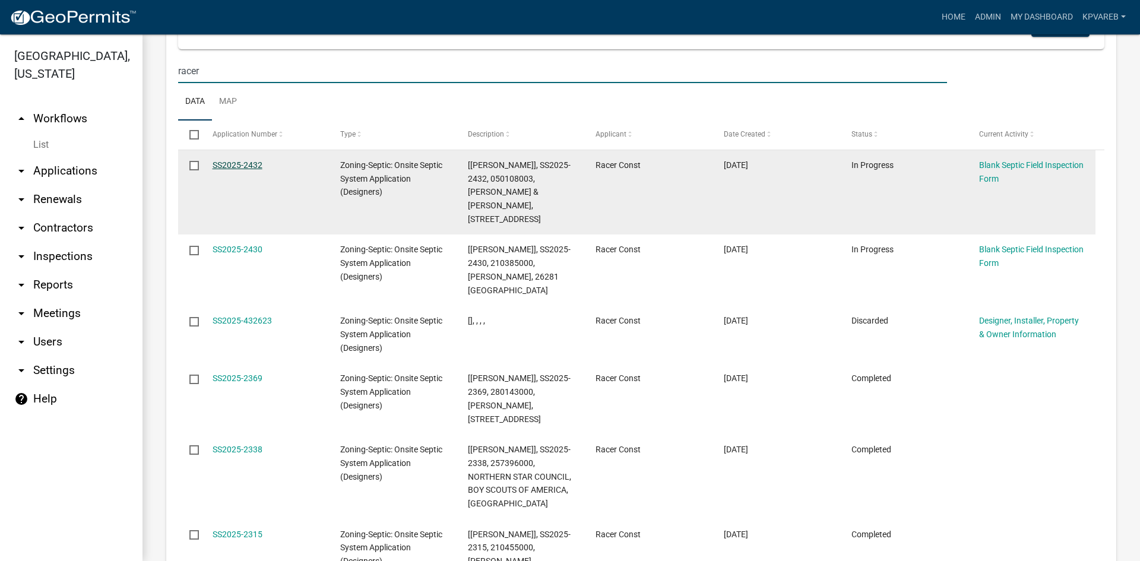
type input "racer"
click at [245, 165] on link "SS2025-2432" at bounding box center [238, 164] width 50 height 9
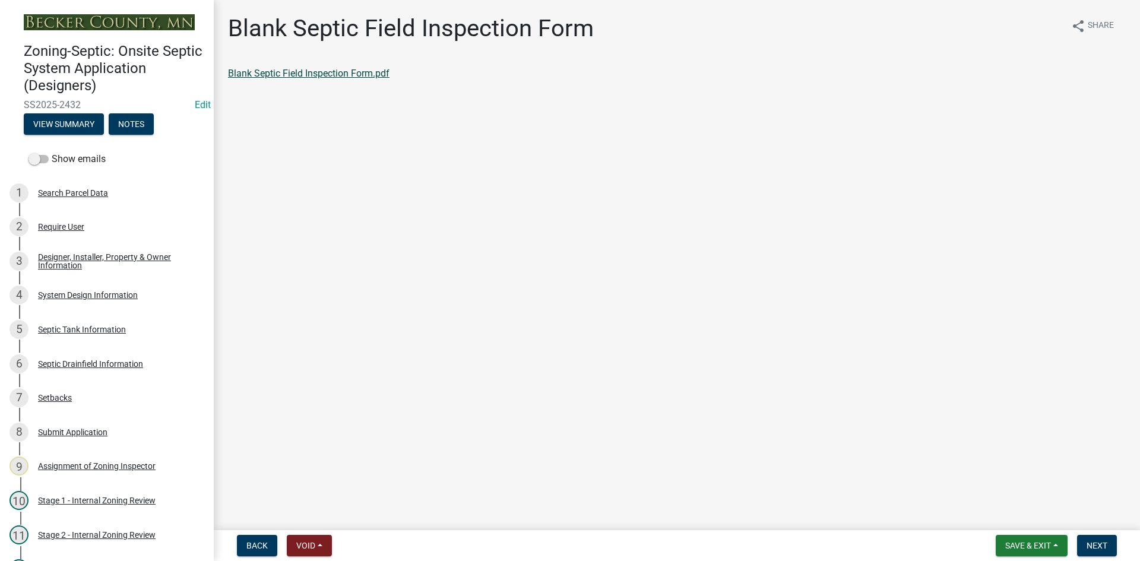
click at [333, 72] on link "Blank Septic Field Inspection Form.pdf" at bounding box center [308, 73] width 161 height 11
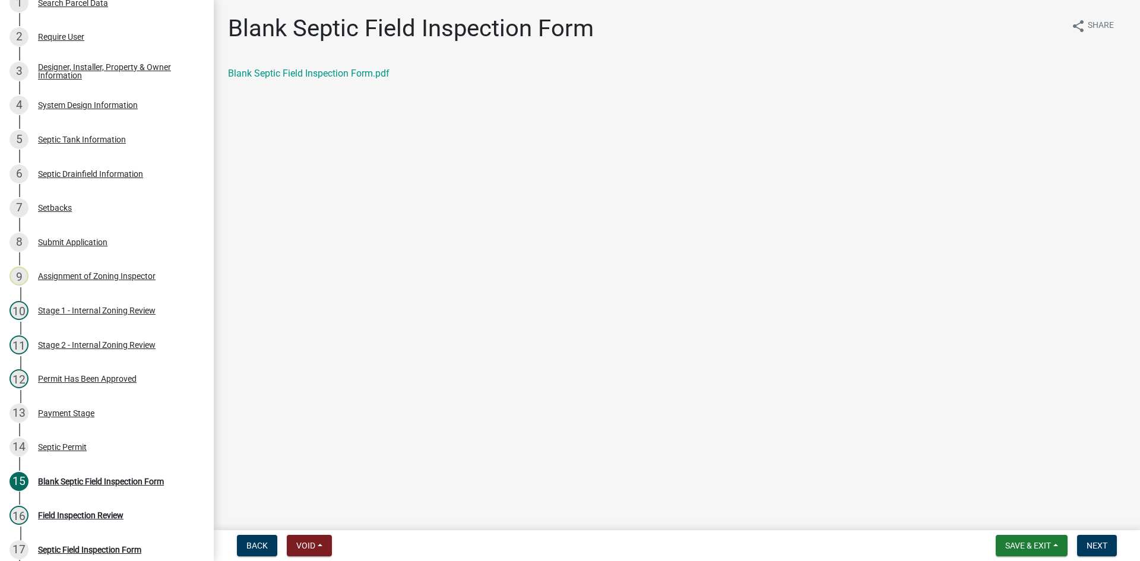
scroll to position [220, 0]
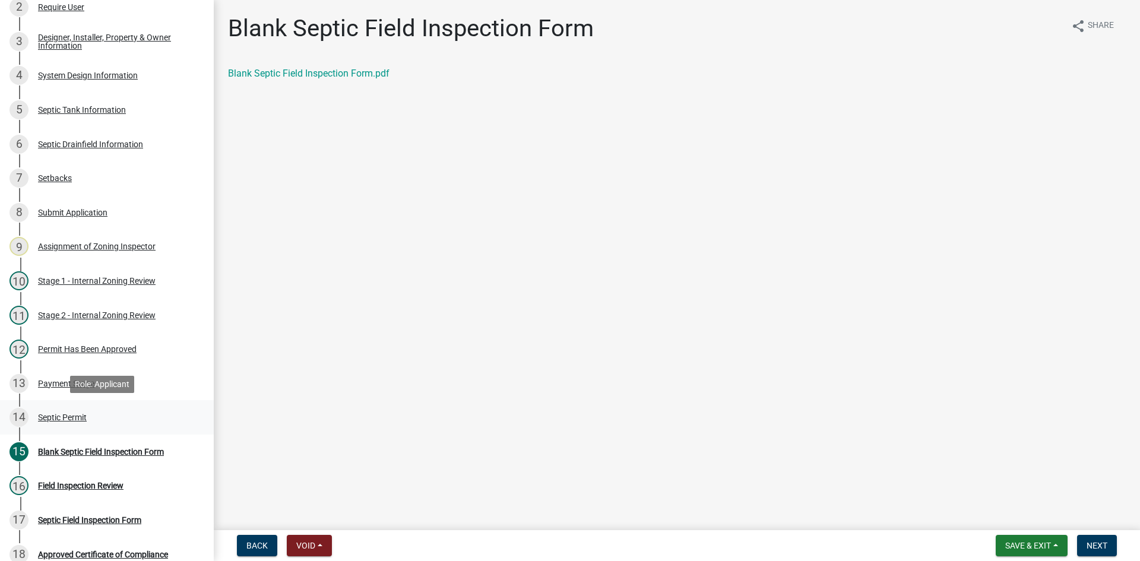
click at [77, 416] on div "Septic Permit" at bounding box center [62, 417] width 49 height 8
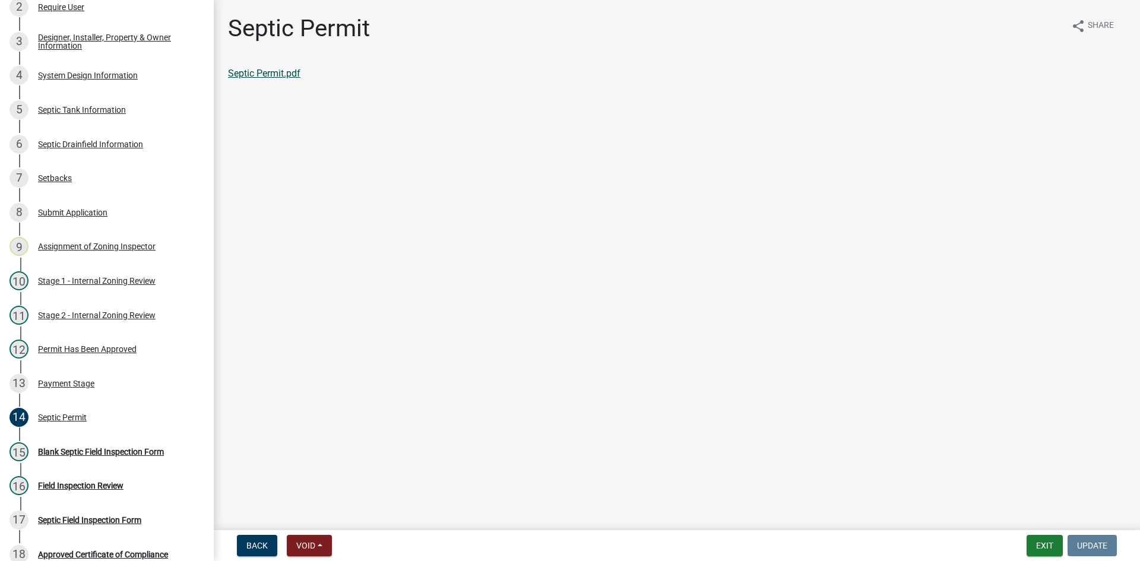
click at [263, 72] on link "Septic Permit.pdf" at bounding box center [264, 73] width 72 height 11
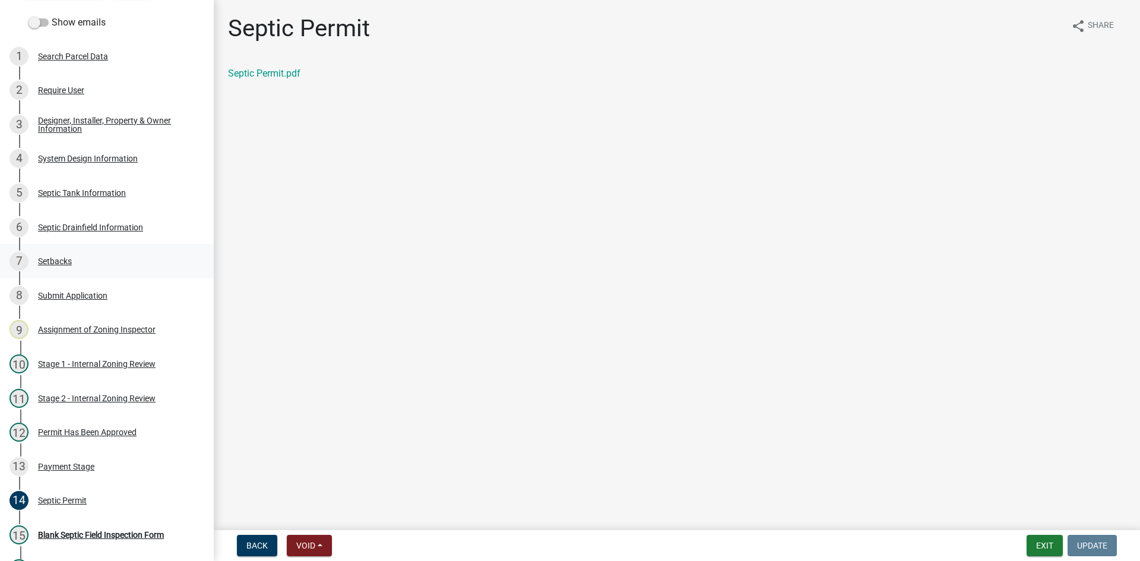
scroll to position [126, 0]
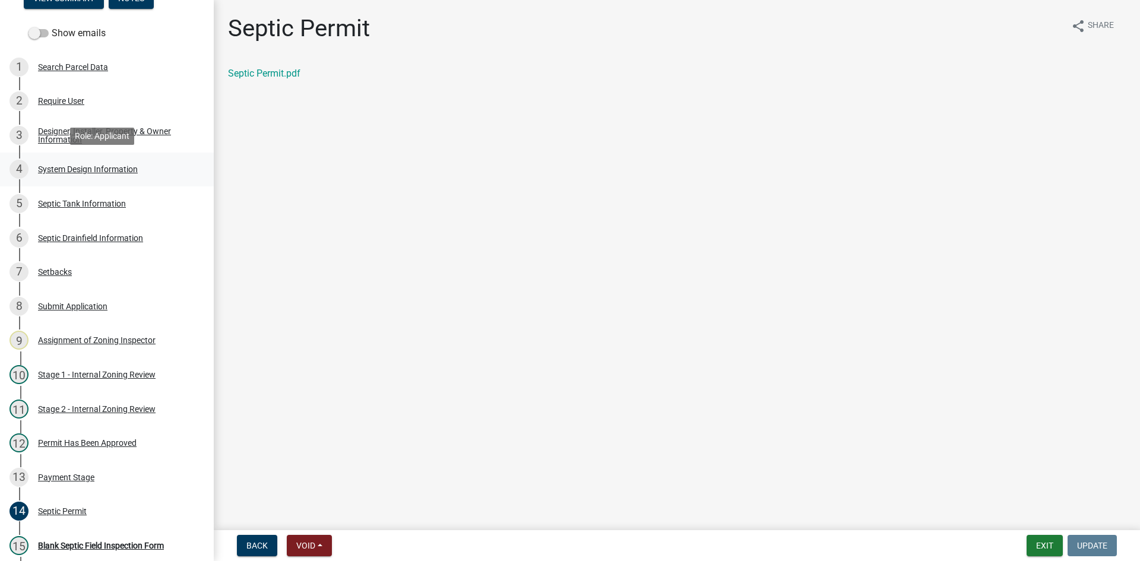
click at [100, 175] on div "4 System Design Information" at bounding box center [101, 169] width 185 height 19
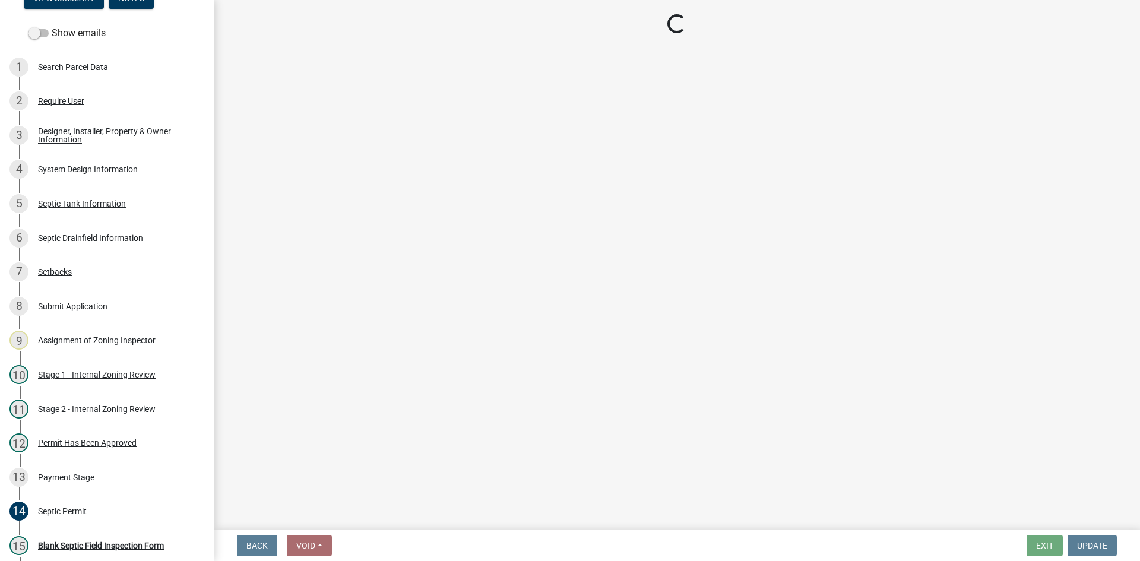
select select "743fc4c7-7903-4e73-bfd1-f0cf50051370"
select select "25258e87-3ef9-4f1c-a5f1-75a1d463abfb"
select select "011fbff4-a41d-4a75-9bd8-71c7e6c69e0d"
select select "85fdfef2-2683-4311-b5d5-5505f6411127"
select select "1002d2f5-04ee-41f0-9277-2fadb170a736"
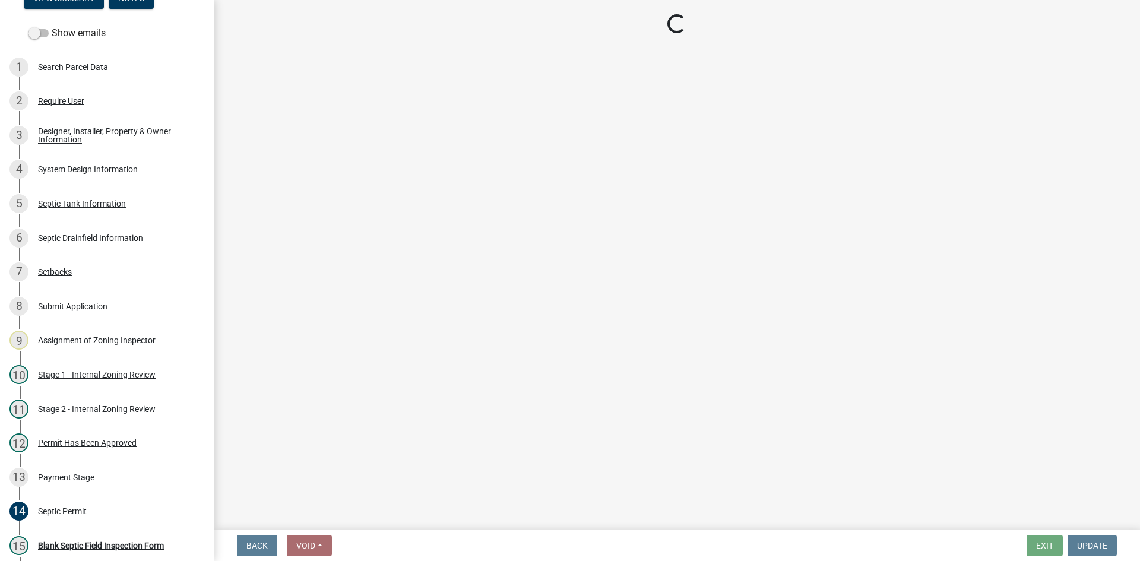
select select "ef698bf5-6172-44c1-9ffb-522c07469aed"
select select "384fc250-a67e-4e5e-a6e0-19116deb63e7"
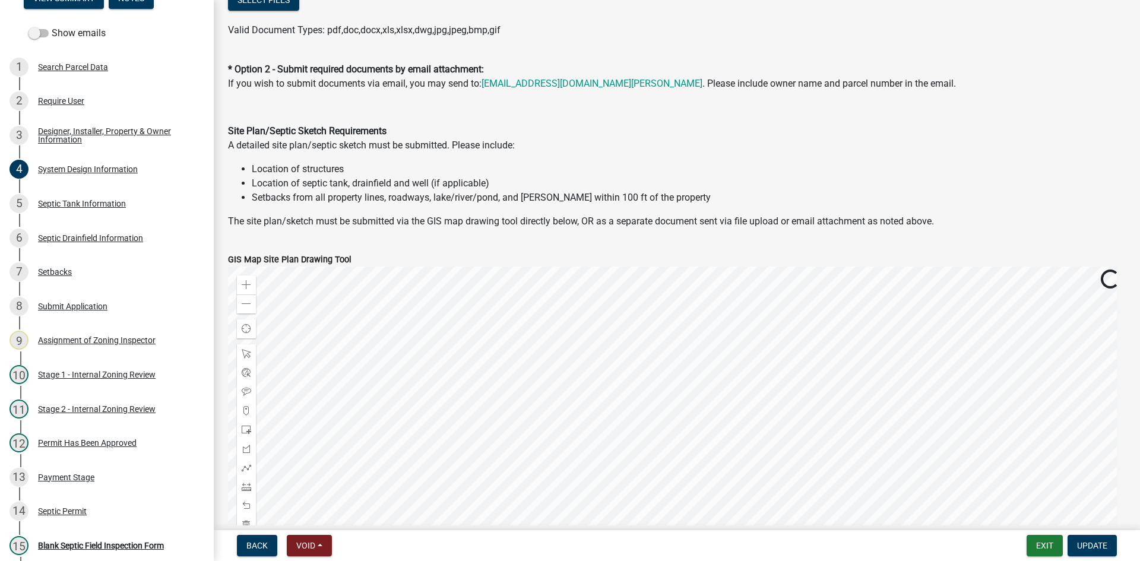
scroll to position [831, 0]
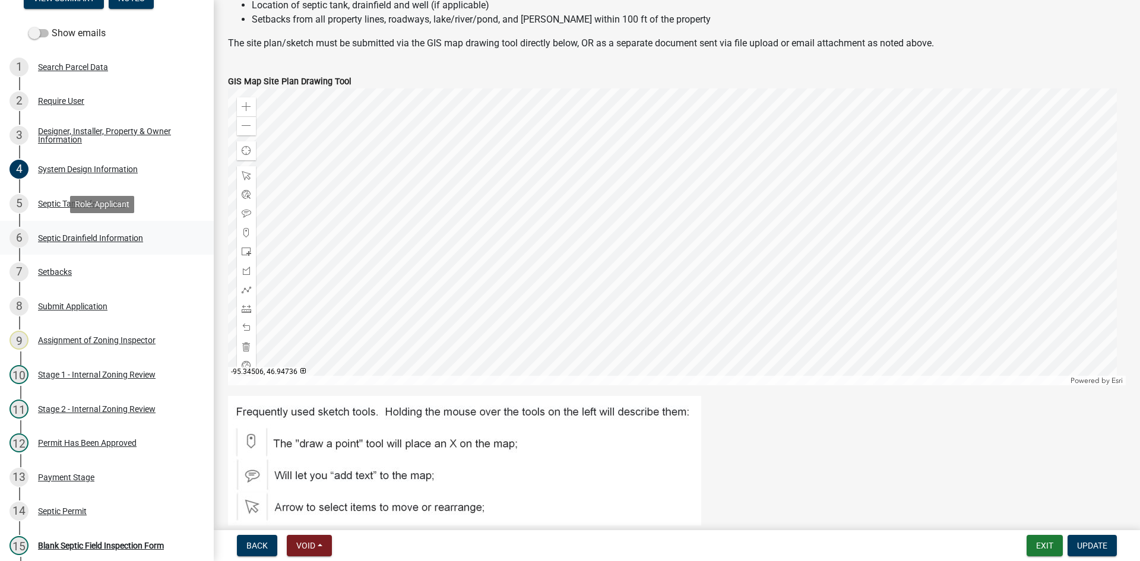
click at [100, 240] on div "Septic Drainfield Information" at bounding box center [90, 238] width 105 height 8
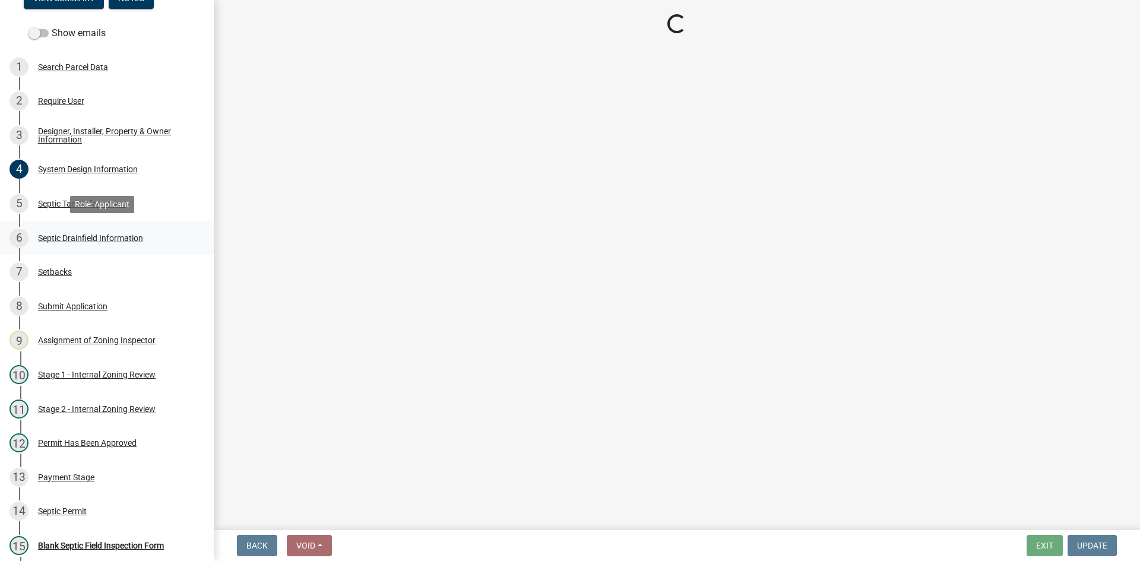
scroll to position [0, 0]
select select "922047fd-b3b4-4eb0-a6b6-3e57f6279349"
select select "8e987edc-9e69-430b-9b11-ad589d3299ec"
select select "52684610-3c7f-46a6-906a-038873286f5a"
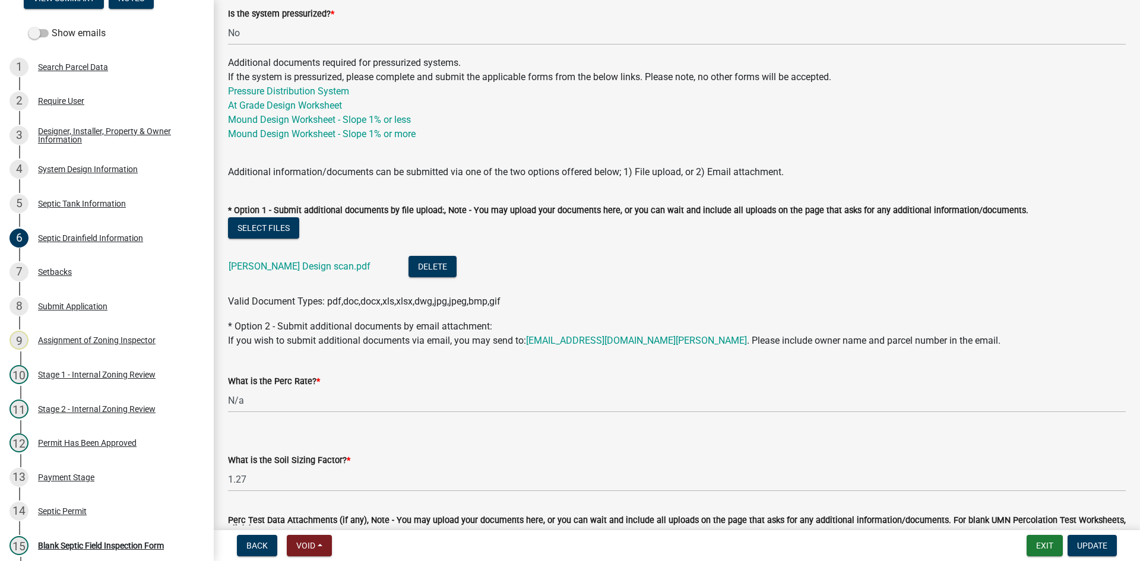
scroll to position [635, 0]
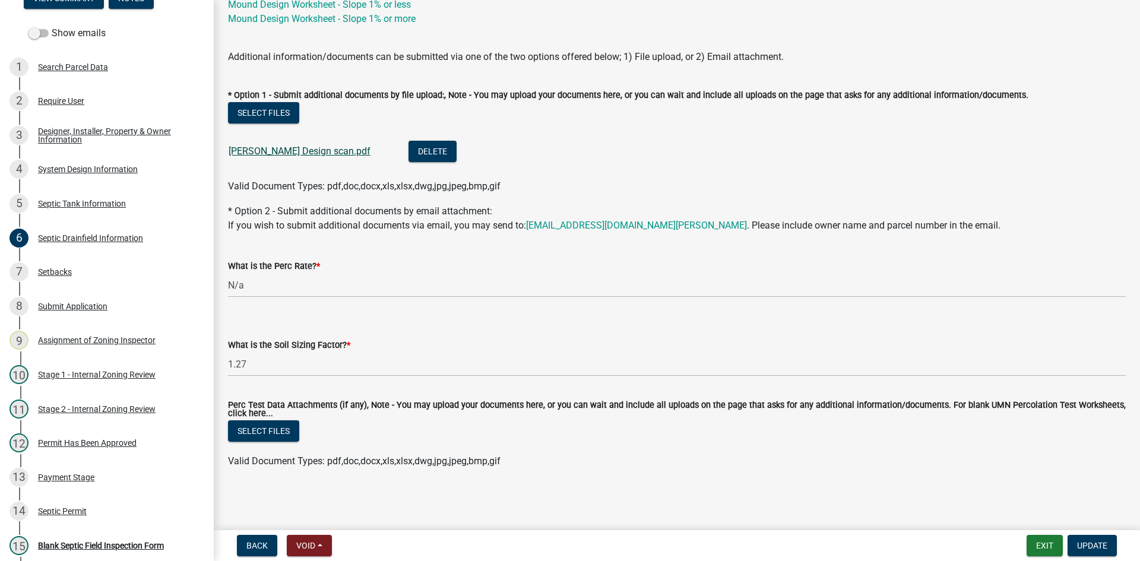
click at [287, 151] on link "[PERSON_NAME] Design scan.pdf" at bounding box center [300, 150] width 142 height 11
click at [49, 271] on div "Setbacks" at bounding box center [55, 272] width 34 height 8
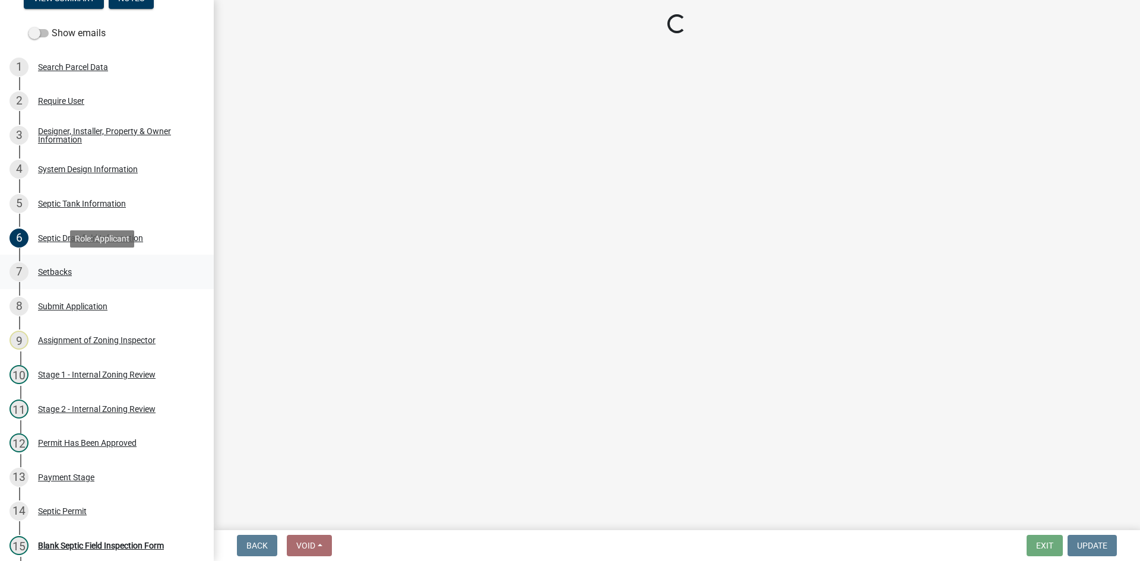
select select "479aafb6-b6e6-4f54-9b3a-e9d3c09fb6b0"
select select "23044af5-43bb-4cf5-8aef-2716db2ce5fc"
select select "21af9b93-f494-48c6-91ae-235d36c6c939"
select select "a3ce498e-f8b1-44e2-889e-c4968ac74b5a"
select select "cf78f1da-f066-4305-88a2-864abad1fa52"
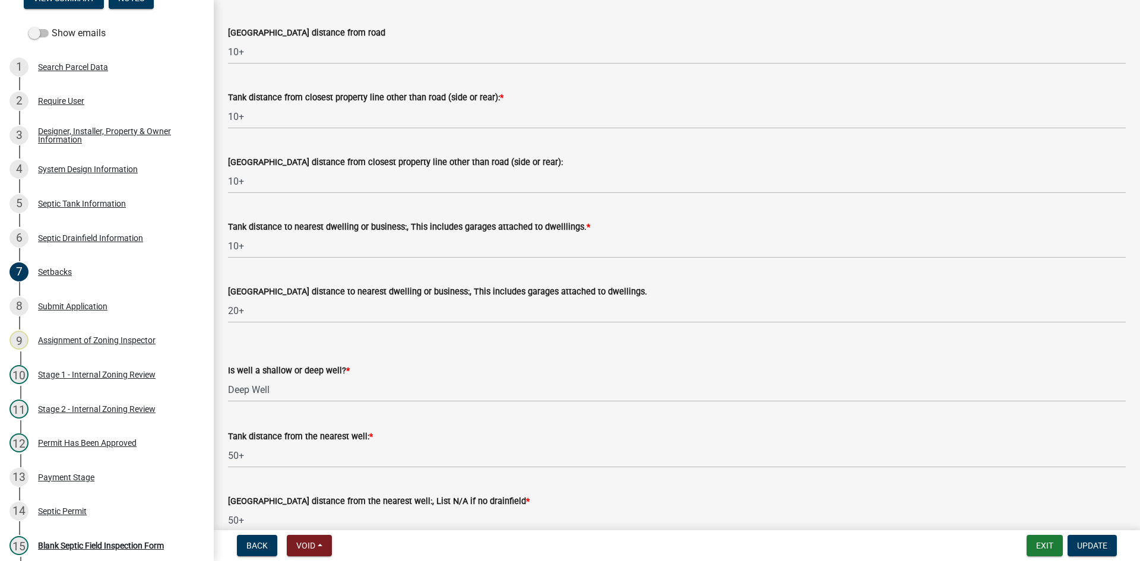
scroll to position [1056, 0]
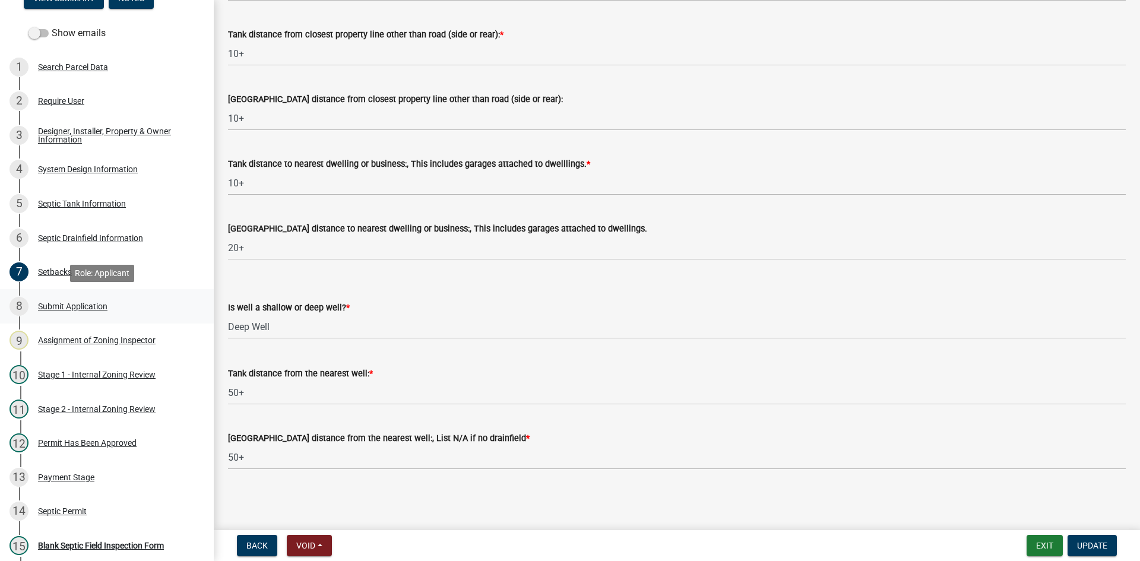
click at [56, 308] on div "Submit Application" at bounding box center [72, 306] width 69 height 8
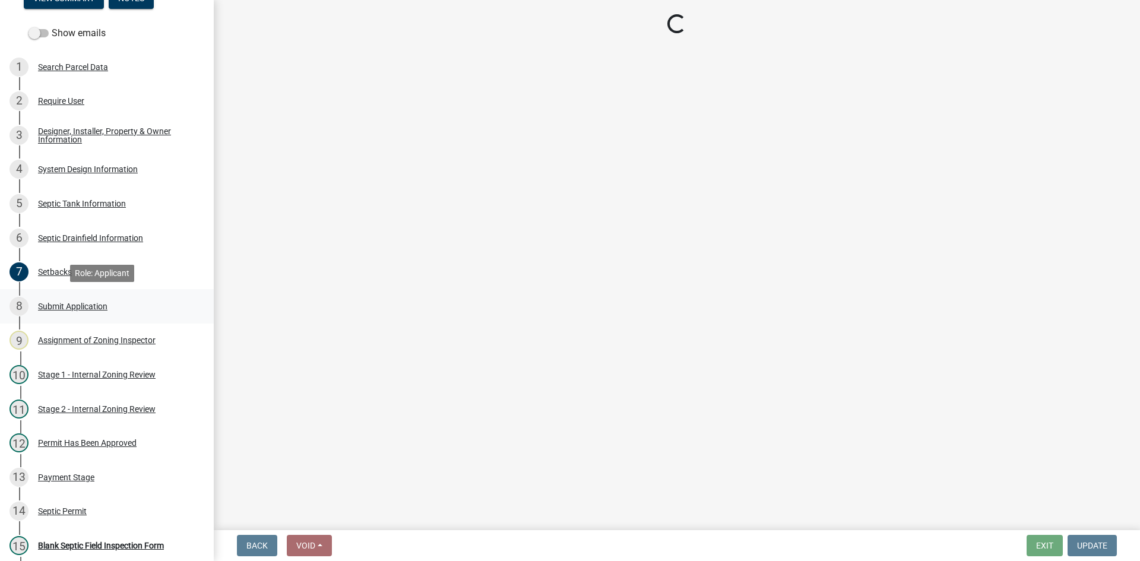
scroll to position [0, 0]
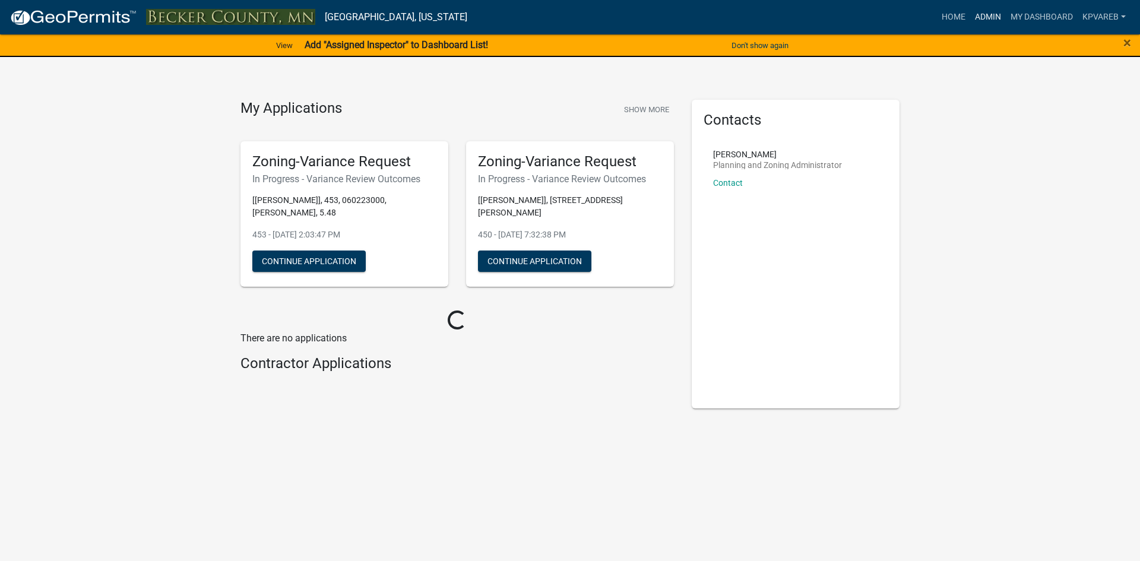
click at [986, 10] on link "Admin" at bounding box center [988, 17] width 36 height 23
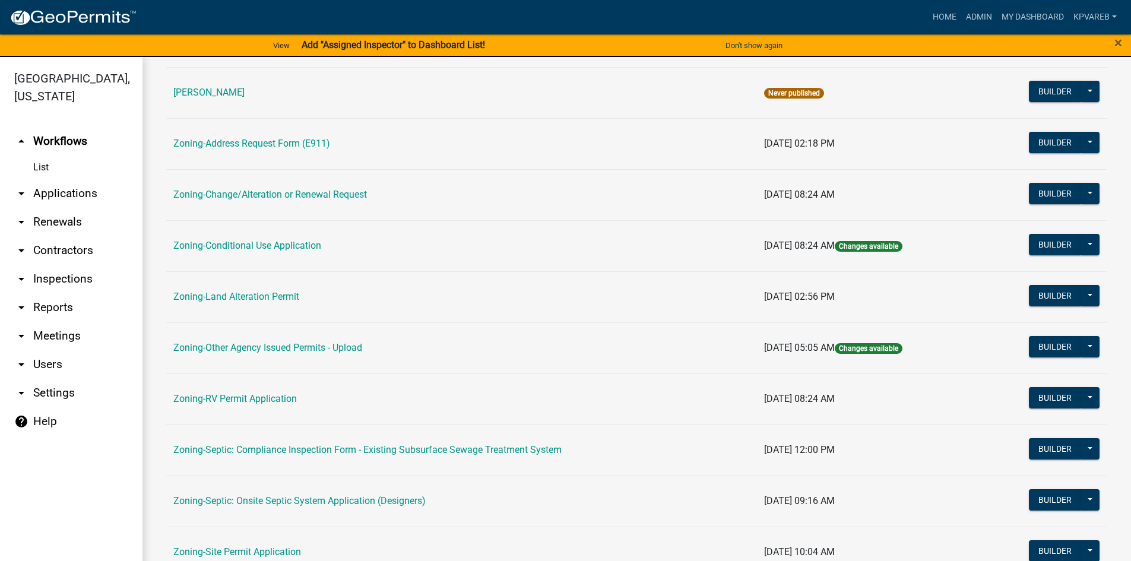
scroll to position [350, 0]
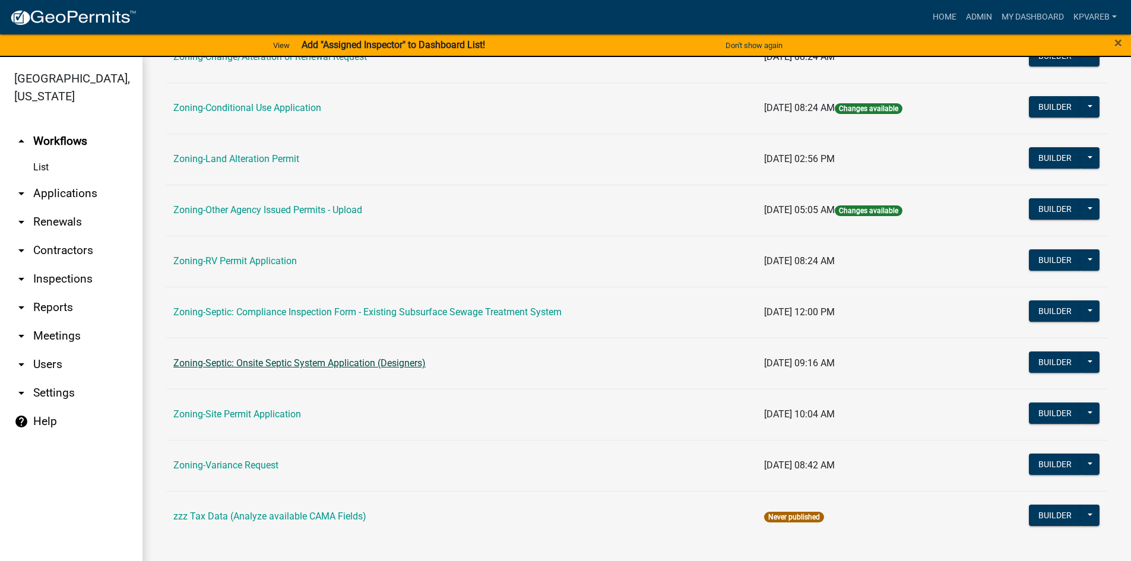
click at [350, 364] on link "Zoning-Septic: Onsite Septic System Application (Designers)" at bounding box center [299, 362] width 252 height 11
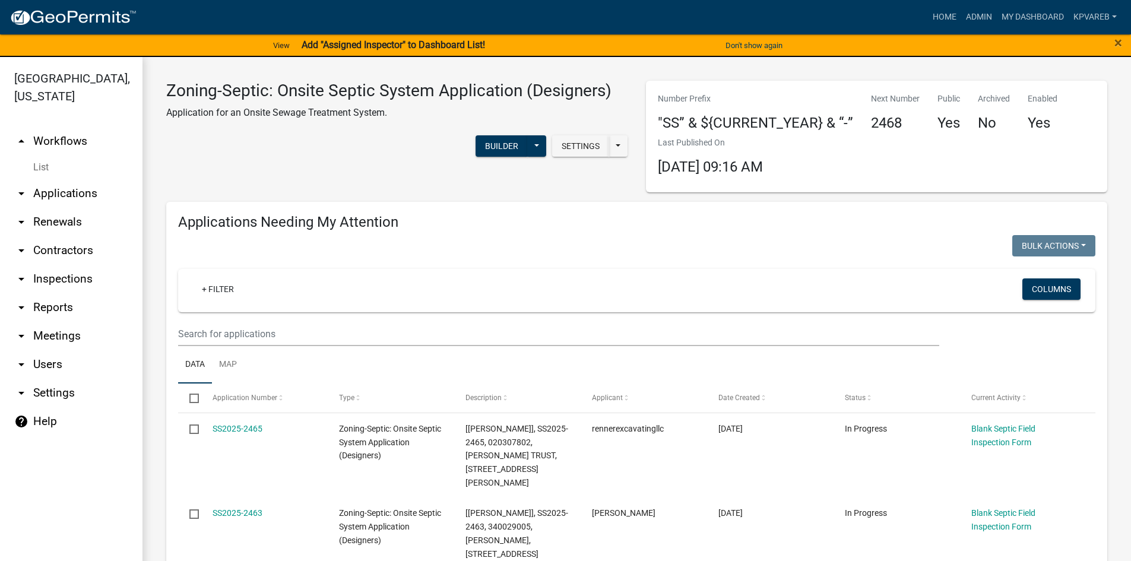
scroll to position [59, 0]
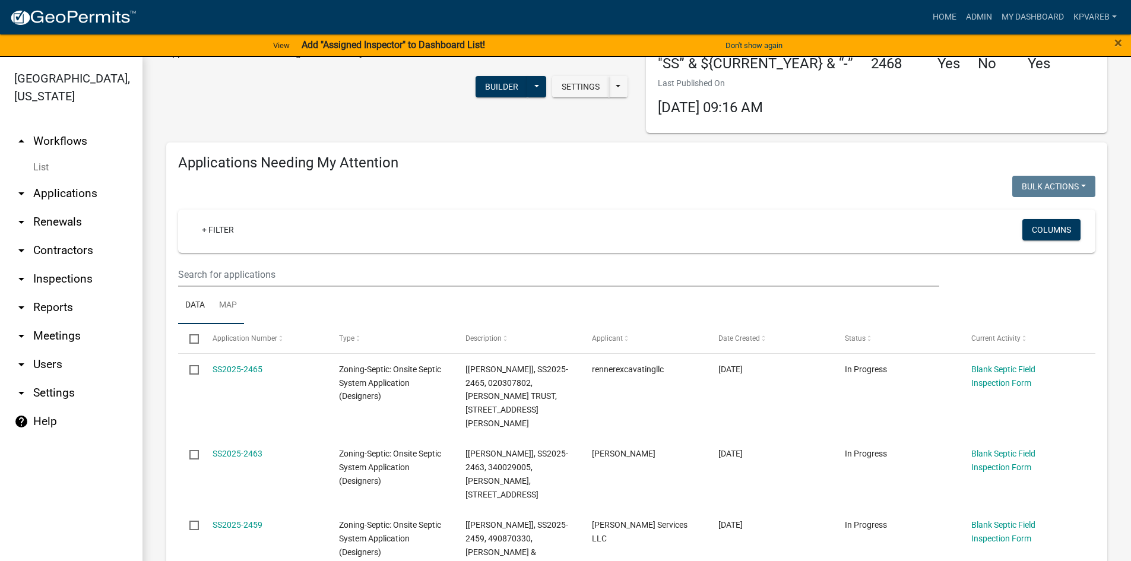
click at [216, 297] on link "Map" at bounding box center [228, 306] width 32 height 38
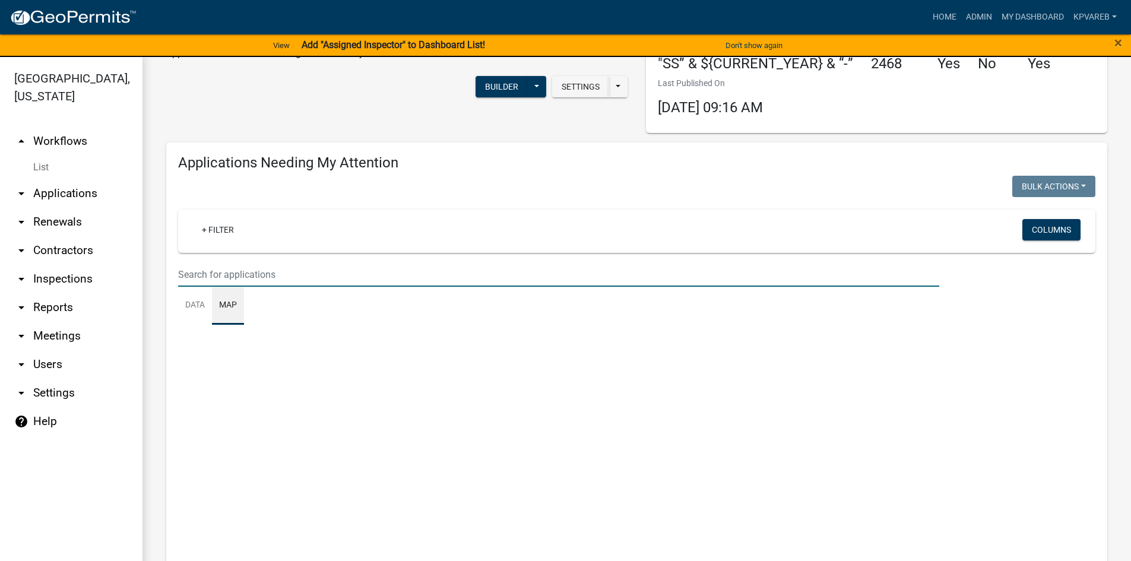
click at [211, 276] on input "text" at bounding box center [558, 274] width 761 height 24
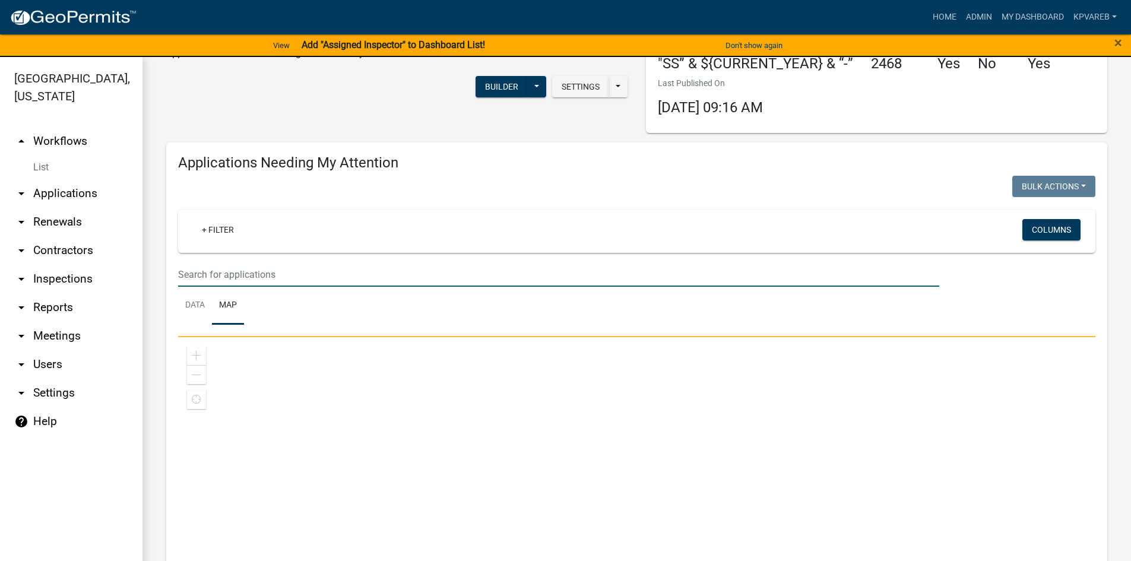
click at [212, 268] on input "text" at bounding box center [558, 274] width 761 height 24
click at [379, 317] on ul "Data Map" at bounding box center [636, 305] width 917 height 37
click at [188, 311] on link "Data" at bounding box center [195, 306] width 34 height 38
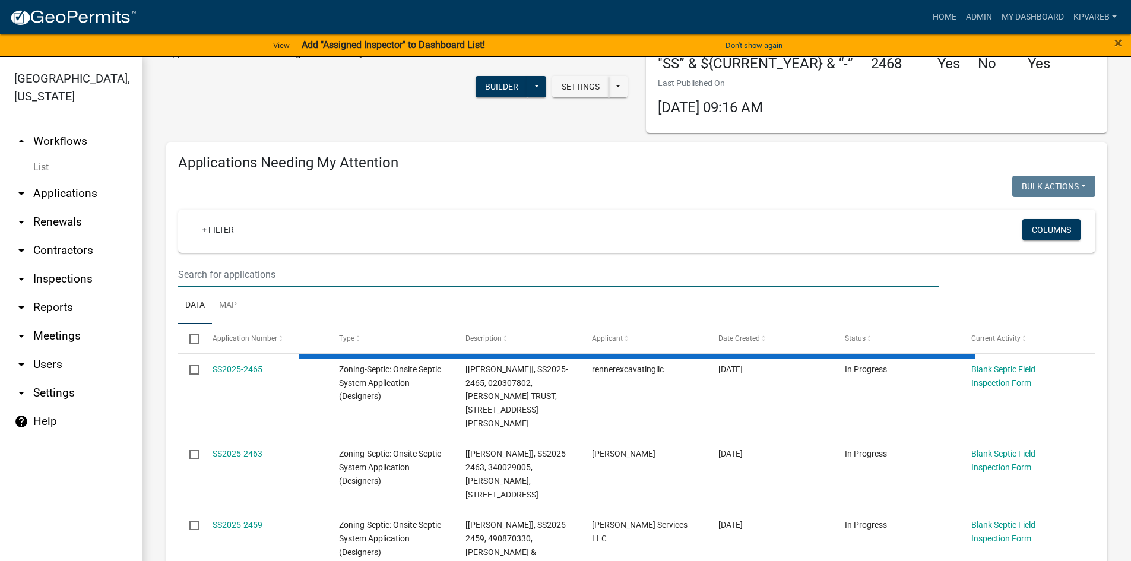
click at [208, 274] on input "text" at bounding box center [558, 274] width 761 height 24
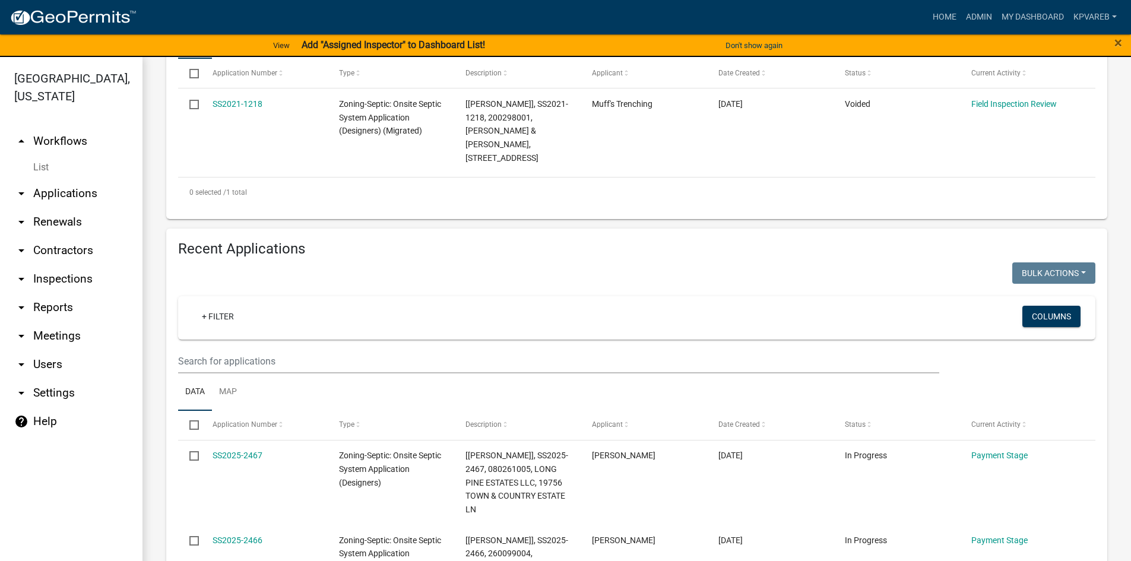
scroll to position [297, 0]
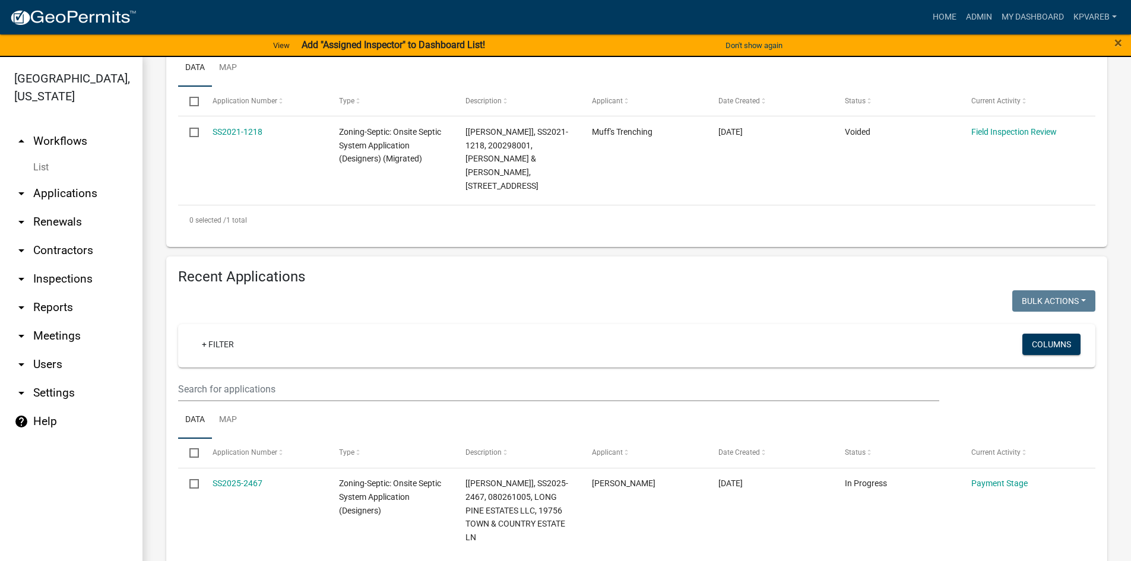
type input "muff"
click at [224, 395] on input "text" at bounding box center [558, 389] width 761 height 24
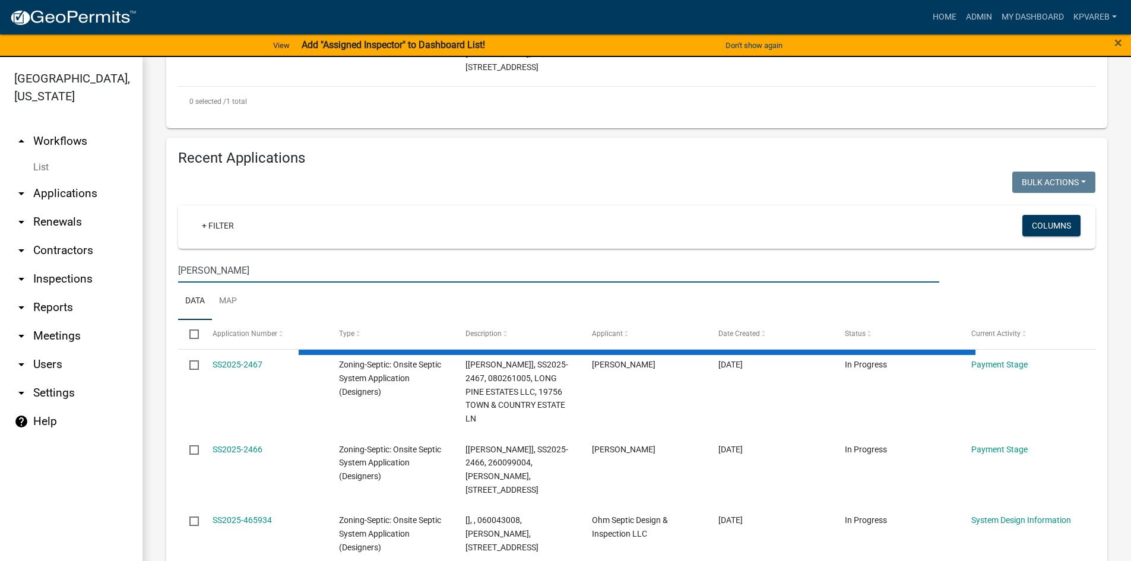
scroll to position [237, 0]
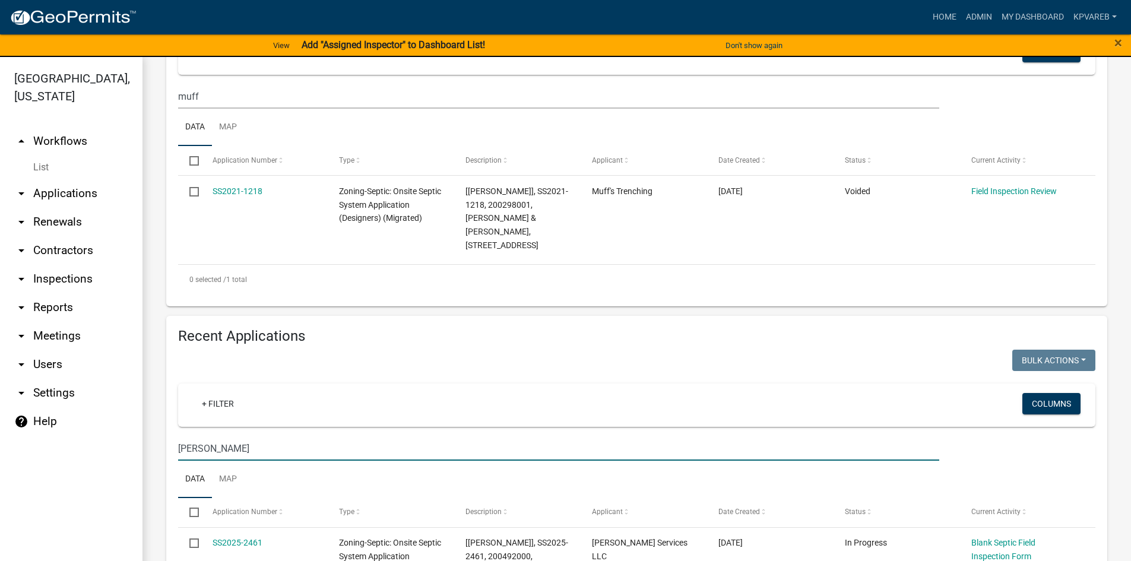
type input "spaeth"
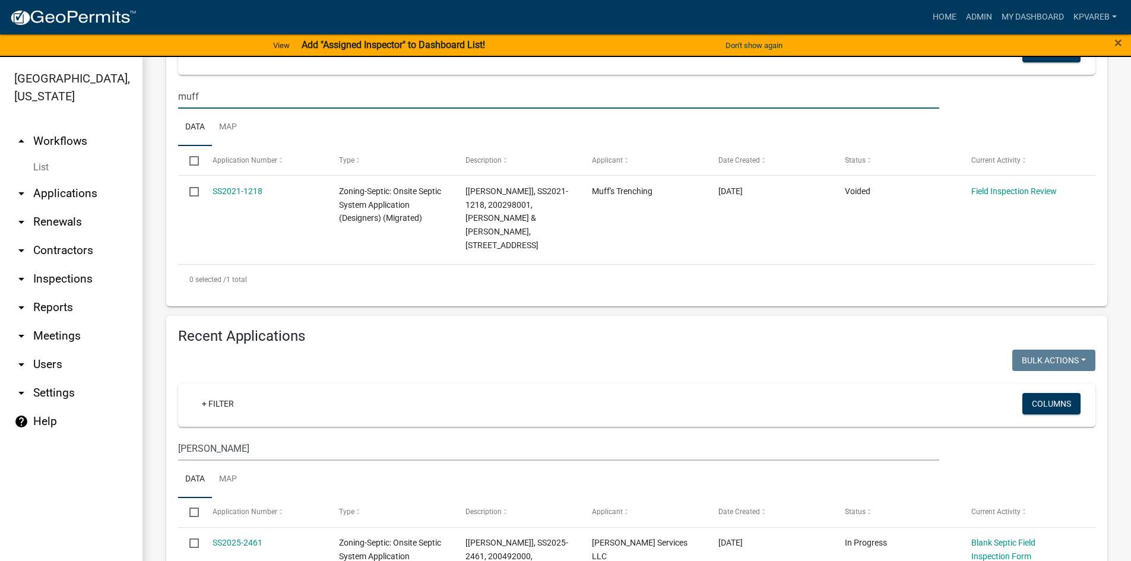
drag, startPoint x: 214, startPoint y: 87, endPoint x: 132, endPoint y: 123, distance: 90.4
click at [132, 123] on div "Becker County, Minnesota arrow_drop_up Workflows List arrow_drop_down Applicati…" at bounding box center [565, 316] width 1131 height 518
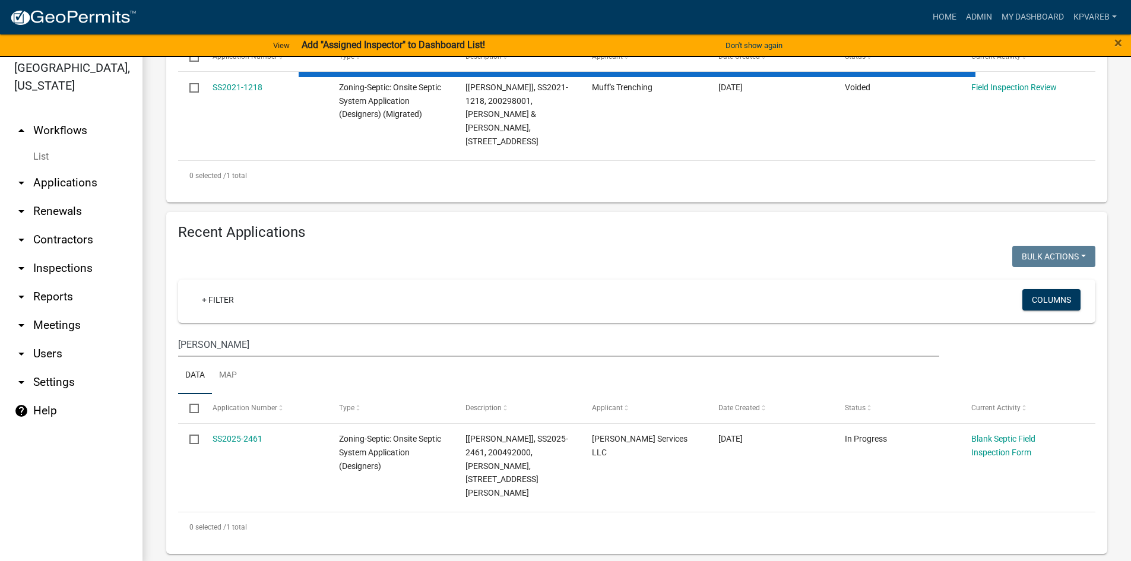
scroll to position [14, 0]
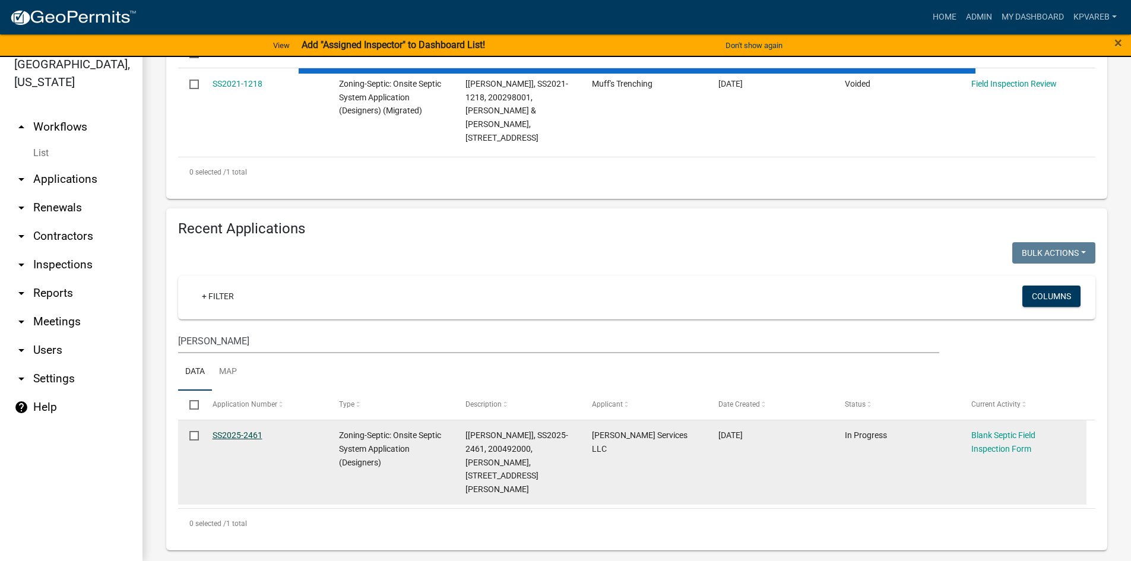
click at [245, 436] on link "SS2025-2461" at bounding box center [238, 434] width 50 height 9
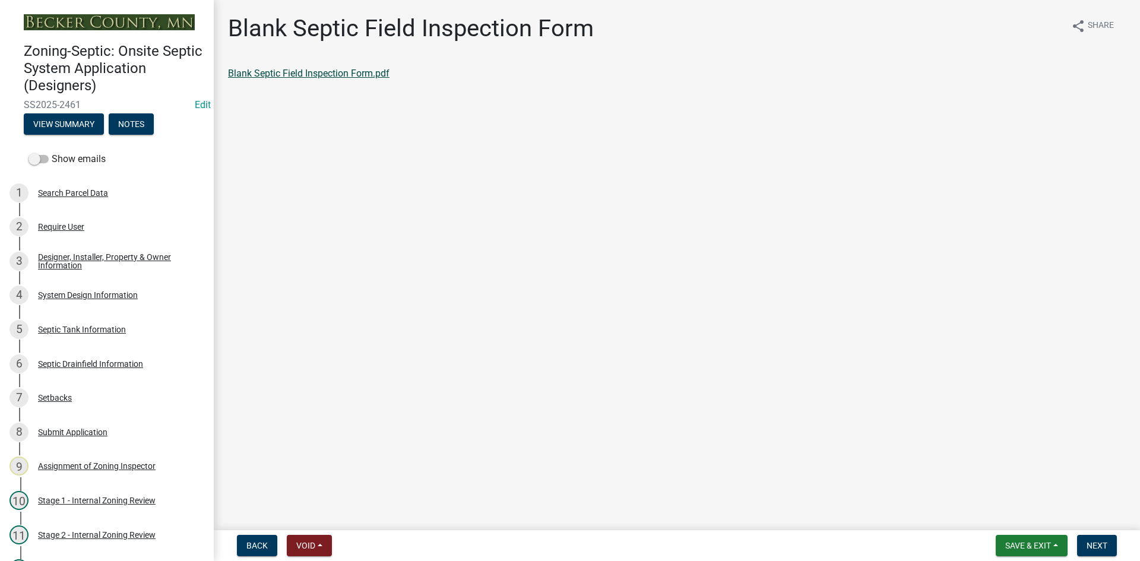
click at [341, 68] on link "Blank Septic Field Inspection Form.pdf" at bounding box center [308, 73] width 161 height 11
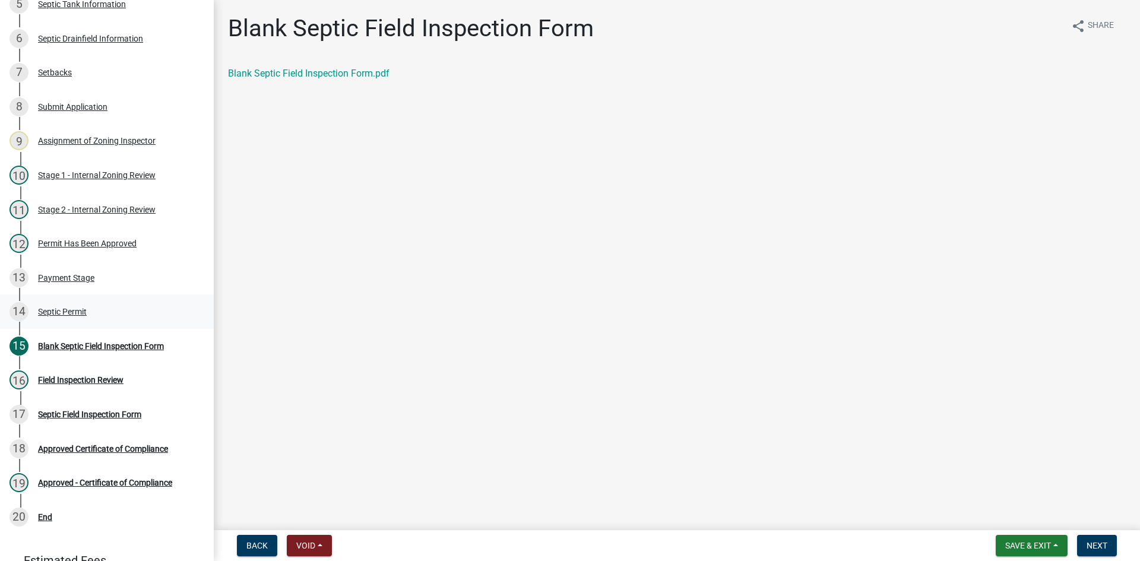
scroll to position [327, 0]
click at [71, 306] on div "Septic Permit" at bounding box center [62, 310] width 49 height 8
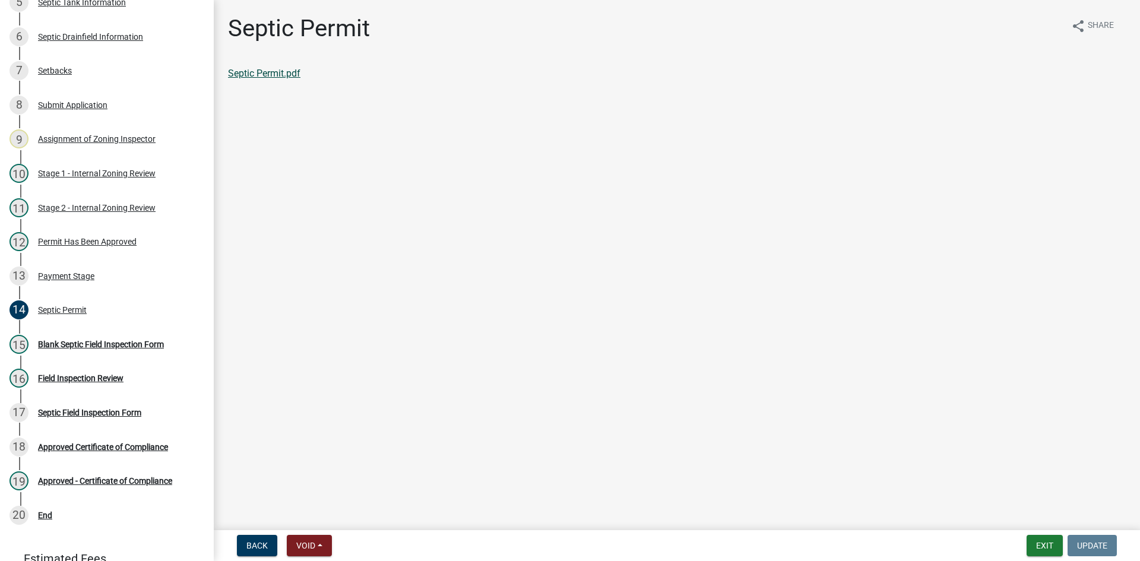
click at [269, 69] on link "Septic Permit.pdf" at bounding box center [264, 73] width 72 height 11
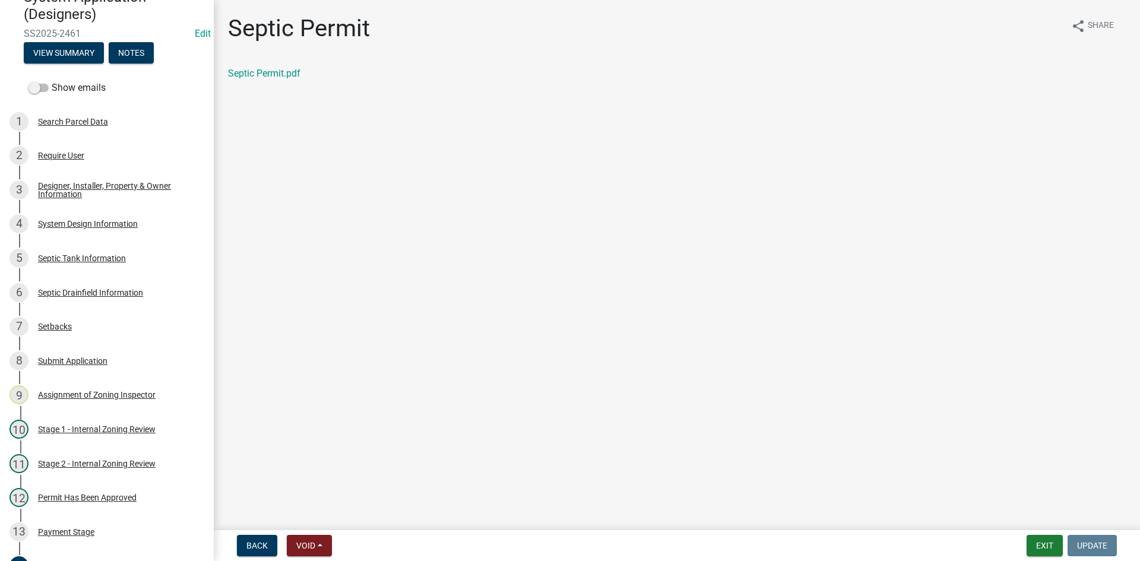
scroll to position [65, 0]
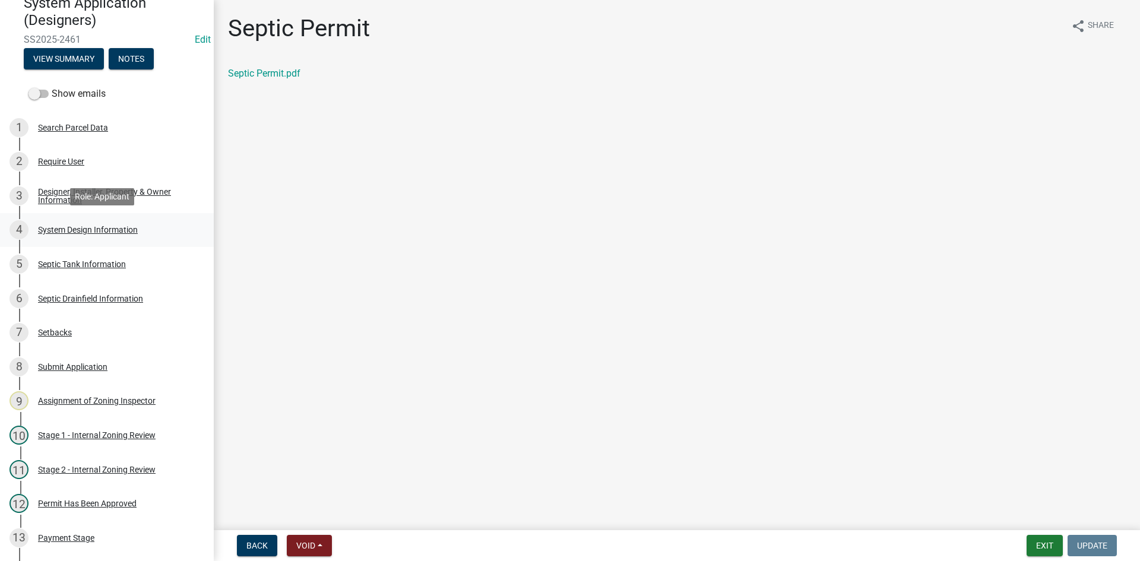
click at [102, 231] on div "System Design Information" at bounding box center [88, 230] width 100 height 8
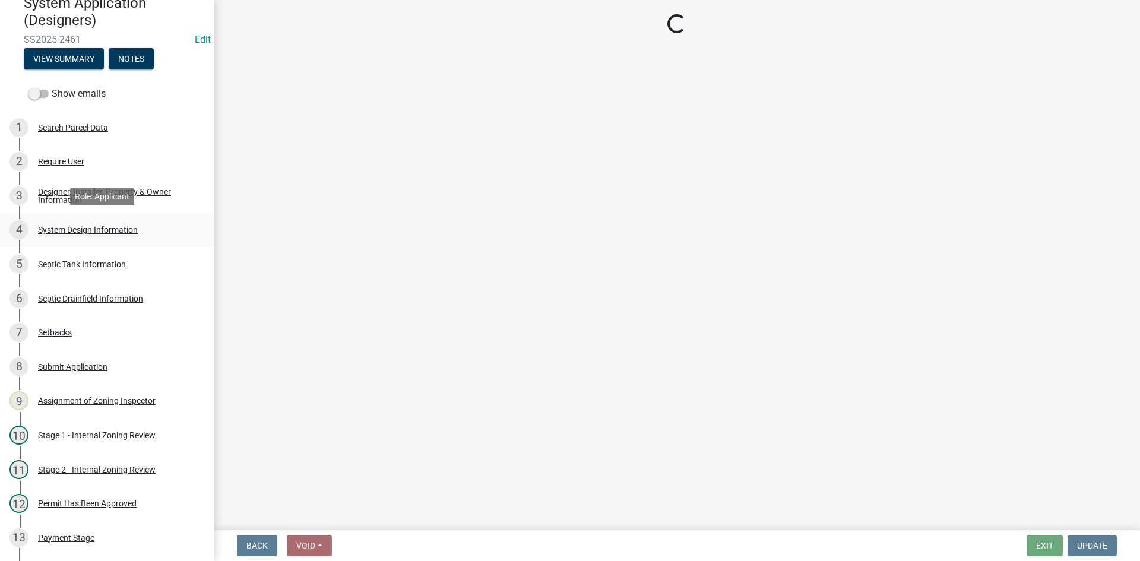
select select "8ba21533-2acf-4cc6-95e5-280e4aabd5a3"
select select "25258e87-3ef9-4f1c-a5f1-75a1d463abfb"
select select "011fbff4-a41d-4a75-9bd8-71c7e6c69e0d"
select select "85fdfef2-2683-4311-b5d5-5505f6411127"
select select "ba735beb-519e-40f0-ae20-62d65fc4c46b"
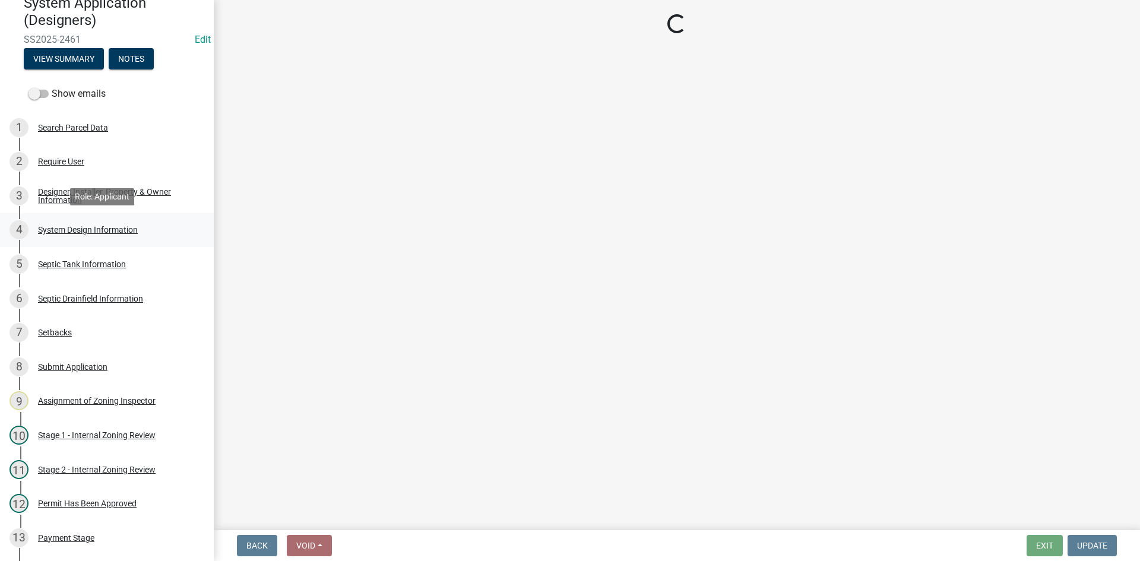
select select "ef698bf5-6172-44c1-9ffb-522c07469aed"
select select "a2b5ca25-65b1-425d-82c5-8881ea380237"
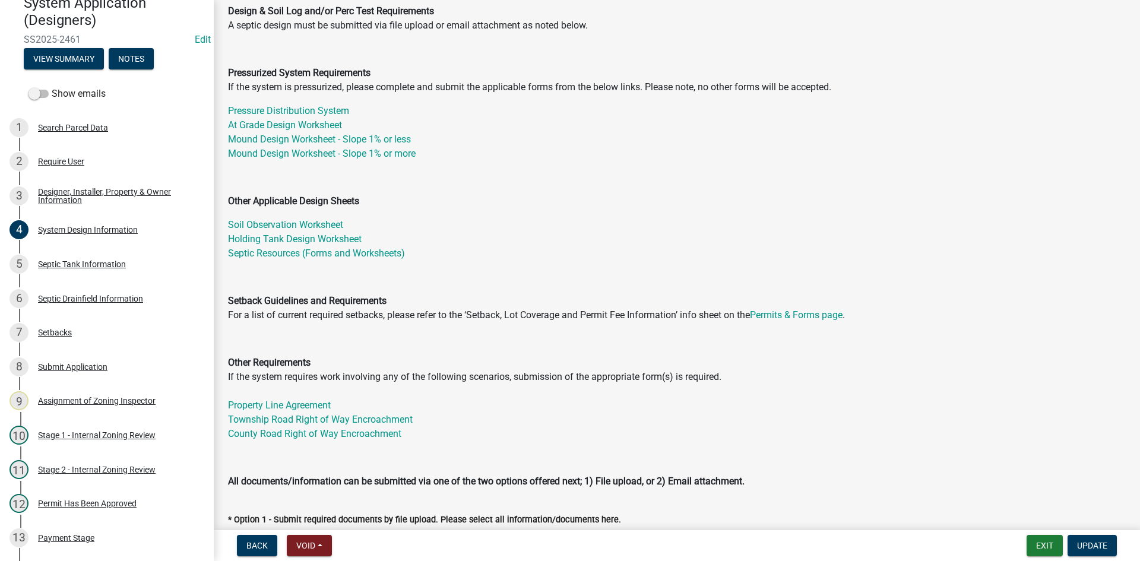
scroll to position [356, 0]
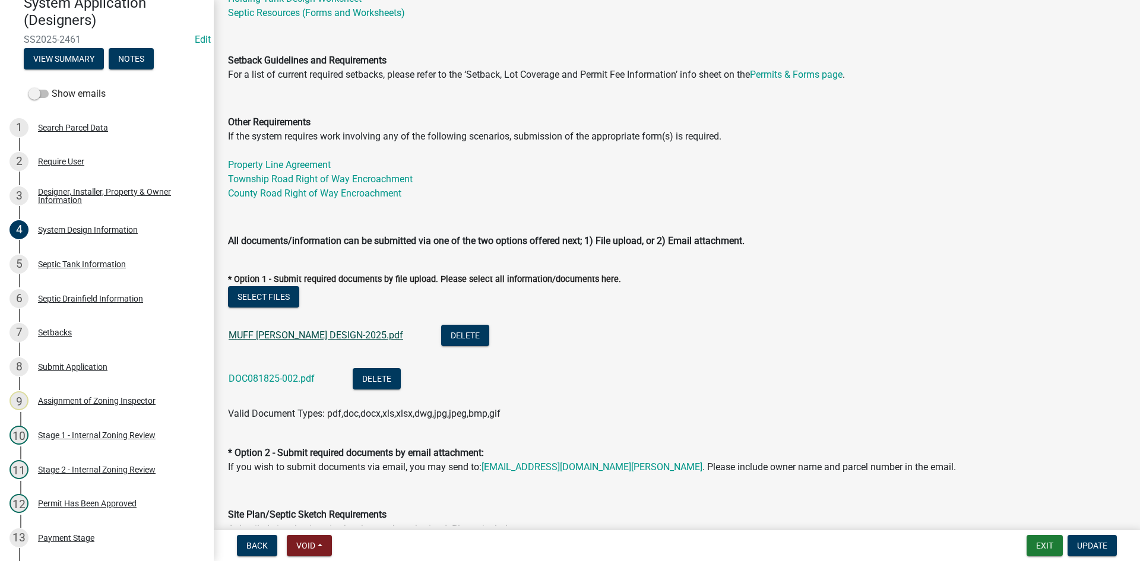
click at [300, 334] on link "MUFF SPAETH DESIGN-2025.pdf" at bounding box center [316, 335] width 175 height 11
click at [278, 378] on link "DOC081825-002.pdf" at bounding box center [272, 378] width 86 height 11
